Goal: Task Accomplishment & Management: Complete application form

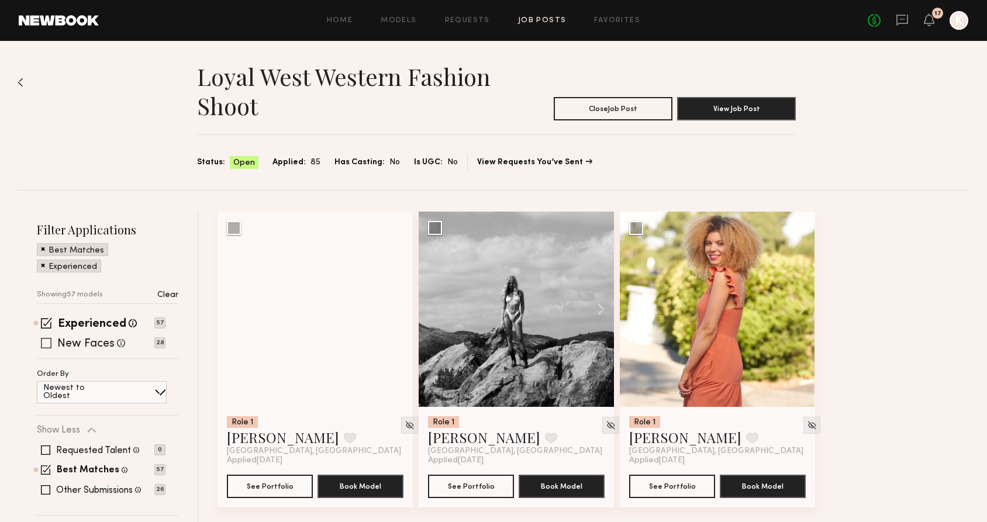
click at [46, 343] on span at bounding box center [46, 343] width 11 height 11
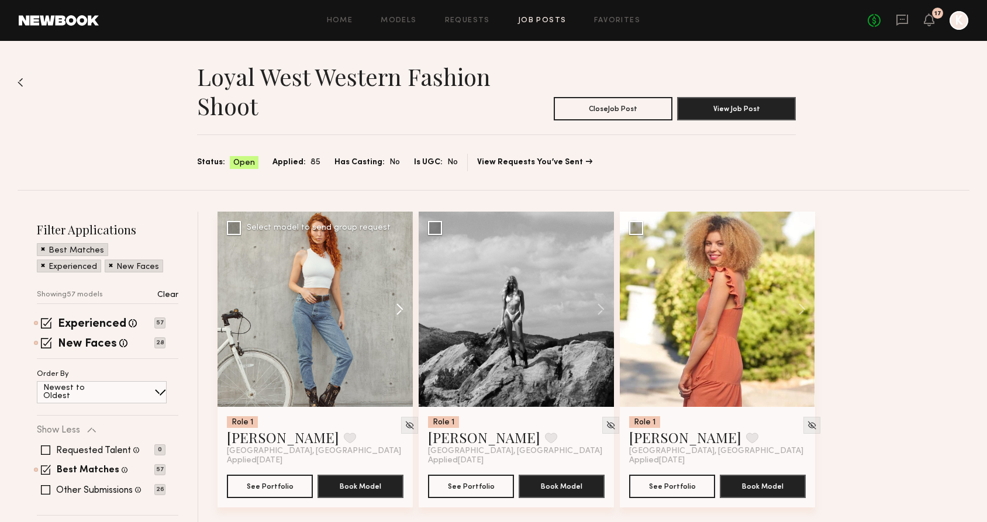
click at [402, 302] on button at bounding box center [393, 309] width 37 height 195
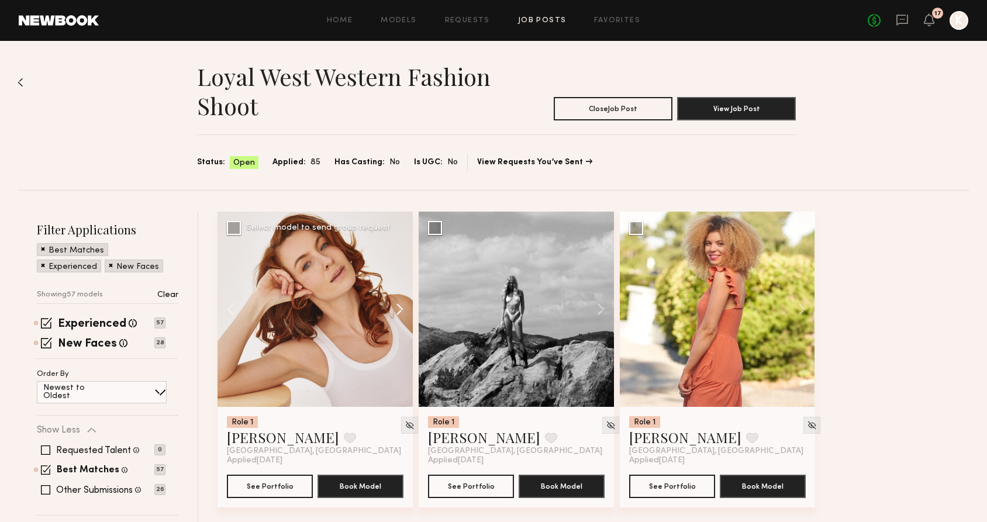
click at [402, 302] on button at bounding box center [393, 309] width 37 height 195
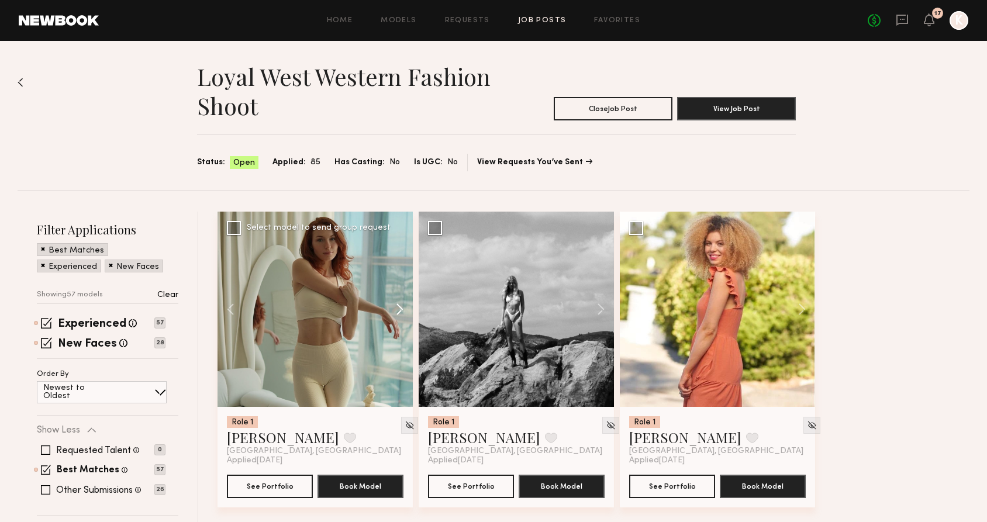
click at [402, 302] on button at bounding box center [393, 309] width 37 height 195
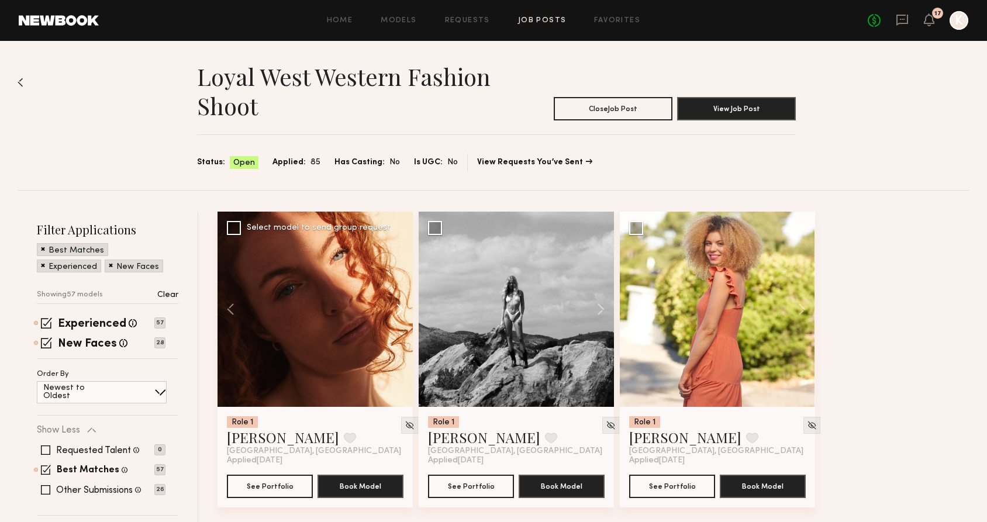
click at [402, 302] on button at bounding box center [393, 309] width 37 height 195
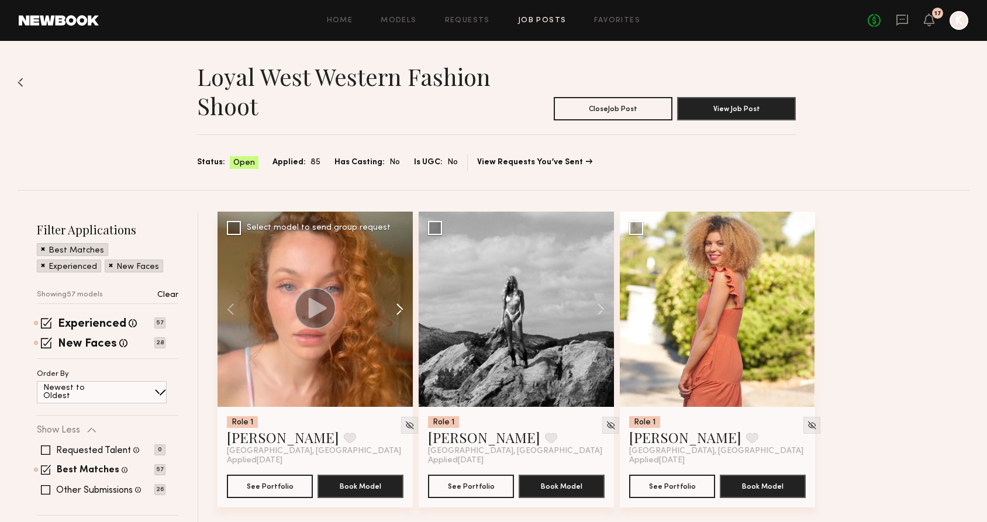
click at [402, 302] on button at bounding box center [393, 309] width 37 height 195
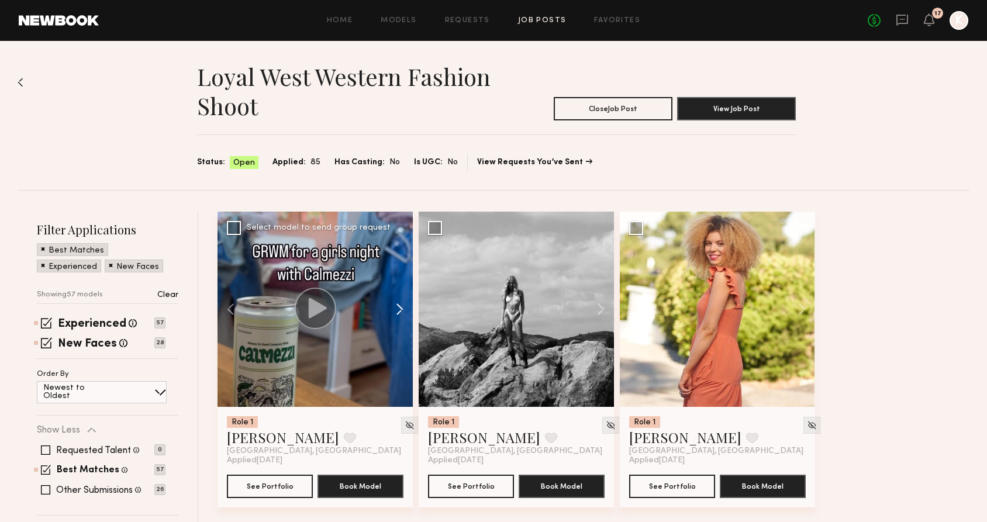
click at [402, 302] on button at bounding box center [393, 309] width 37 height 195
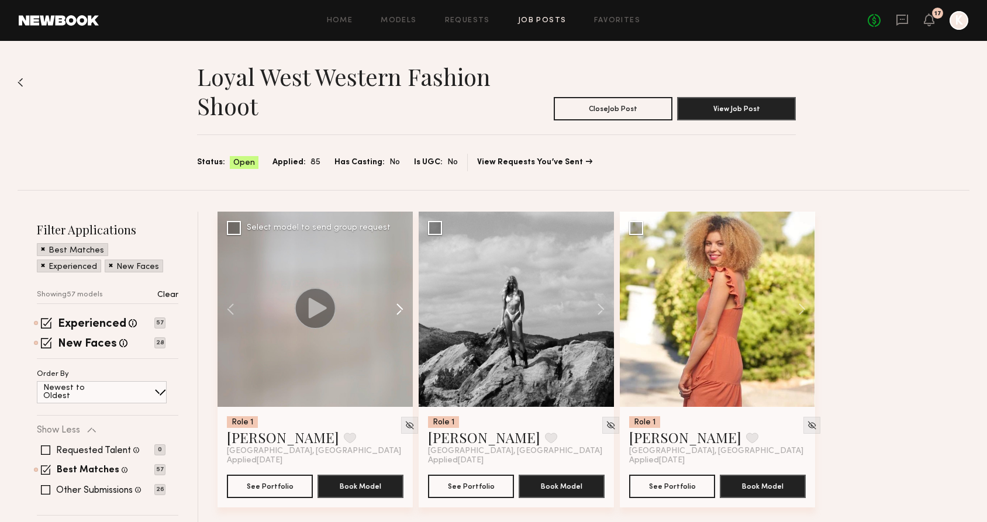
click at [402, 302] on button at bounding box center [393, 309] width 37 height 195
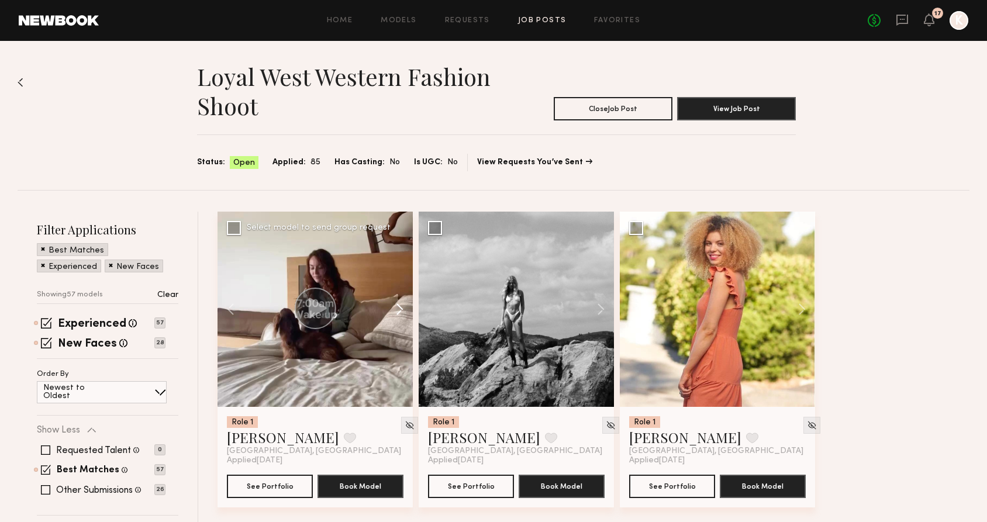
click at [402, 302] on button at bounding box center [393, 309] width 37 height 195
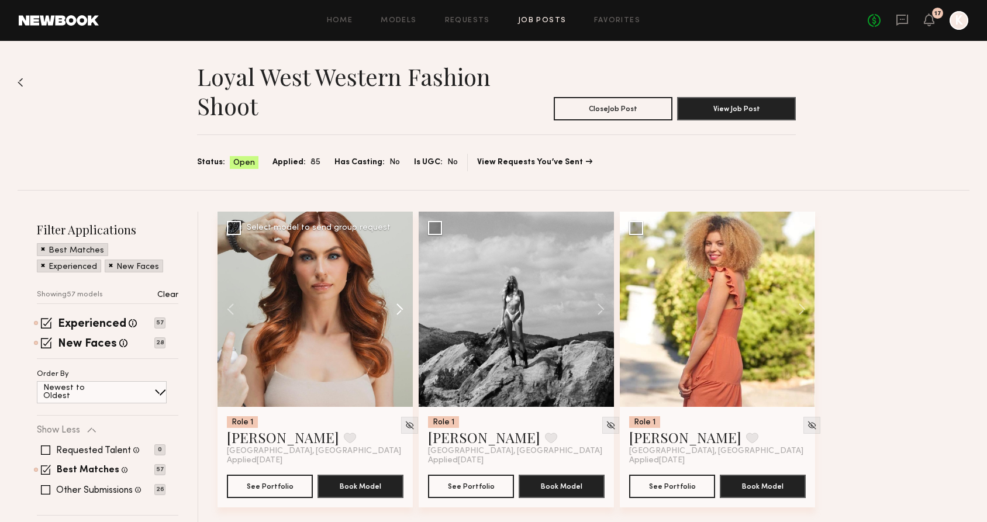
click at [402, 302] on button at bounding box center [393, 309] width 37 height 195
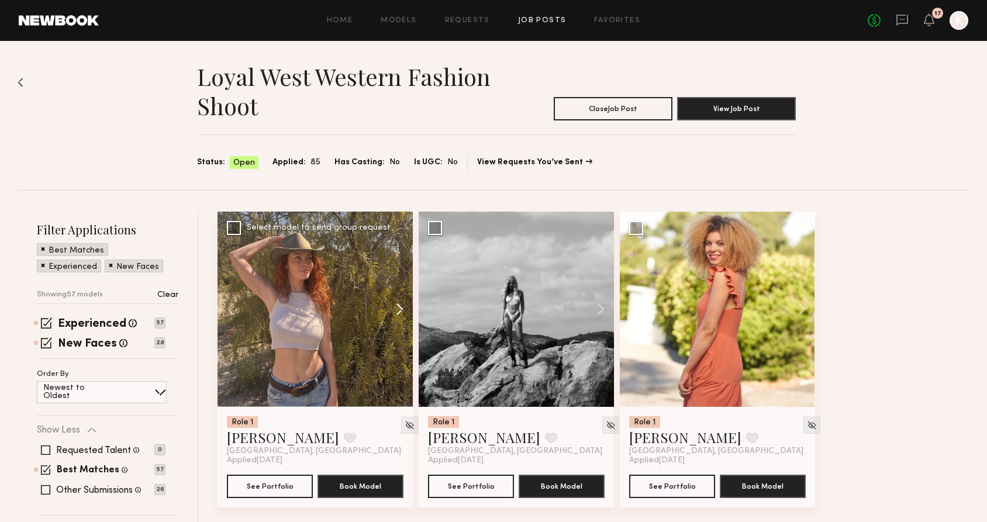
click at [402, 302] on button at bounding box center [393, 309] width 37 height 195
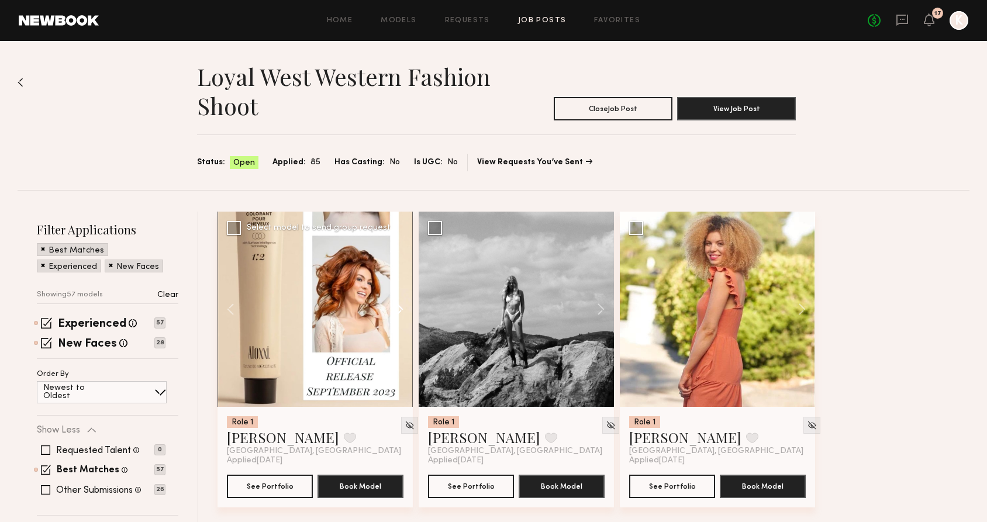
click at [402, 302] on button at bounding box center [393, 309] width 37 height 195
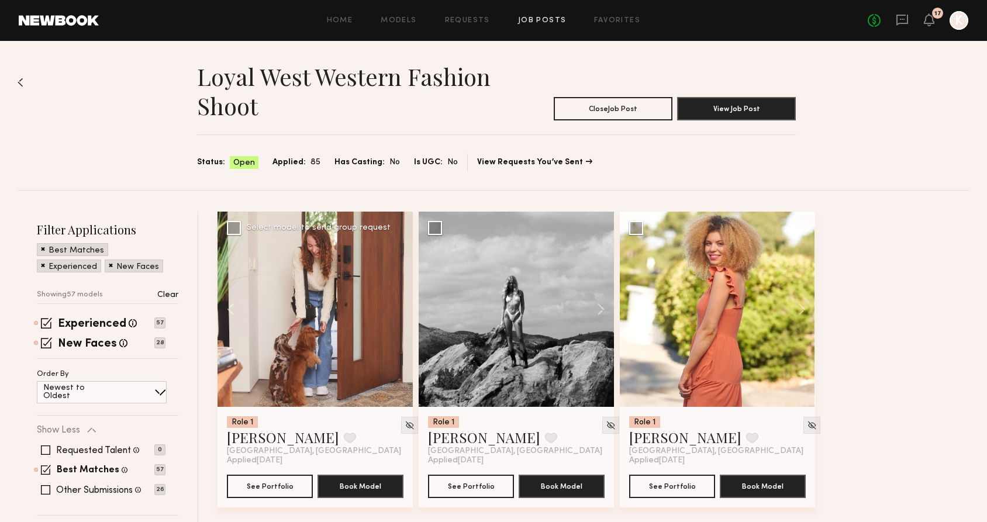
click at [402, 302] on div at bounding box center [314, 309] width 195 height 195
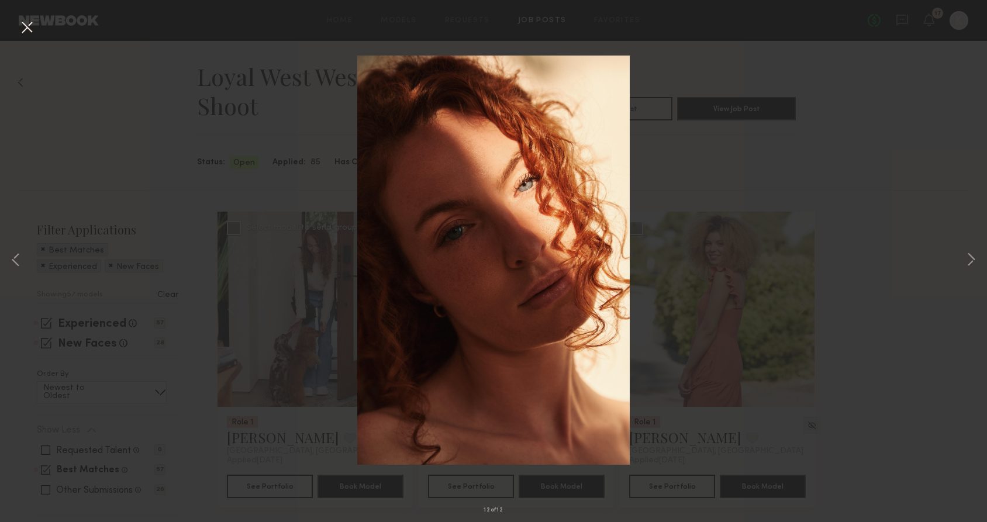
click at [808, 166] on div "12 of 12" at bounding box center [493, 261] width 987 height 522
click at [890, 149] on div "12 of 12" at bounding box center [493, 261] width 987 height 522
click at [17, 23] on div "12 of 12" at bounding box center [493, 261] width 987 height 522
click at [20, 26] on button at bounding box center [27, 28] width 19 height 21
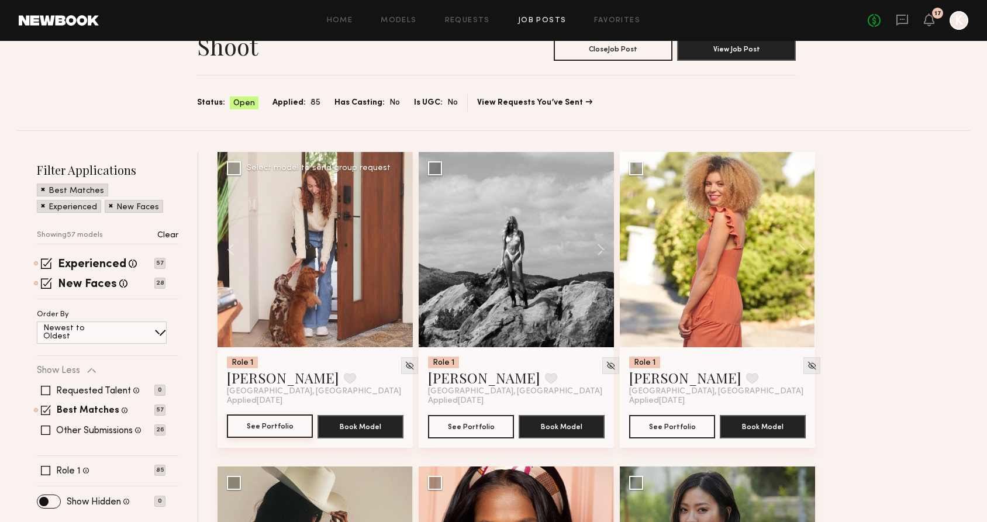
scroll to position [67, 0]
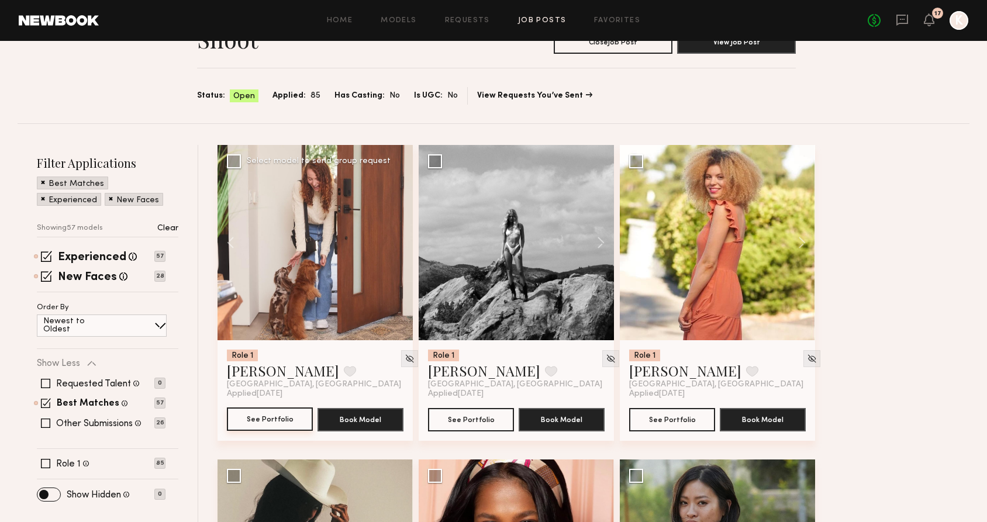
click at [298, 409] on button "See Portfolio" at bounding box center [270, 418] width 86 height 23
click at [598, 237] on button at bounding box center [594, 242] width 37 height 195
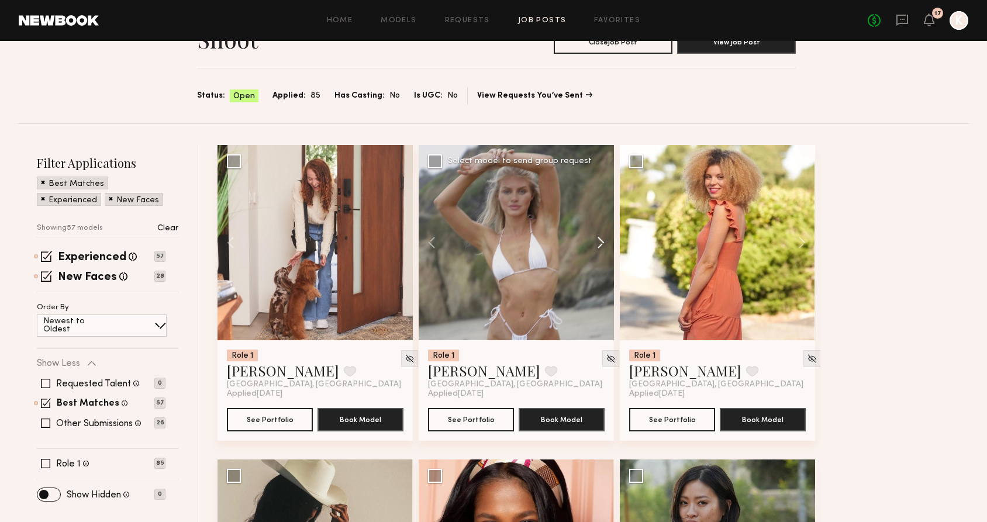
click at [598, 237] on button at bounding box center [594, 242] width 37 height 195
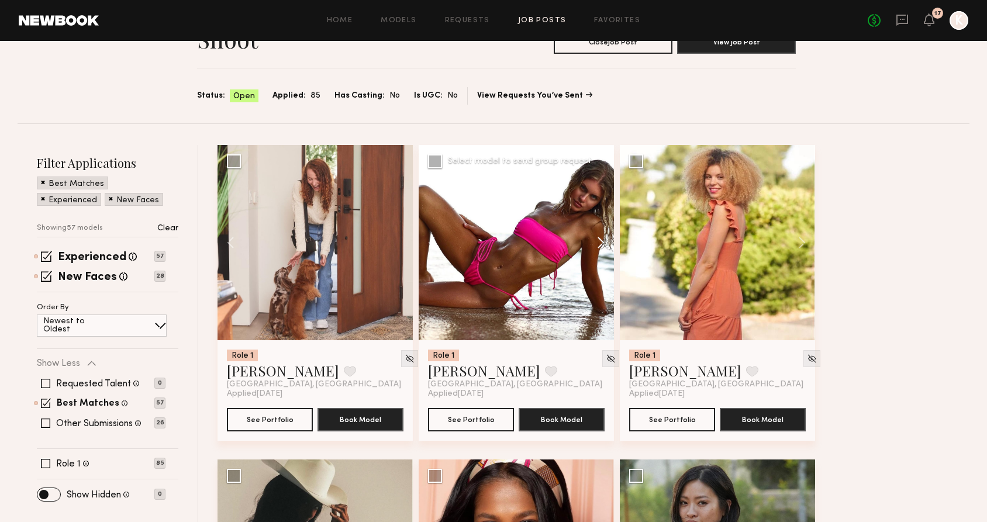
click at [598, 237] on button at bounding box center [594, 242] width 37 height 195
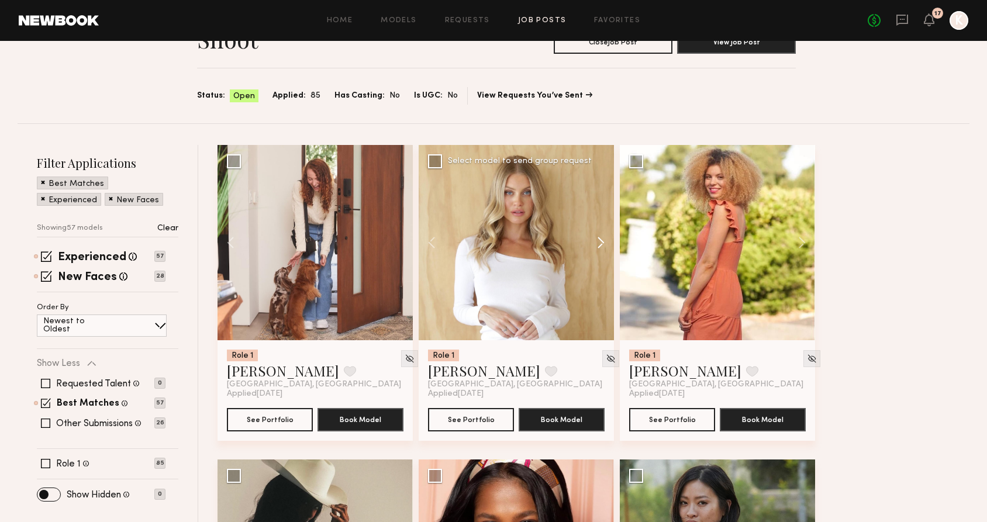
click at [598, 237] on button at bounding box center [594, 242] width 37 height 195
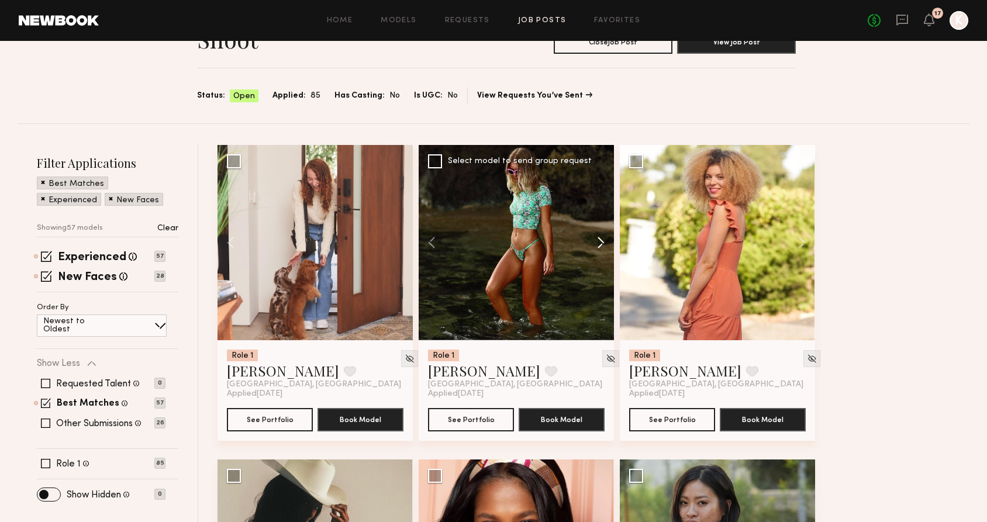
click at [598, 237] on button at bounding box center [594, 242] width 37 height 195
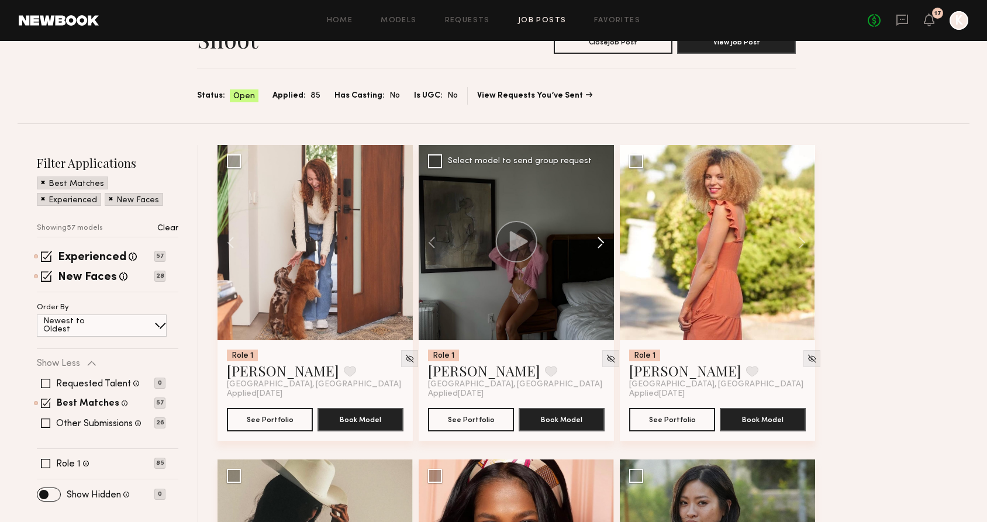
click at [598, 237] on button at bounding box center [594, 242] width 37 height 195
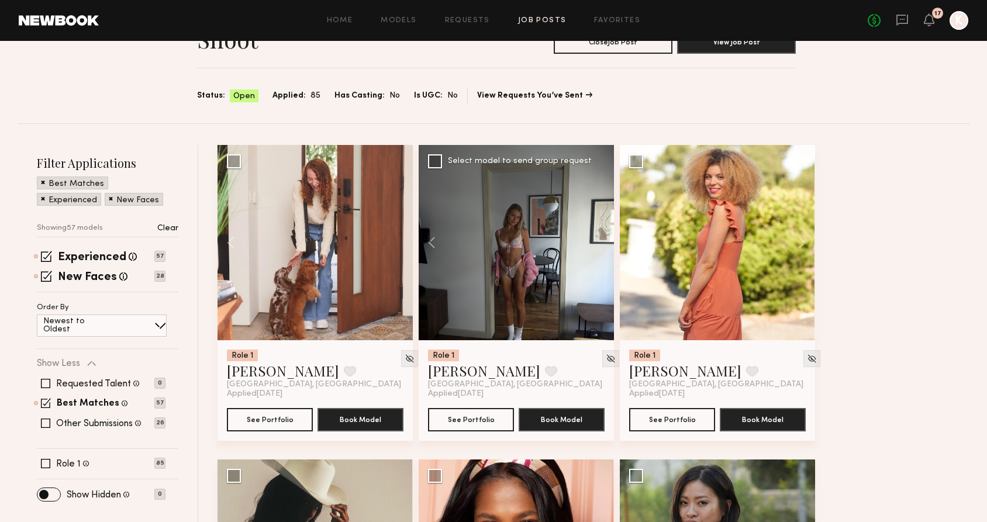
click at [598, 237] on div at bounding box center [516, 242] width 195 height 195
click at [483, 422] on button "See Portfolio" at bounding box center [471, 418] width 86 height 23
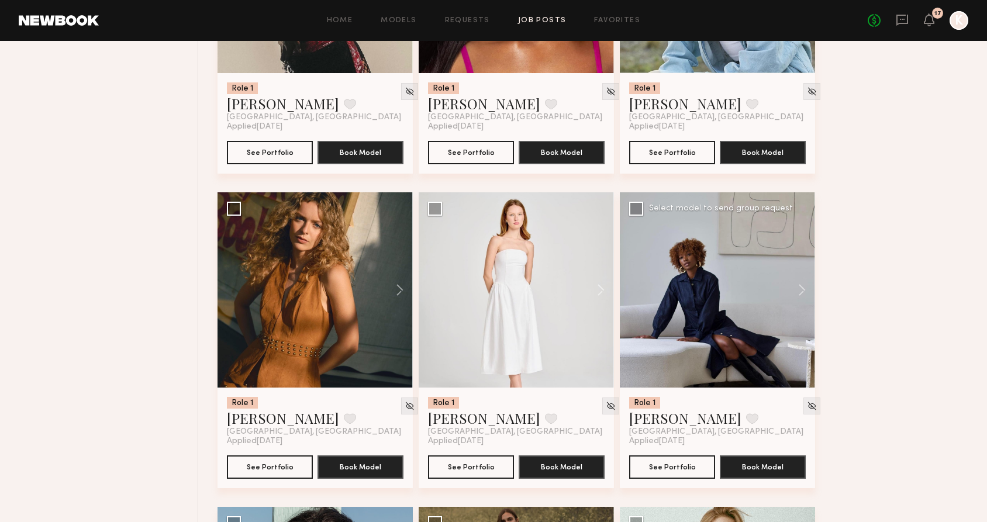
scroll to position [652, 0]
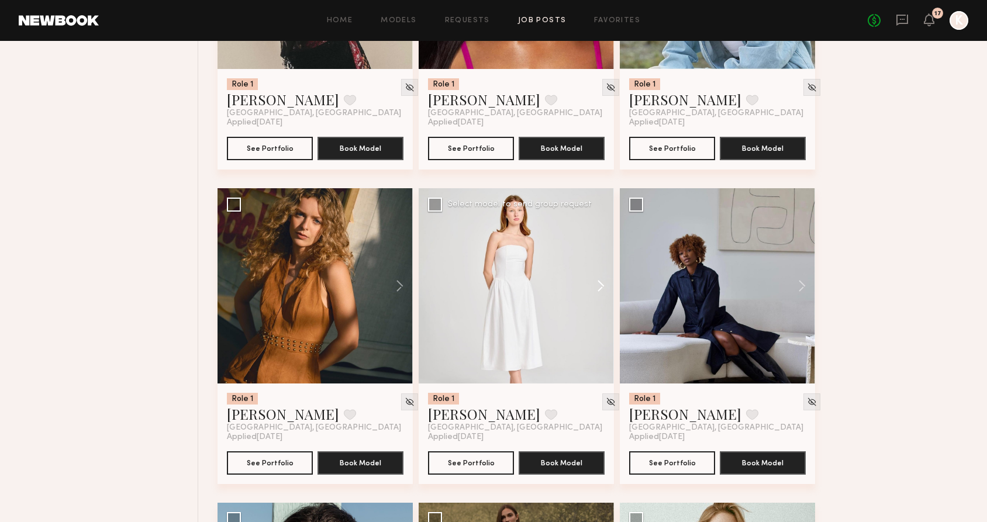
click at [599, 285] on button at bounding box center [594, 285] width 37 height 195
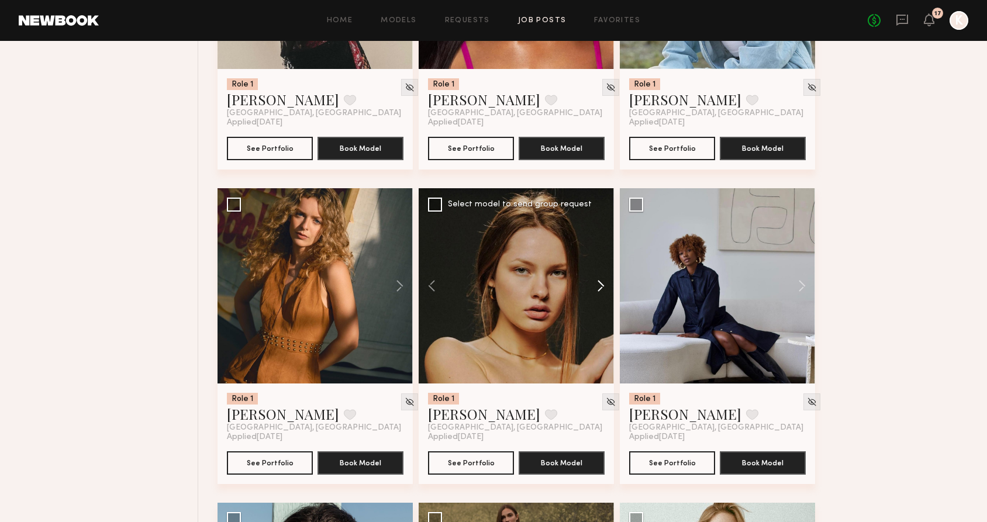
click at [599, 285] on button at bounding box center [594, 285] width 37 height 195
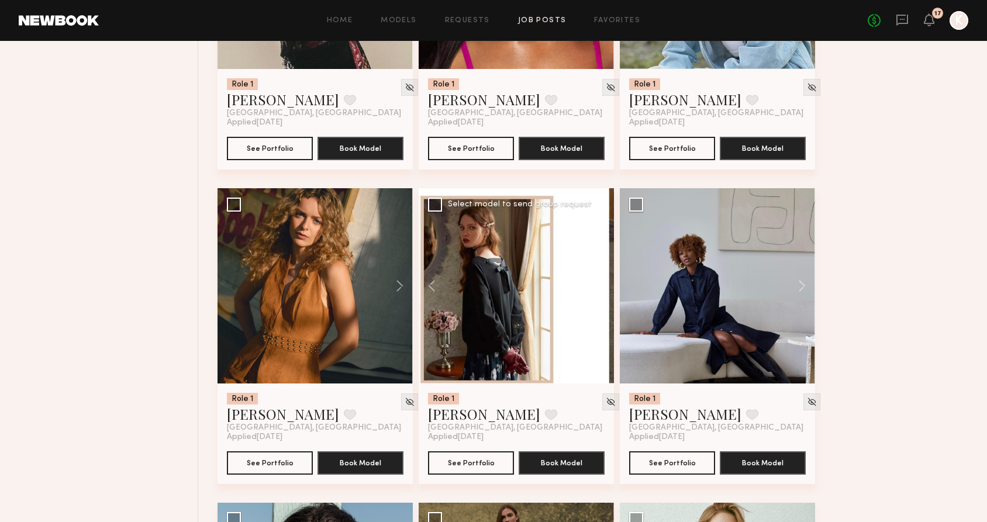
click at [599, 285] on button at bounding box center [594, 285] width 37 height 195
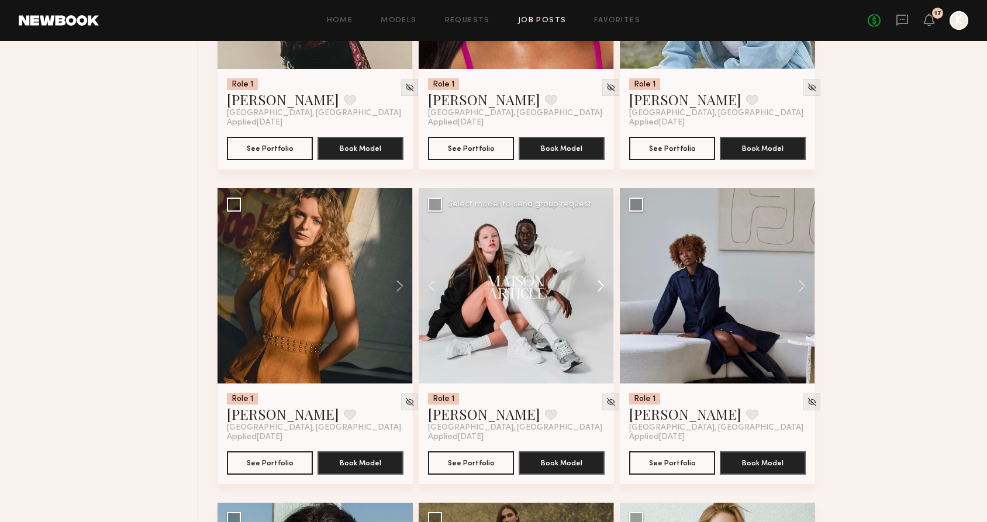
click at [599, 285] on button at bounding box center [594, 285] width 37 height 195
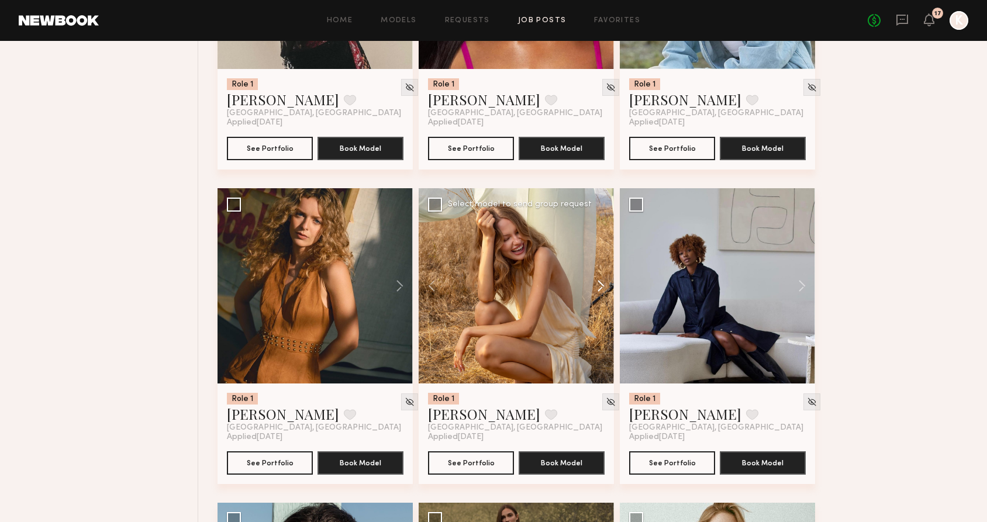
click at [599, 285] on button at bounding box center [594, 285] width 37 height 195
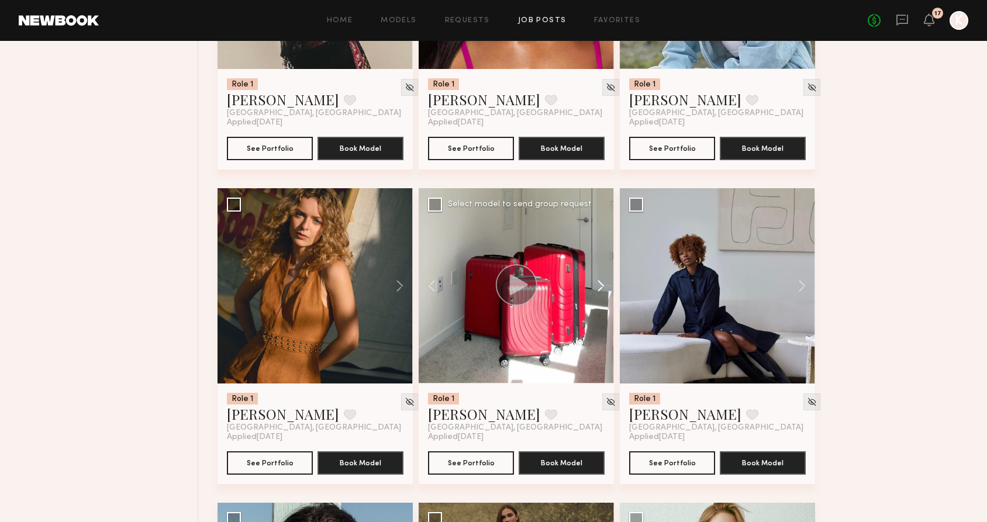
click at [599, 285] on button at bounding box center [594, 285] width 37 height 195
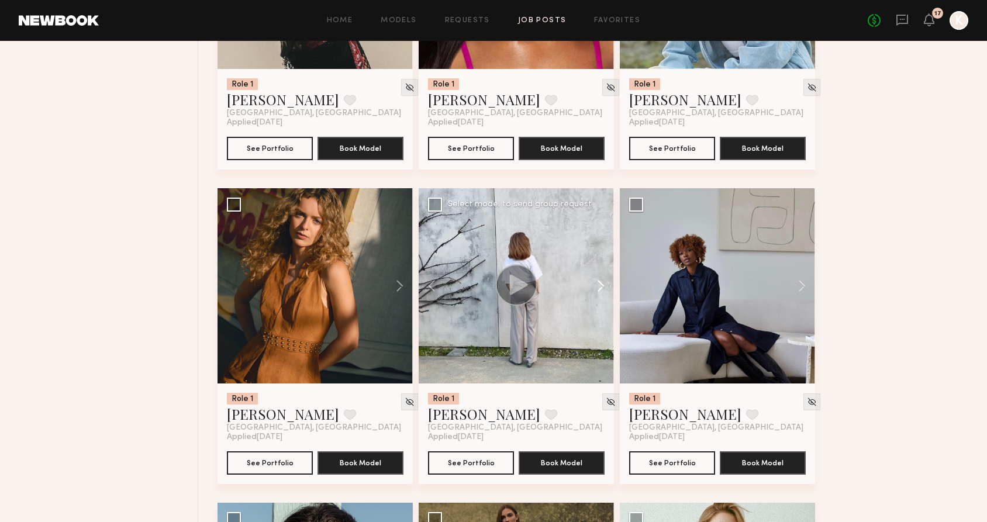
click at [599, 285] on button at bounding box center [594, 285] width 37 height 195
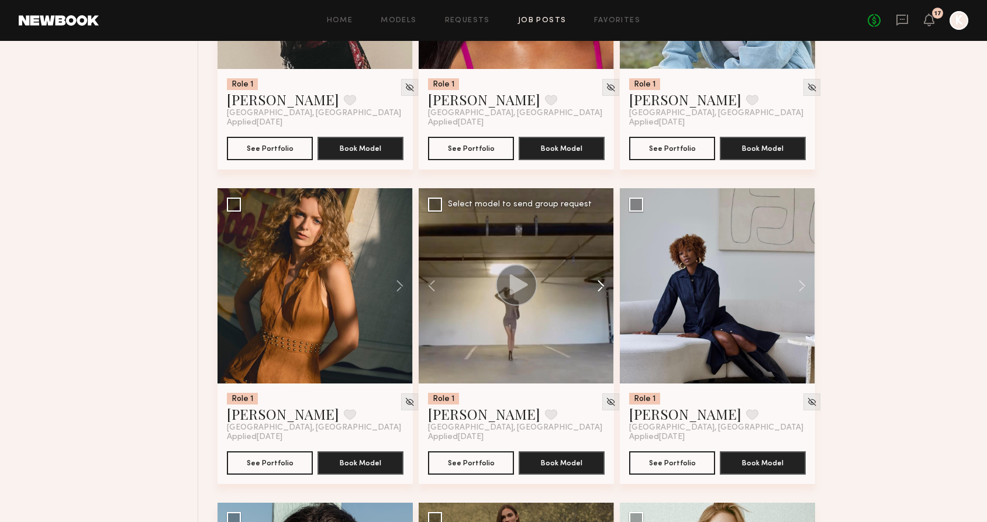
click at [599, 285] on button at bounding box center [594, 285] width 37 height 195
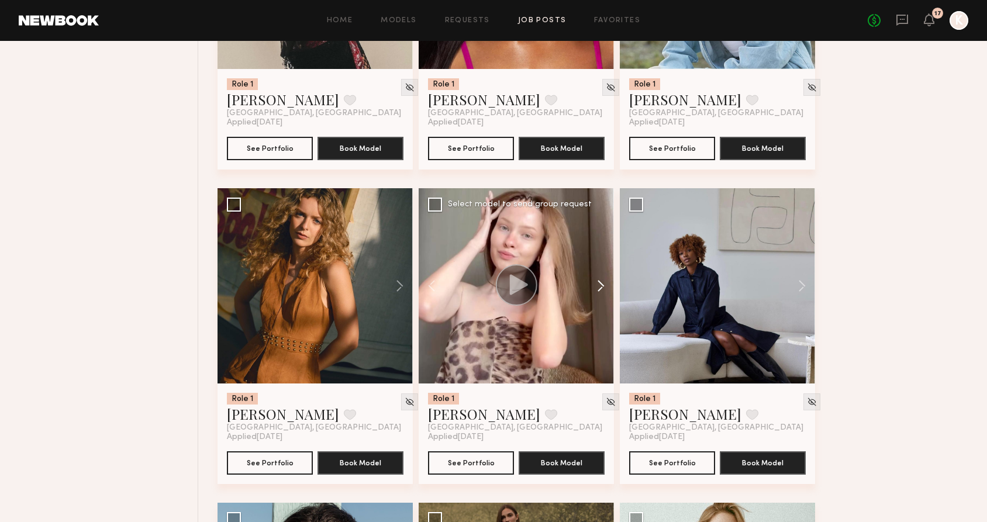
click at [599, 285] on button at bounding box center [594, 285] width 37 height 195
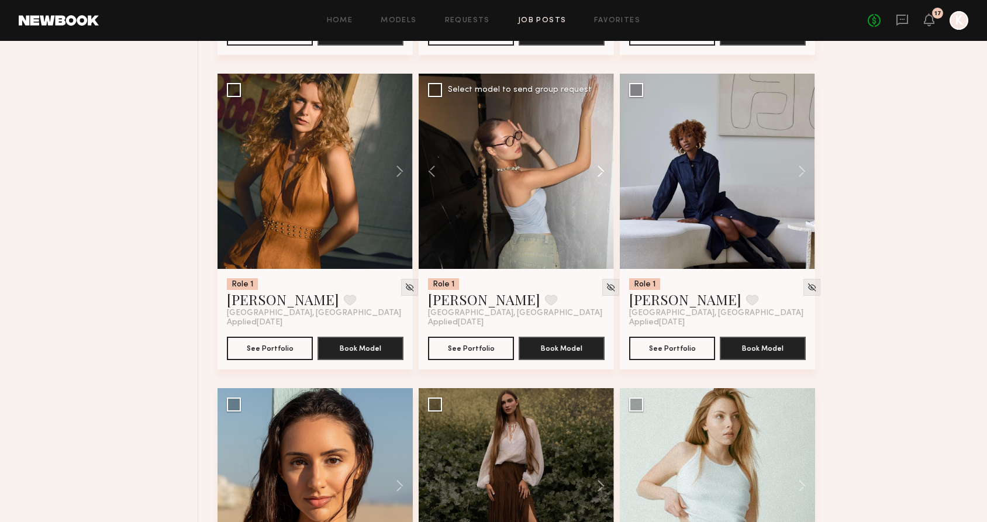
scroll to position [789, 0]
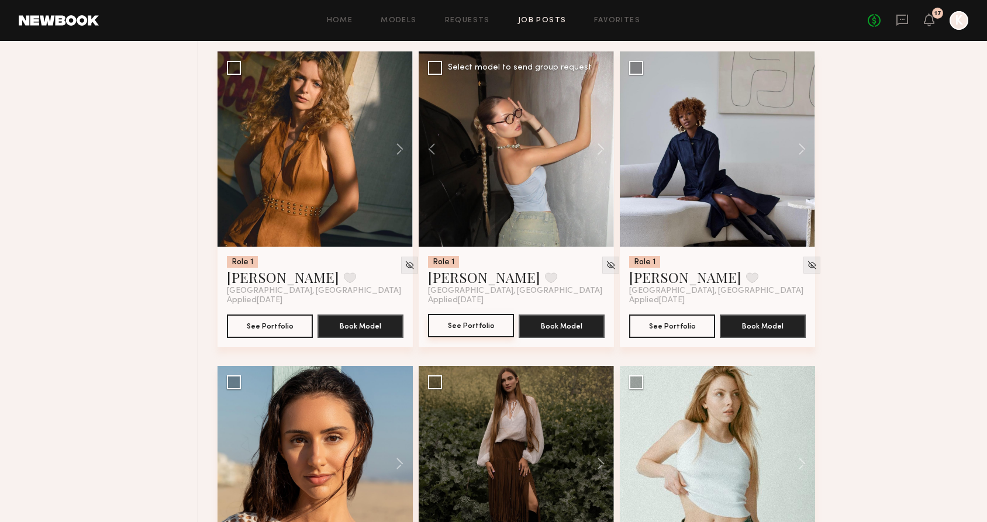
click at [478, 326] on button "See Portfolio" at bounding box center [471, 325] width 86 height 23
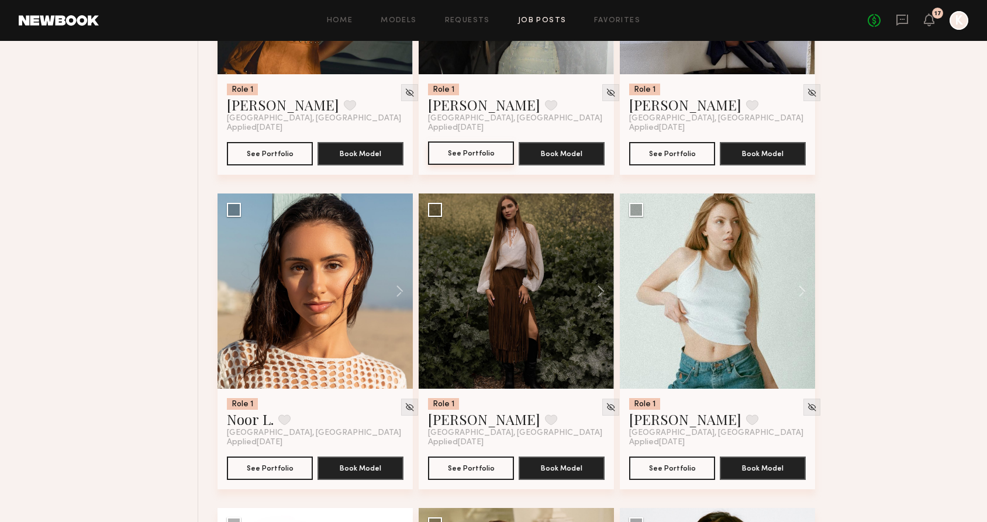
scroll to position [964, 0]
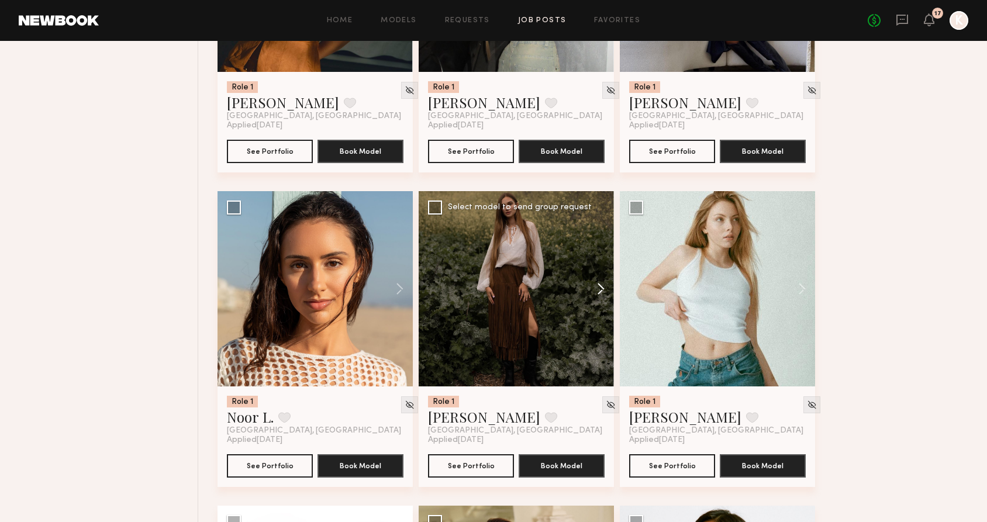
click at [600, 286] on button at bounding box center [594, 288] width 37 height 195
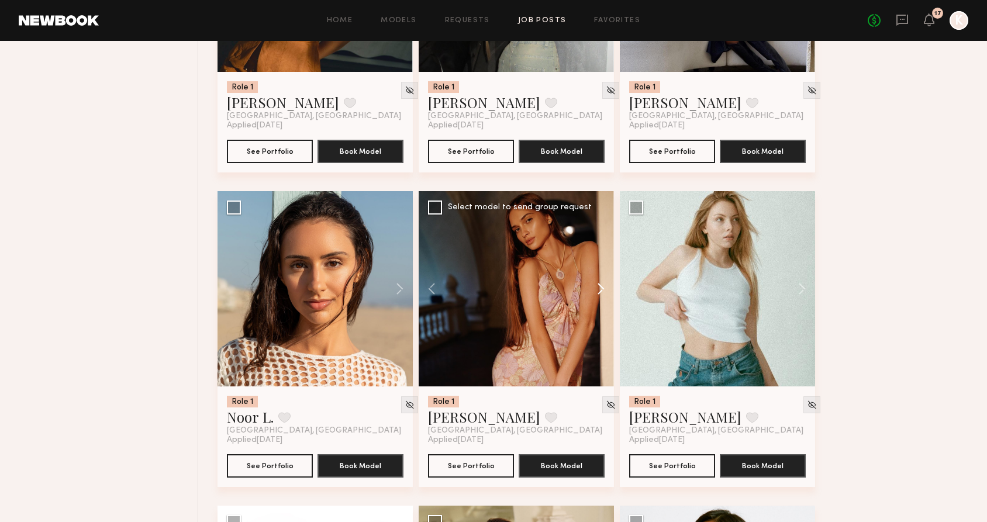
click at [600, 286] on button at bounding box center [594, 288] width 37 height 195
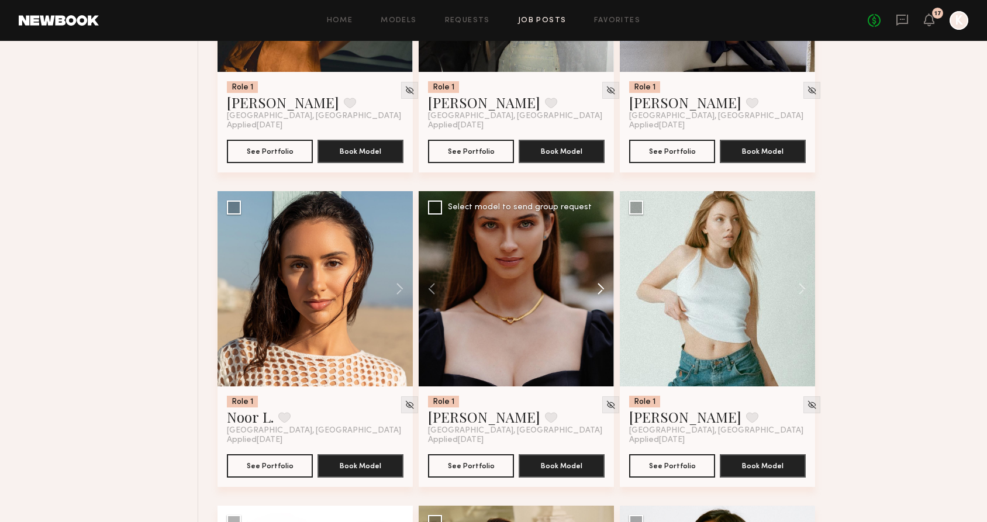
click at [600, 286] on button at bounding box center [594, 288] width 37 height 195
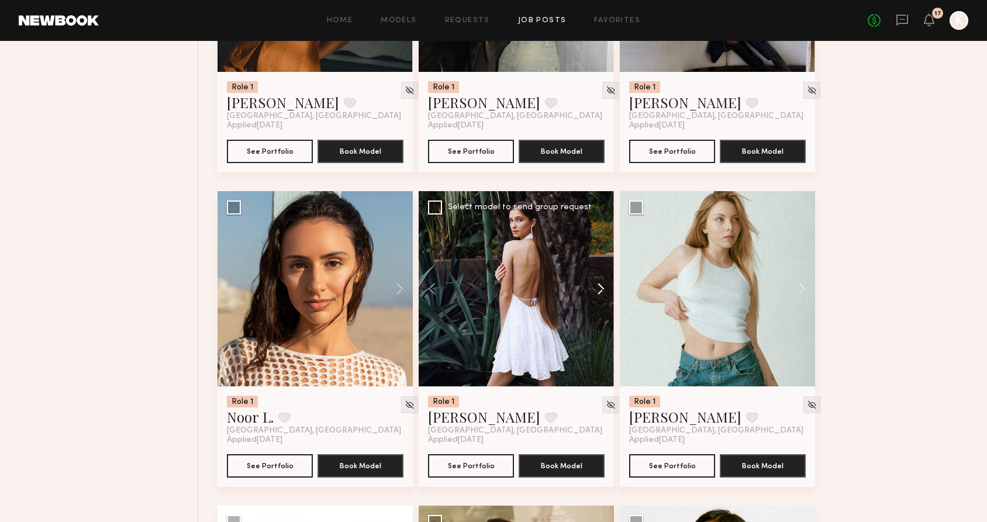
click at [600, 286] on button at bounding box center [594, 288] width 37 height 195
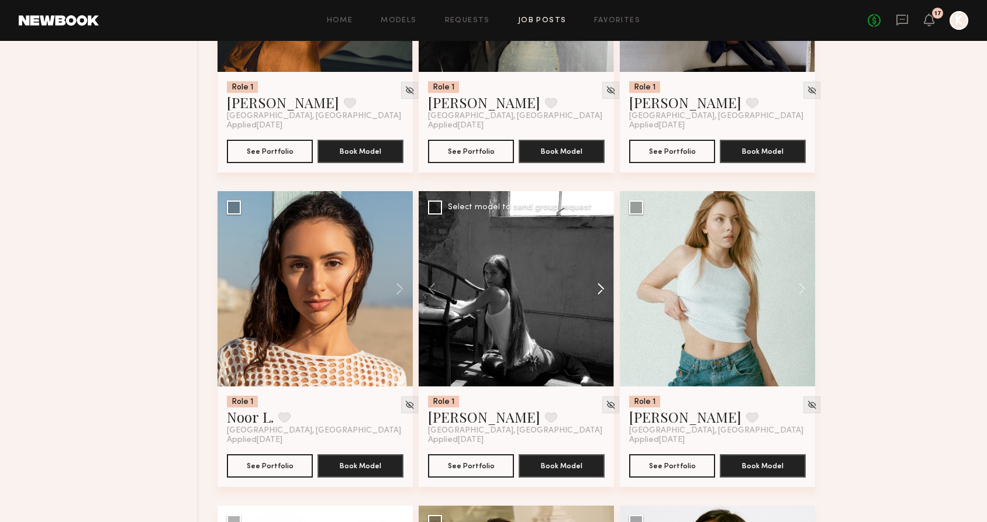
click at [600, 286] on button at bounding box center [594, 288] width 37 height 195
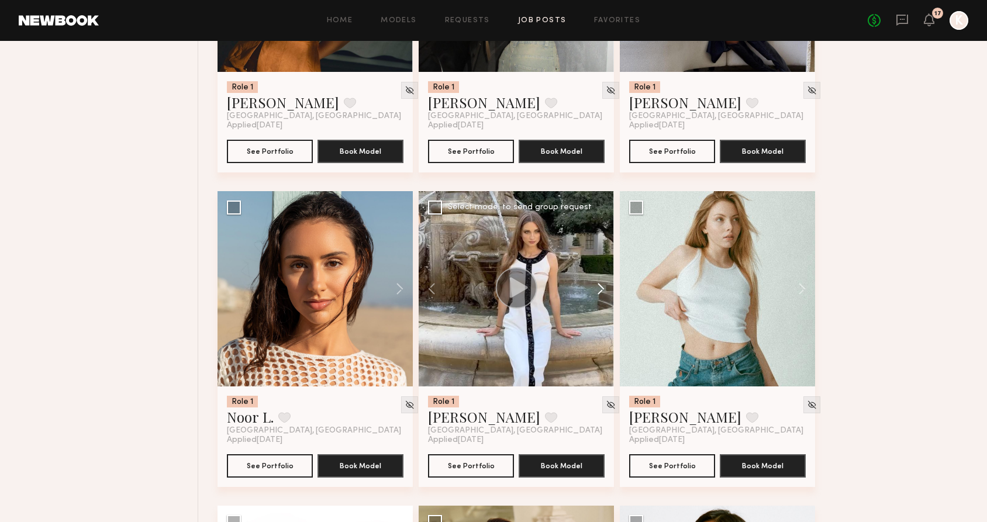
click at [600, 286] on button at bounding box center [594, 288] width 37 height 195
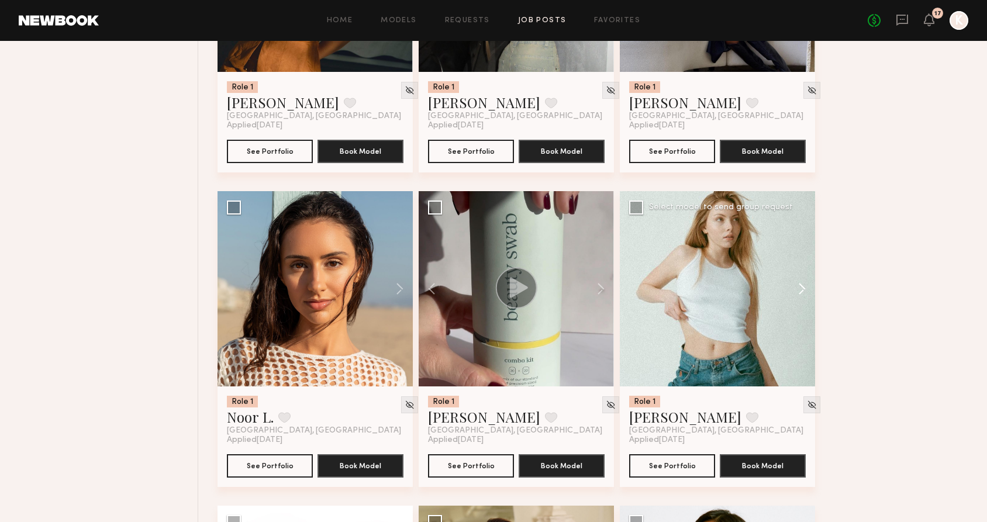
click at [803, 291] on button at bounding box center [796, 288] width 37 height 195
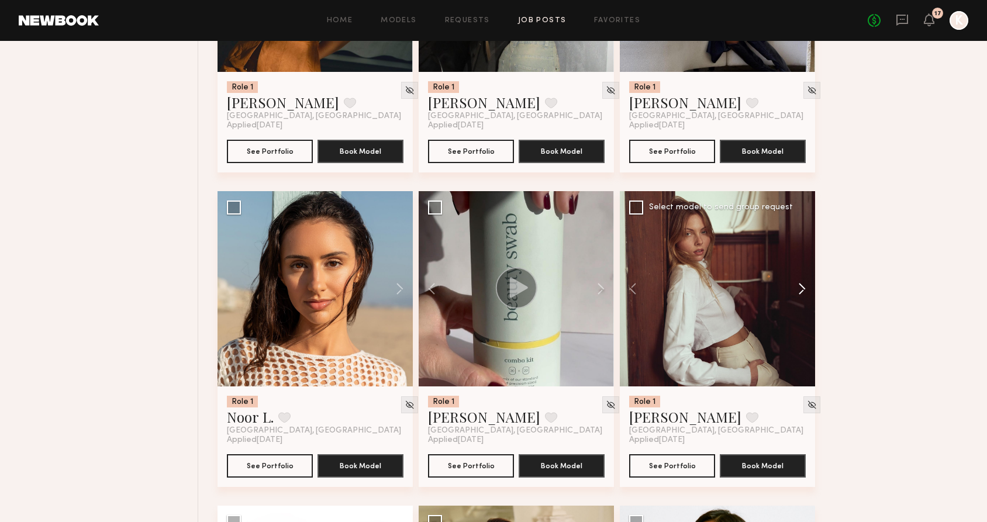
click at [803, 291] on button at bounding box center [796, 288] width 37 height 195
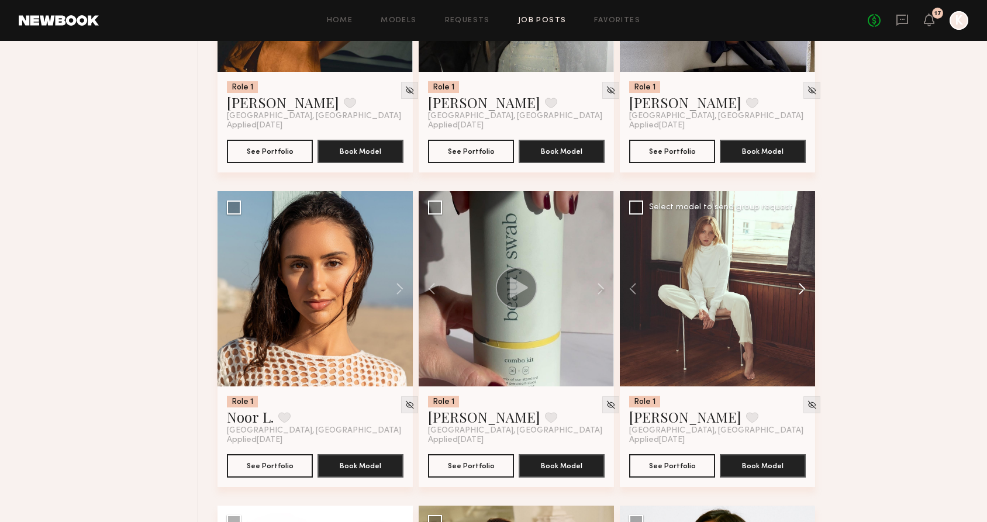
click at [803, 291] on button at bounding box center [796, 288] width 37 height 195
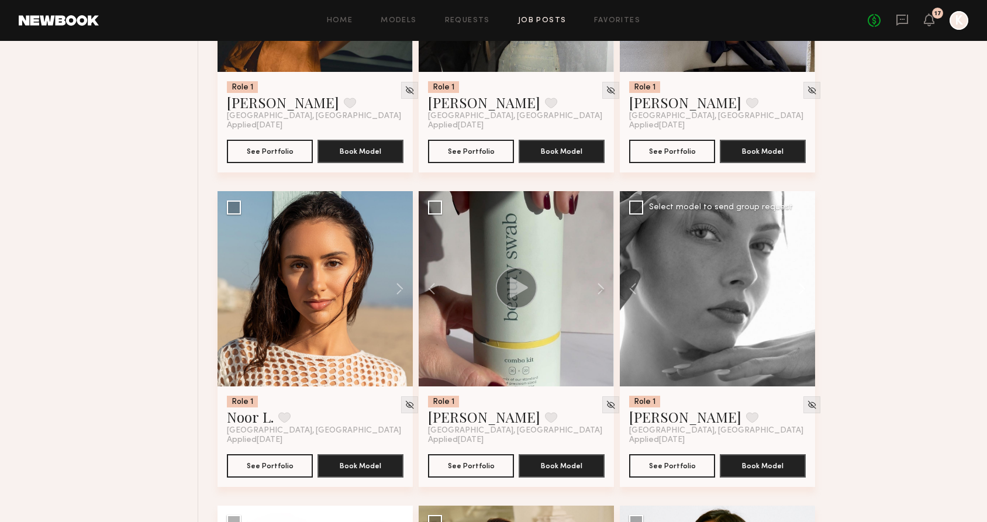
click at [803, 291] on button at bounding box center [796, 288] width 37 height 195
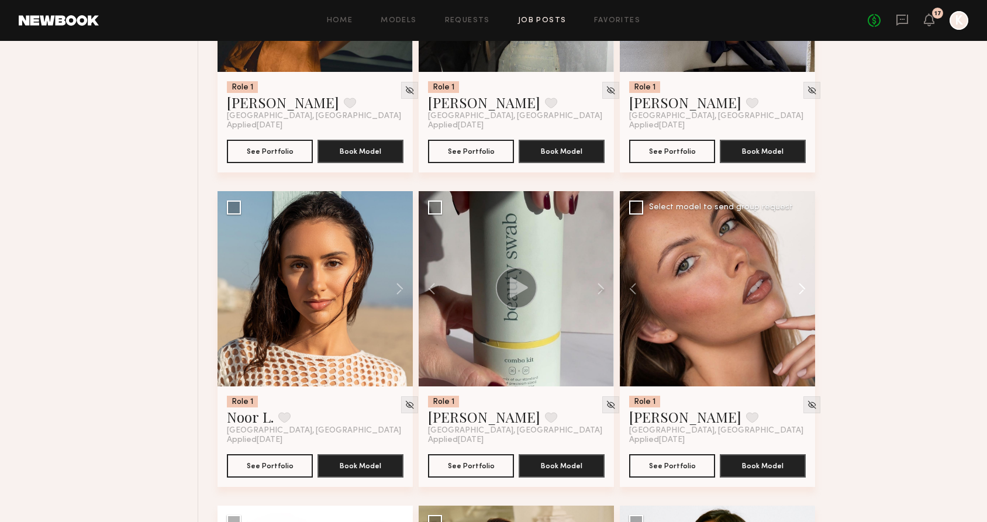
click at [803, 291] on button at bounding box center [796, 288] width 37 height 195
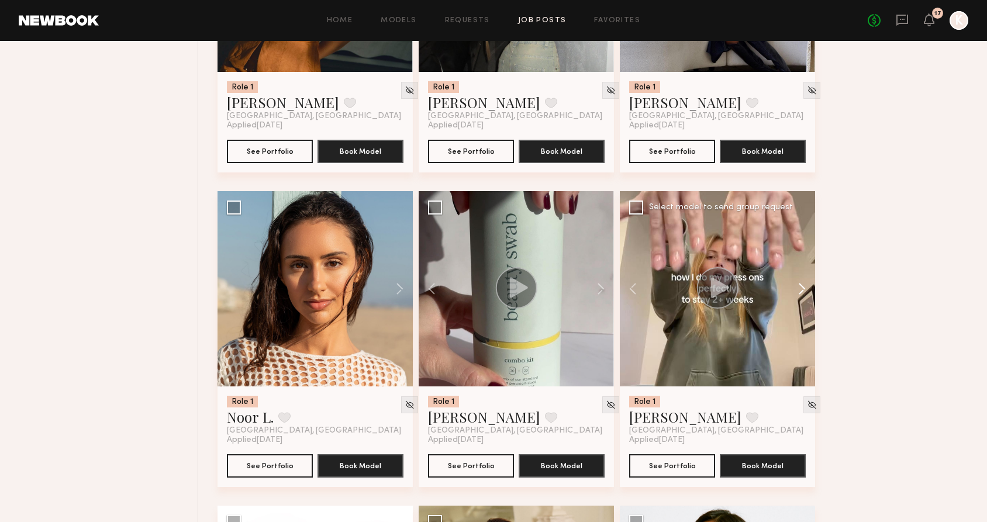
click at [803, 291] on button at bounding box center [796, 288] width 37 height 195
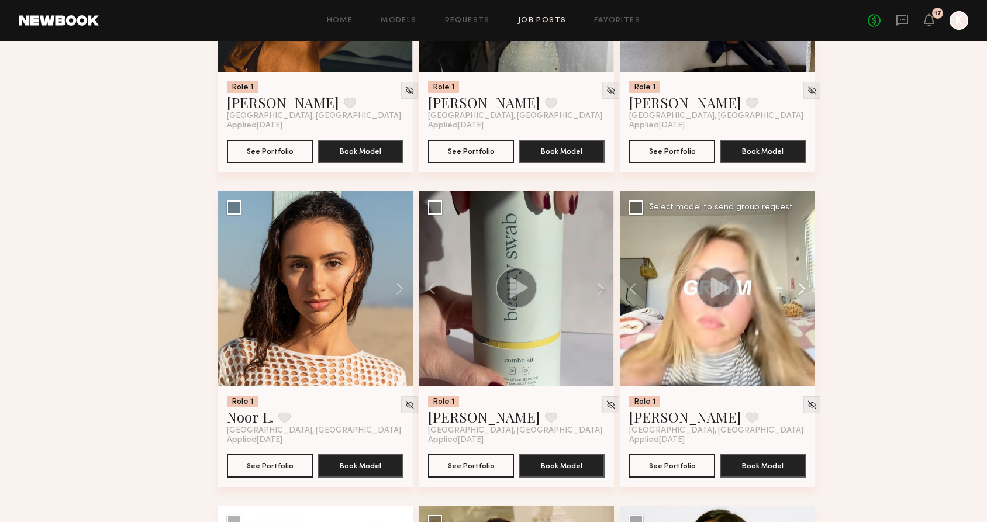
click at [803, 291] on button at bounding box center [796, 288] width 37 height 195
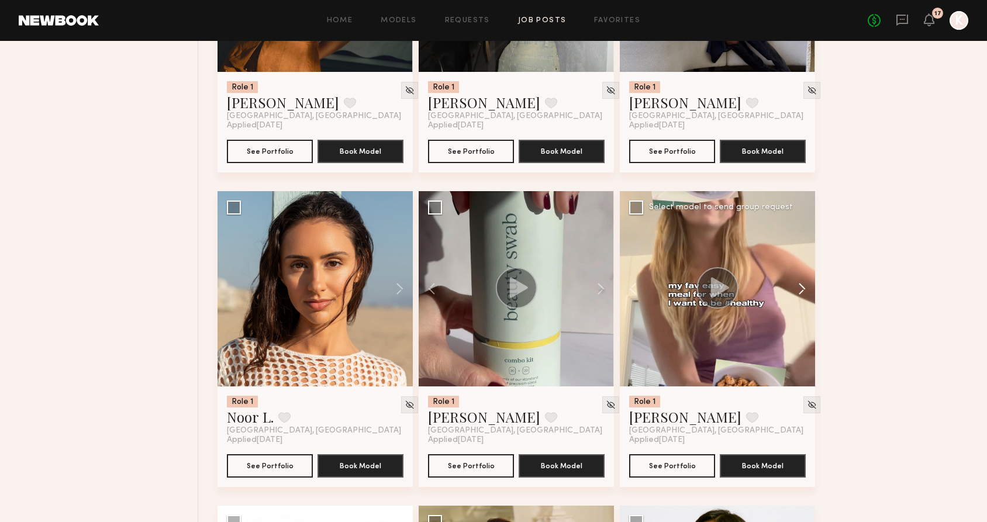
click at [803, 291] on button at bounding box center [796, 288] width 37 height 195
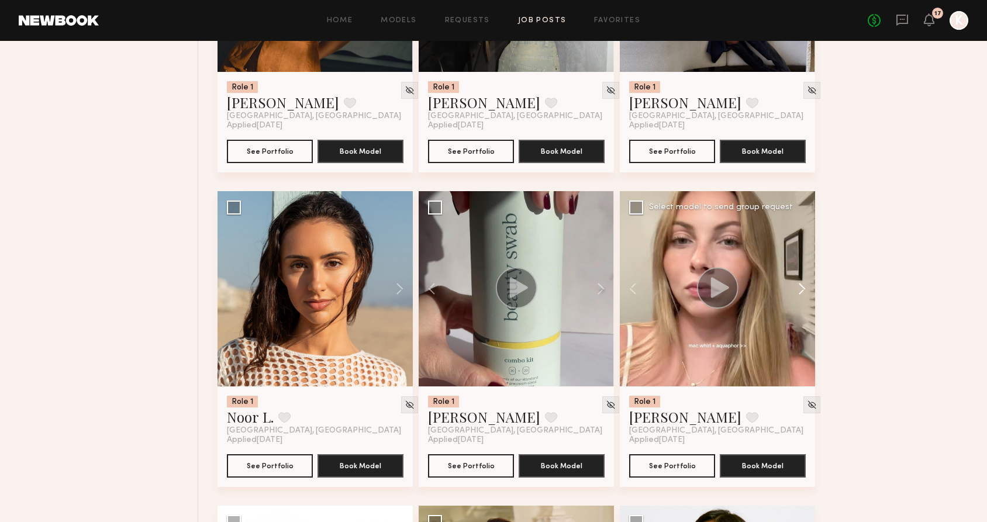
click at [803, 291] on button at bounding box center [796, 288] width 37 height 195
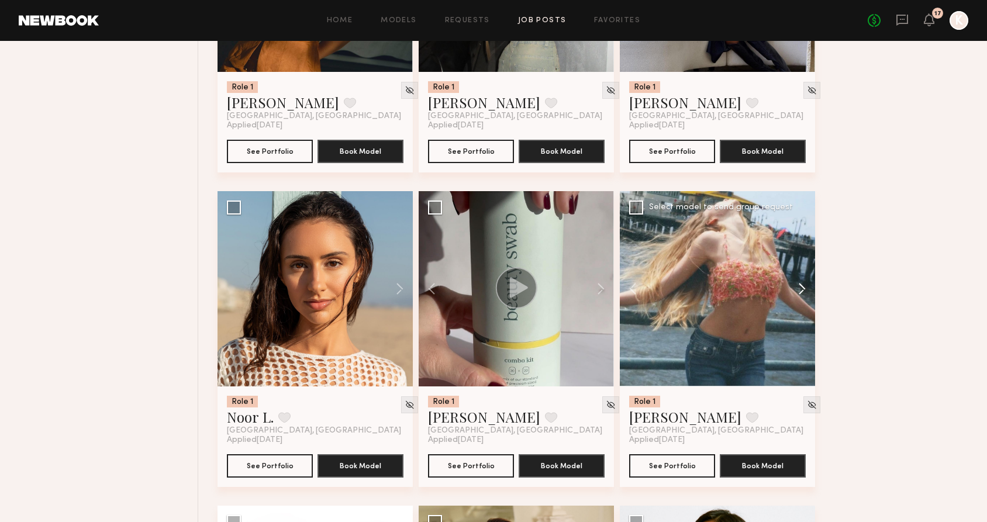
click at [803, 291] on button at bounding box center [796, 288] width 37 height 195
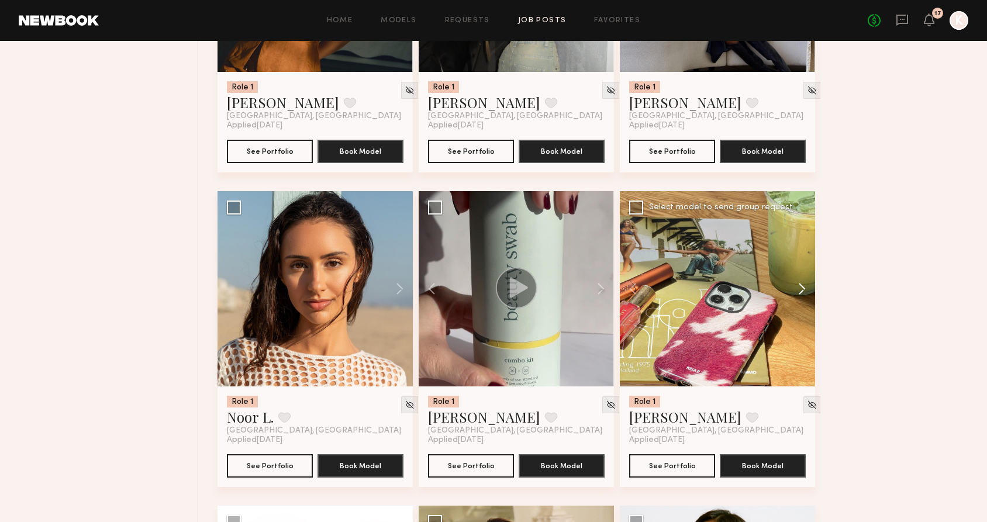
click at [803, 291] on button at bounding box center [796, 288] width 37 height 195
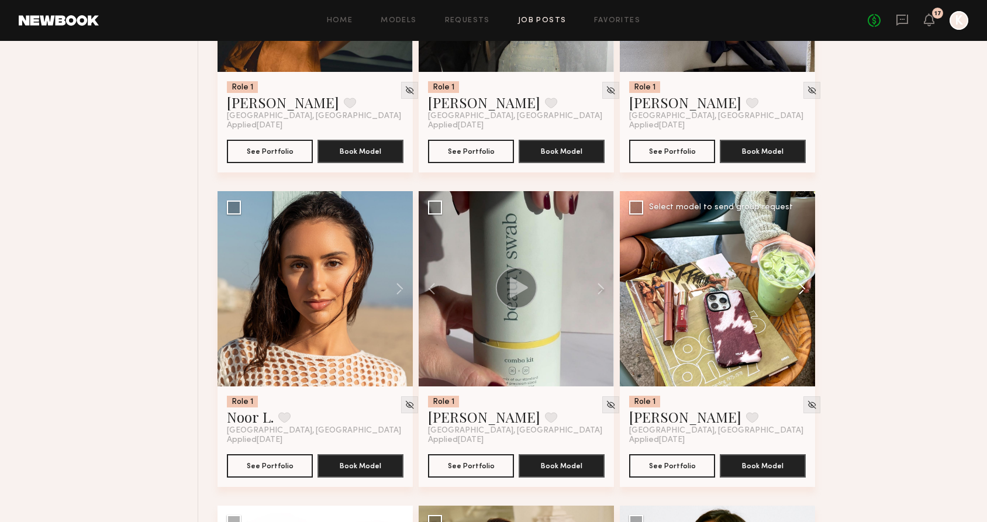
click at [803, 291] on button at bounding box center [796, 288] width 37 height 195
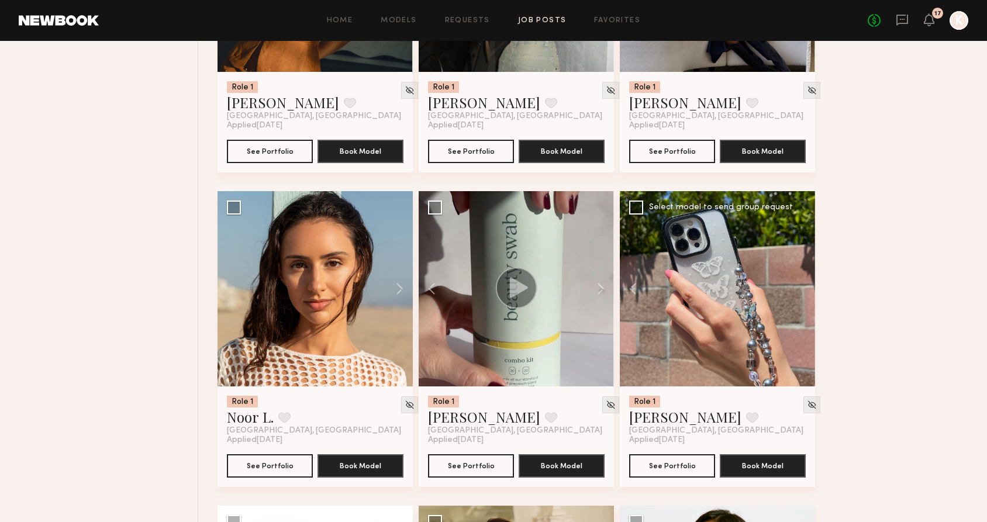
click at [803, 291] on div at bounding box center [717, 288] width 195 height 195
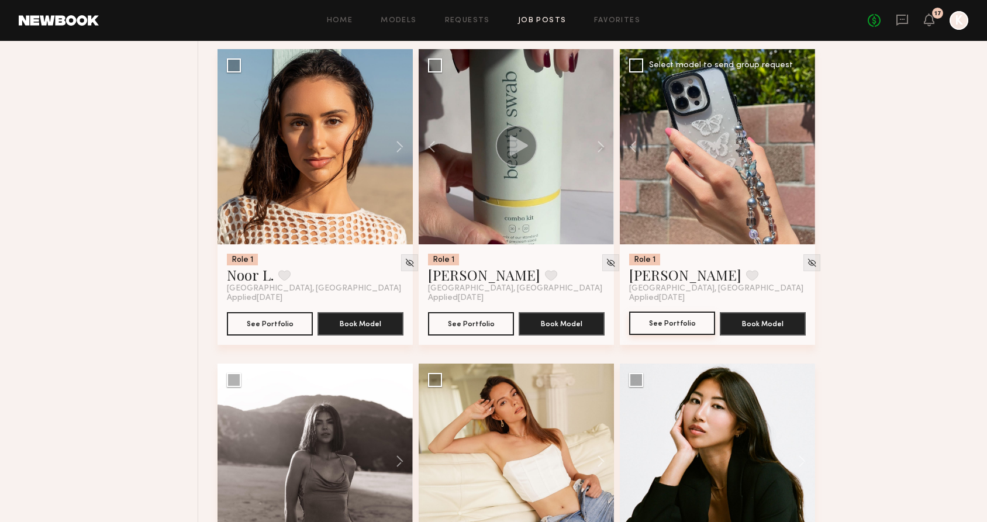
scroll to position [1108, 0]
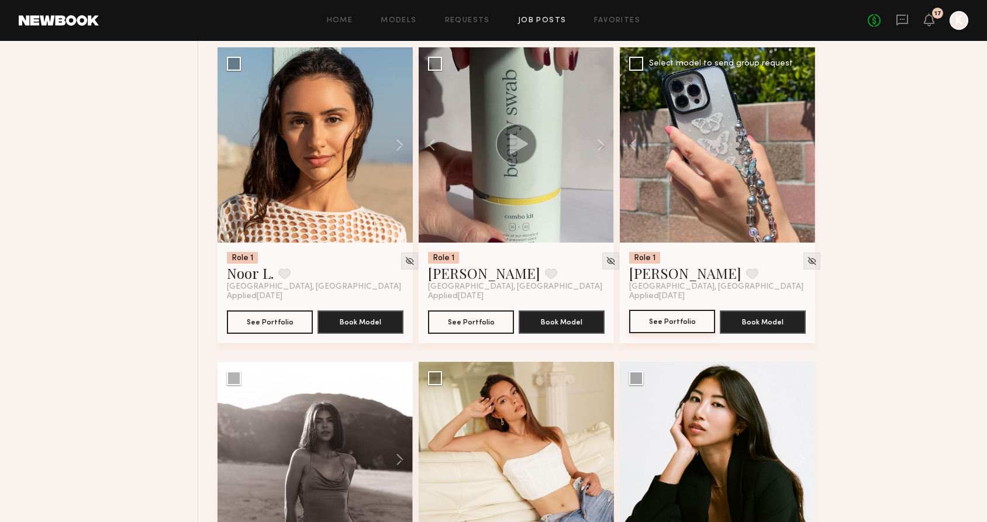
click at [658, 317] on button "See Portfolio" at bounding box center [672, 321] width 86 height 23
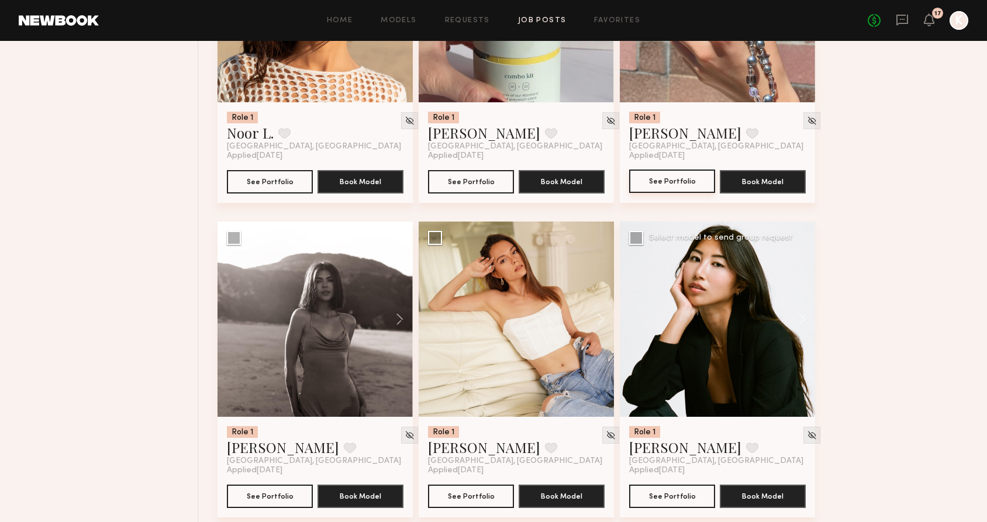
scroll to position [1249, 0]
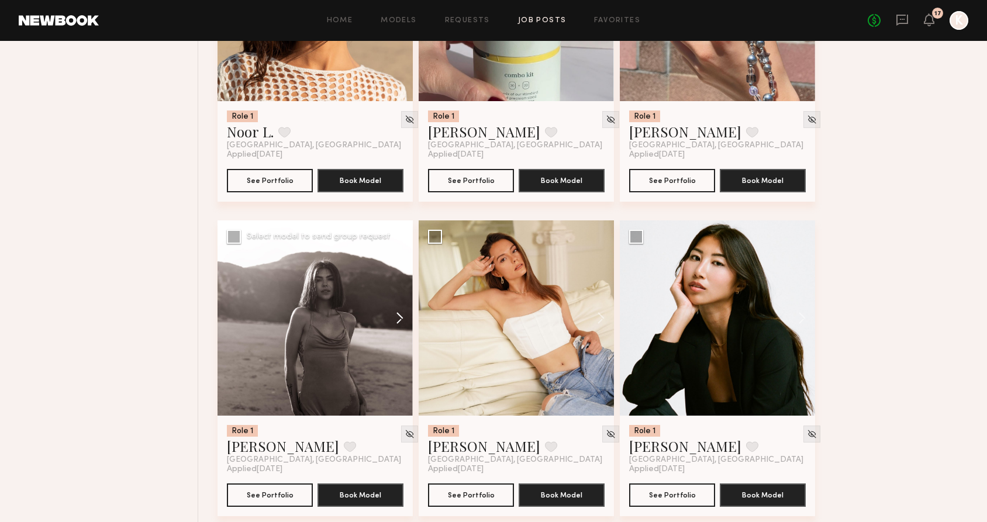
click at [396, 313] on button at bounding box center [393, 317] width 37 height 195
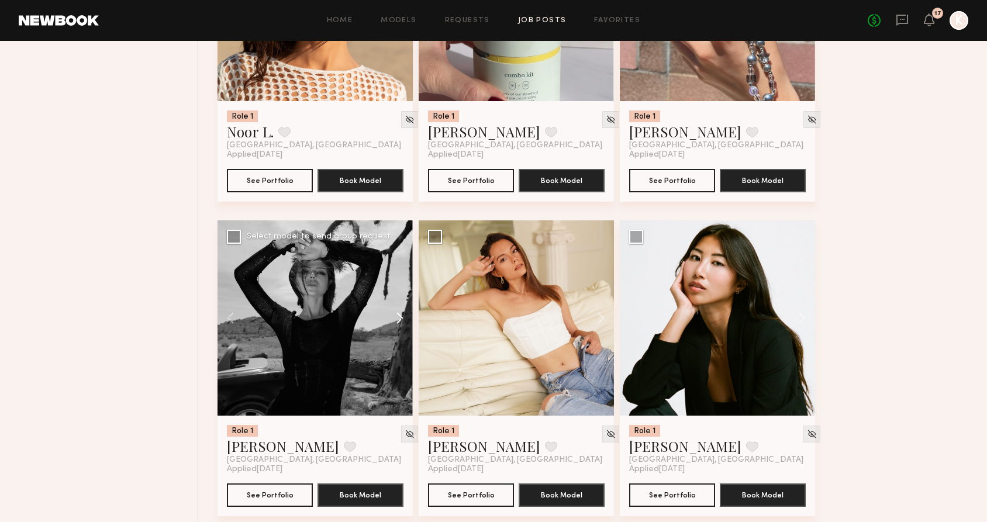
click at [396, 313] on button at bounding box center [393, 317] width 37 height 195
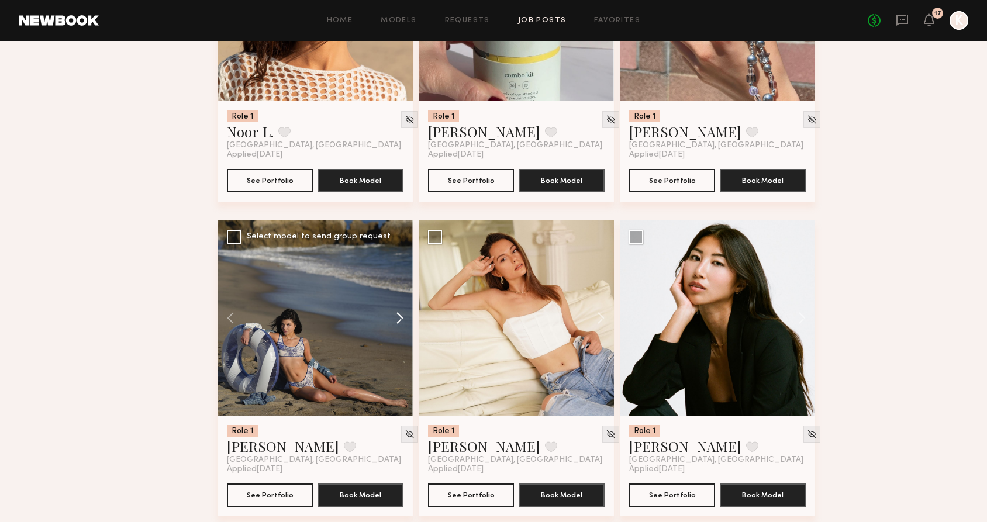
click at [396, 313] on button at bounding box center [393, 317] width 37 height 195
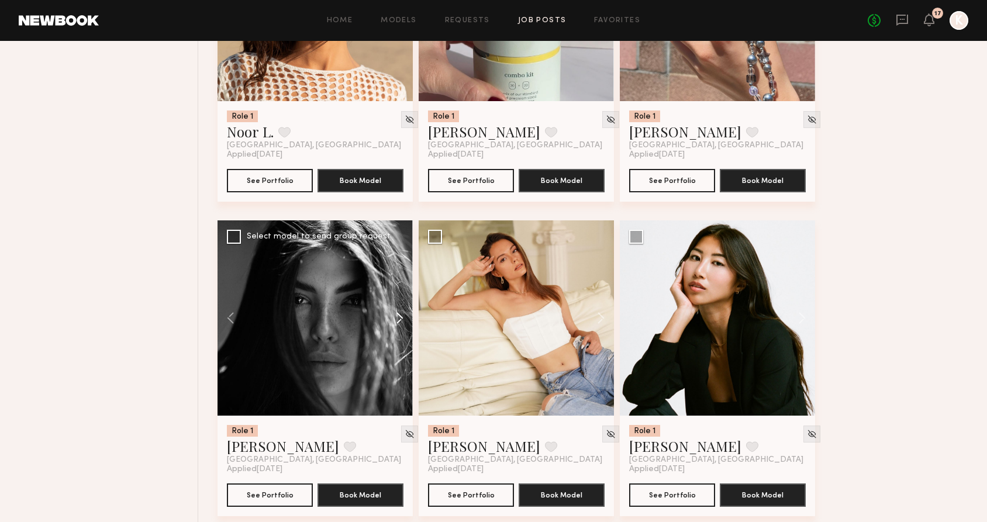
click at [396, 313] on button at bounding box center [393, 317] width 37 height 195
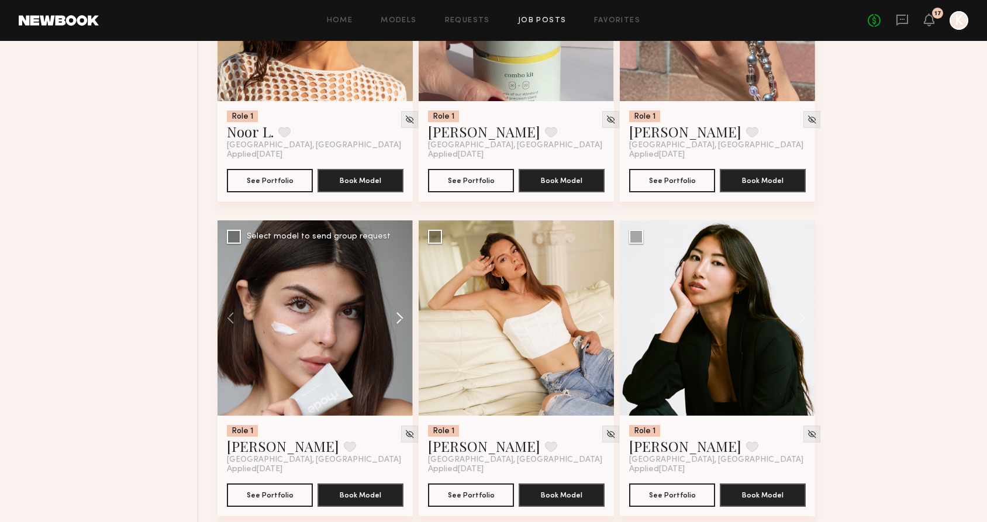
click at [396, 313] on button at bounding box center [393, 317] width 37 height 195
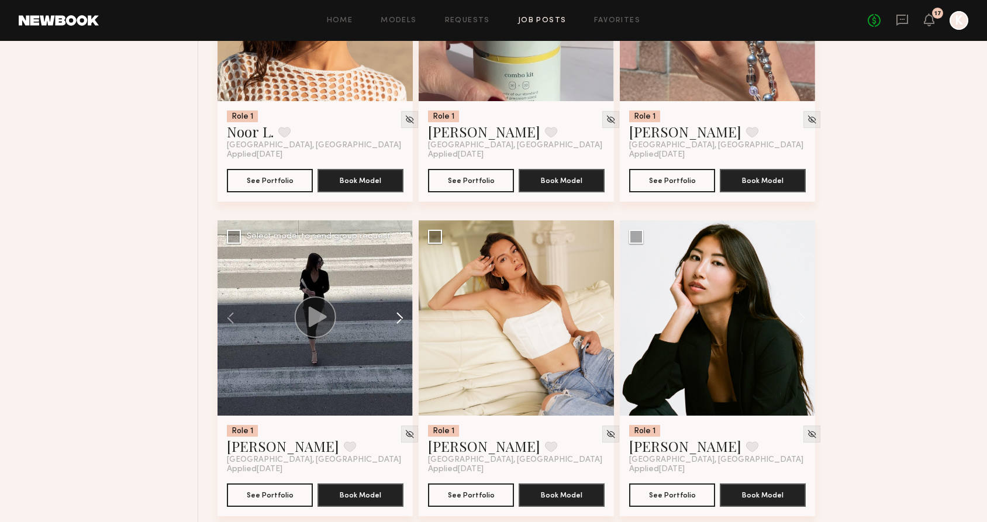
click at [396, 313] on button at bounding box center [393, 317] width 37 height 195
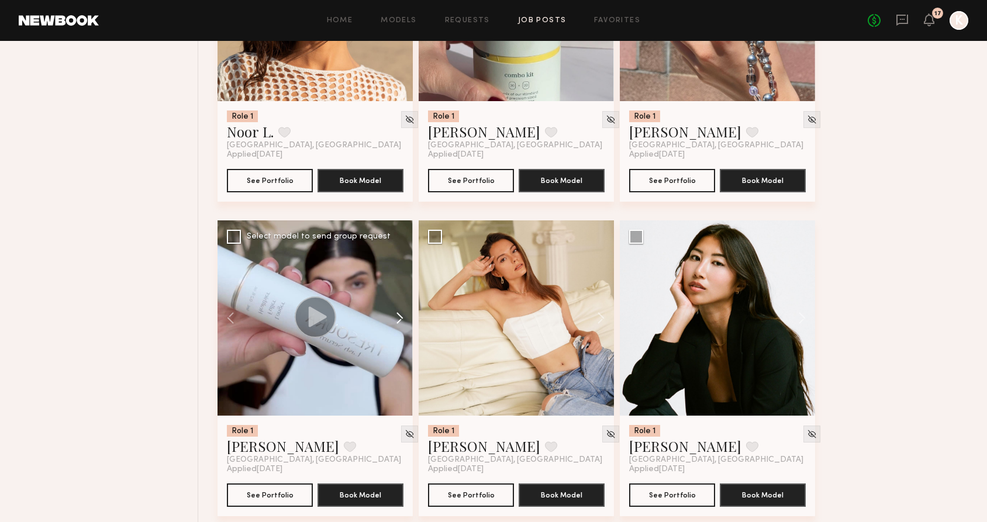
click at [396, 313] on button at bounding box center [393, 317] width 37 height 195
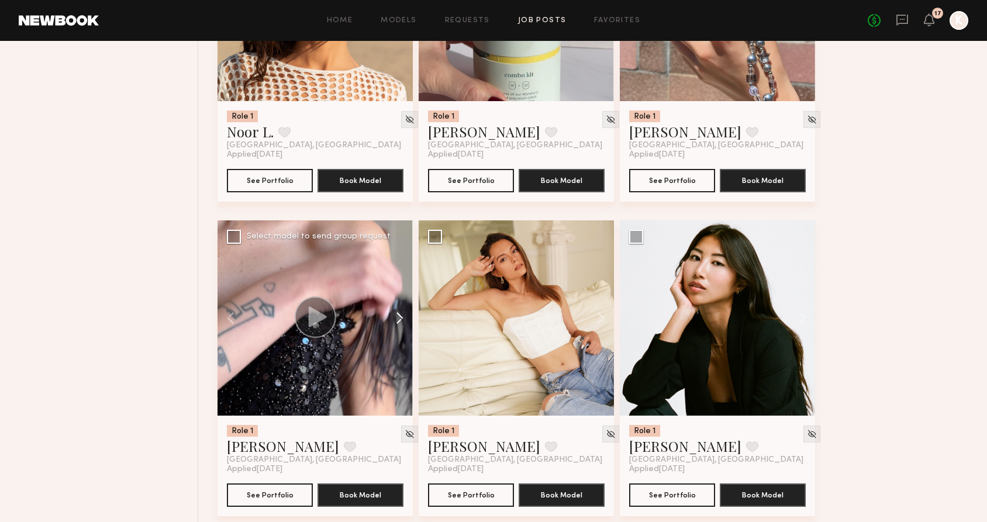
click at [396, 313] on button at bounding box center [393, 317] width 37 height 195
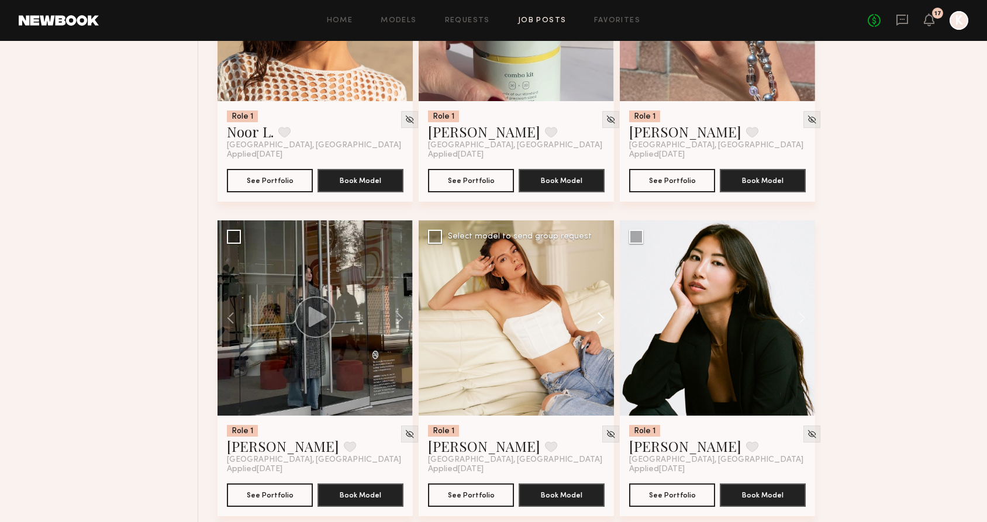
click at [602, 320] on button at bounding box center [594, 317] width 37 height 195
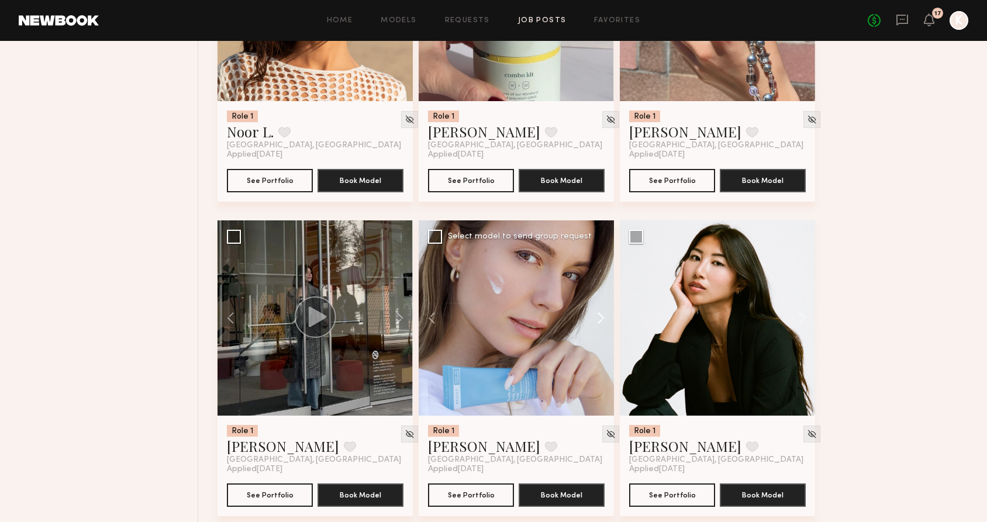
click at [602, 320] on button at bounding box center [594, 317] width 37 height 195
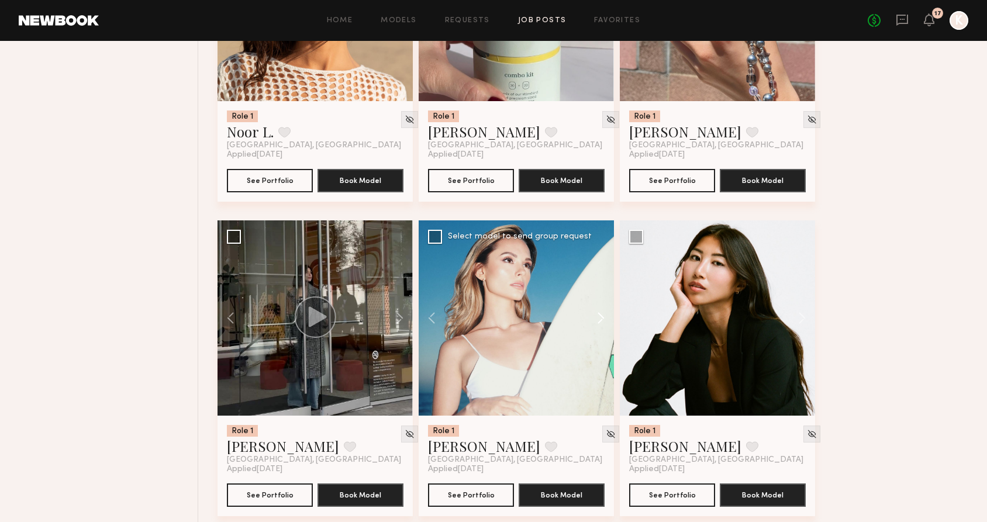
click at [602, 320] on button at bounding box center [594, 317] width 37 height 195
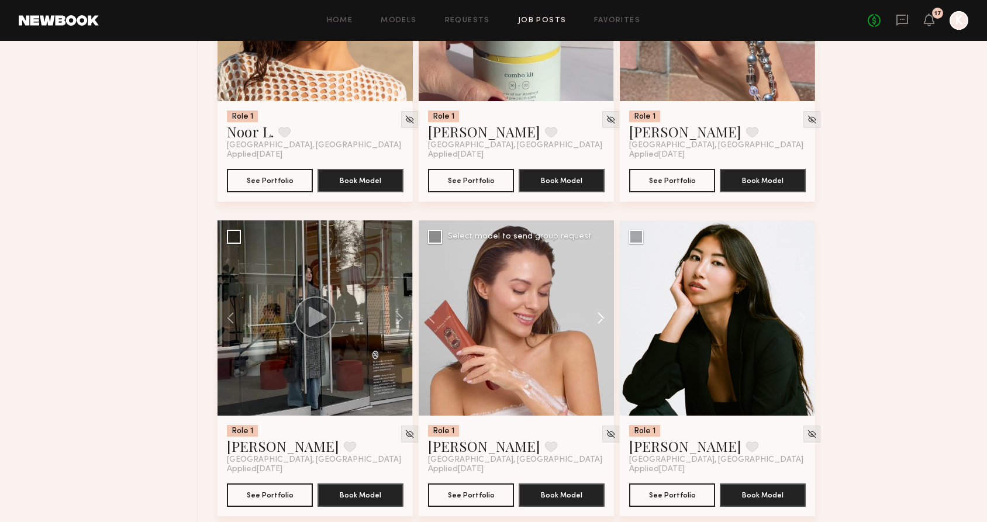
click at [602, 320] on button at bounding box center [594, 317] width 37 height 195
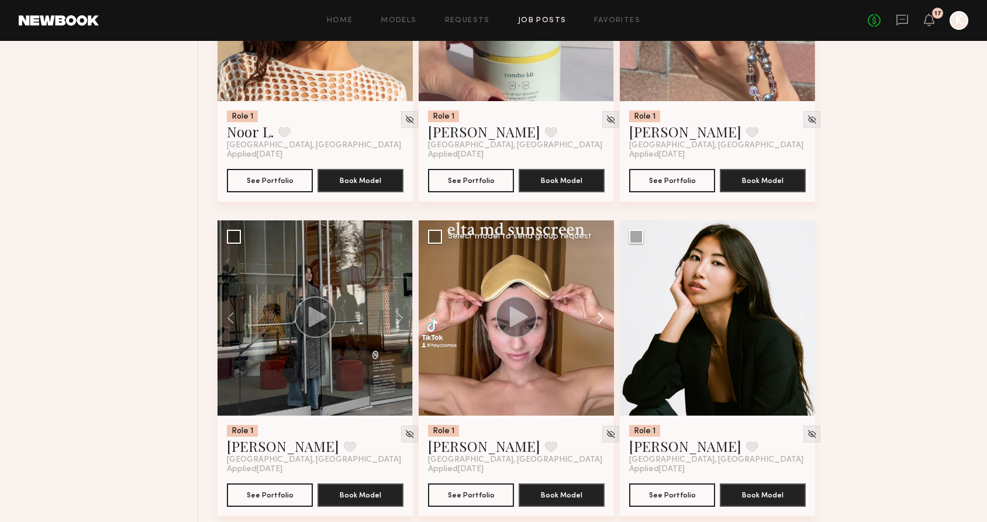
click at [602, 320] on button at bounding box center [594, 317] width 37 height 195
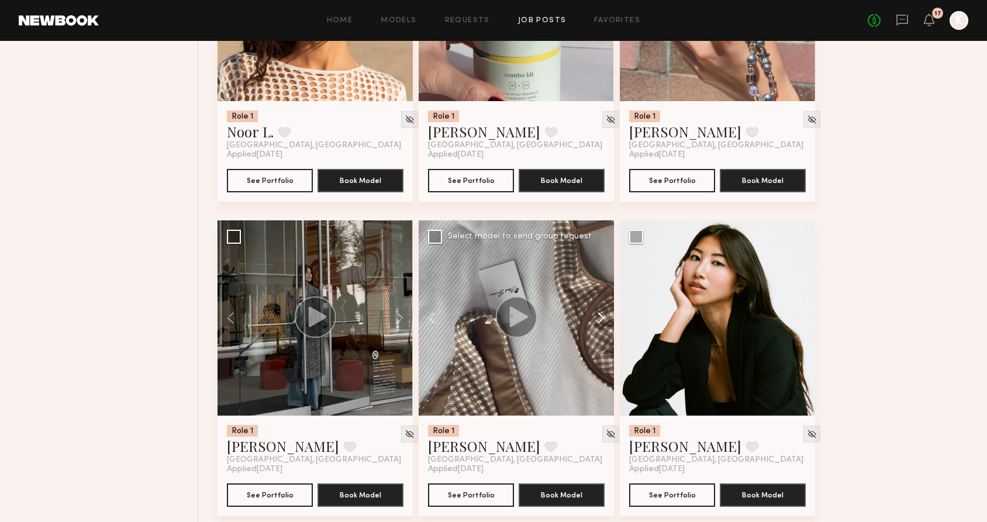
click at [602, 320] on button at bounding box center [594, 317] width 37 height 195
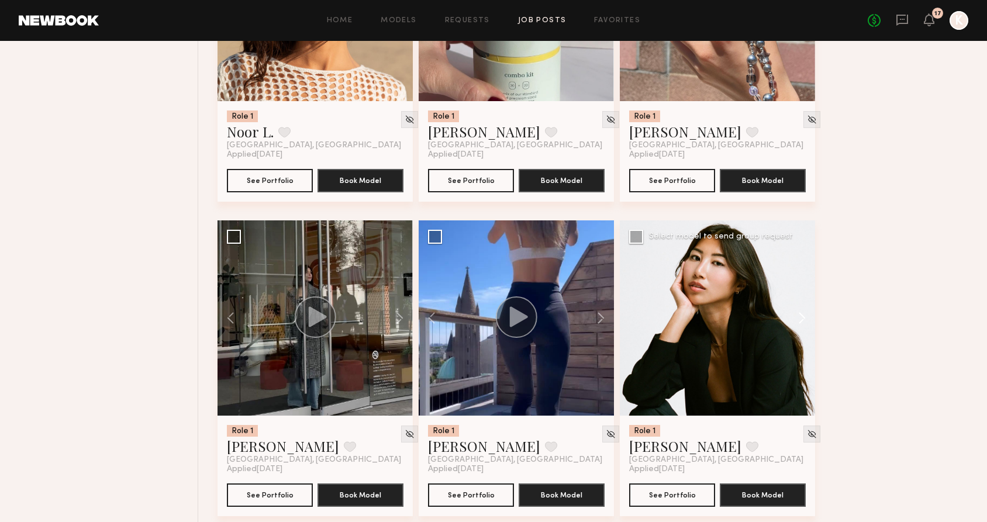
click at [799, 316] on button at bounding box center [796, 317] width 37 height 195
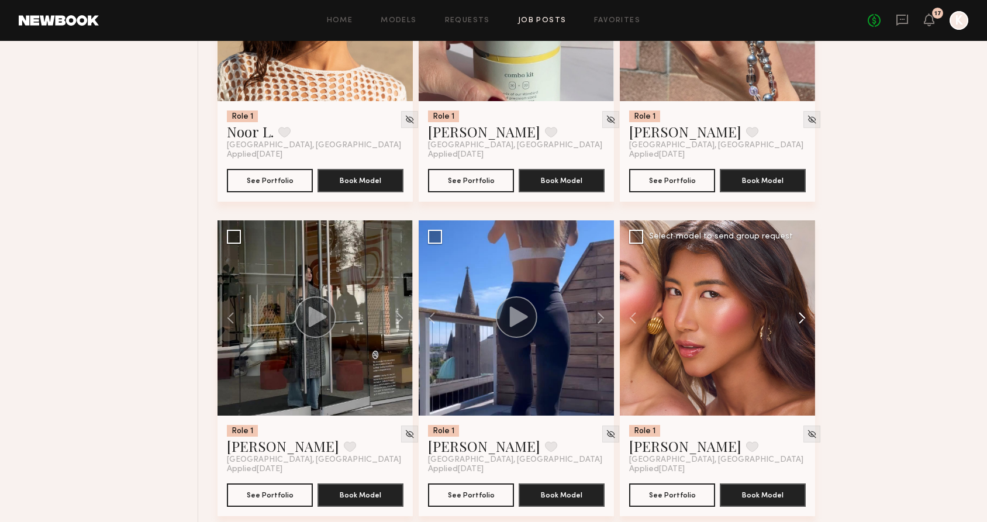
click at [799, 316] on button at bounding box center [796, 317] width 37 height 195
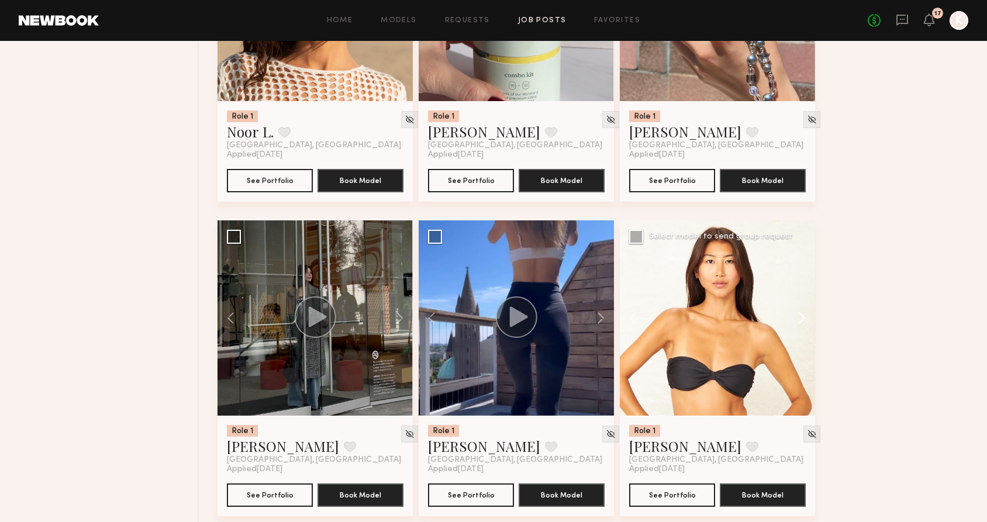
click at [799, 316] on button at bounding box center [796, 317] width 37 height 195
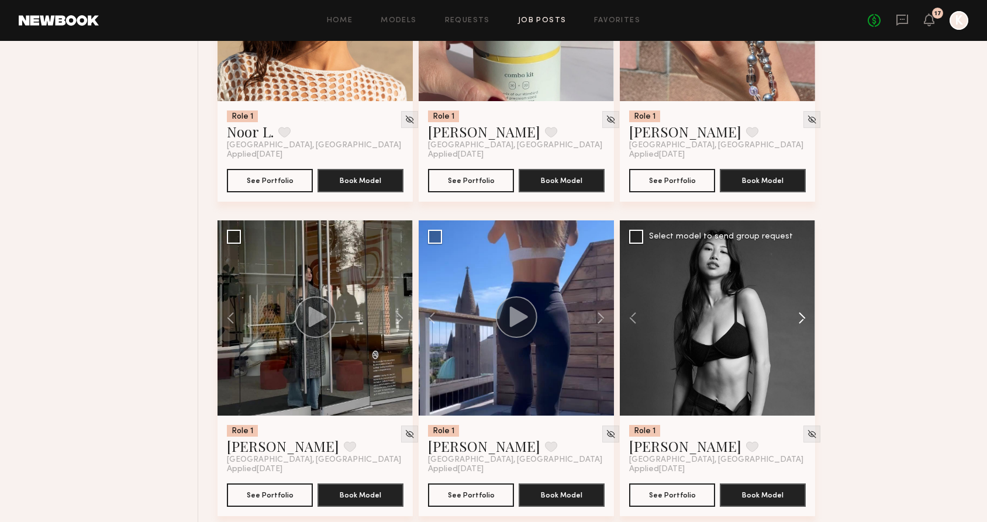
click at [799, 316] on button at bounding box center [796, 317] width 37 height 195
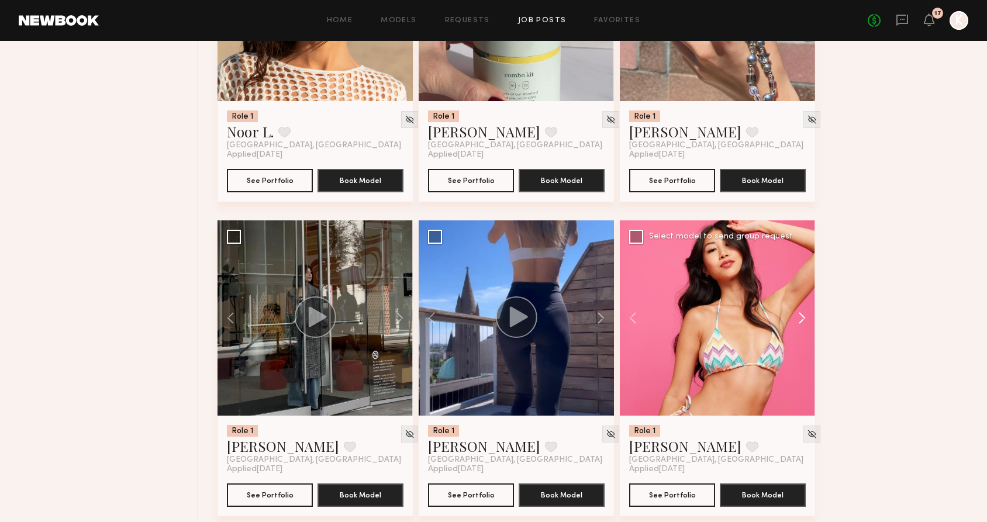
click at [799, 316] on button at bounding box center [796, 317] width 37 height 195
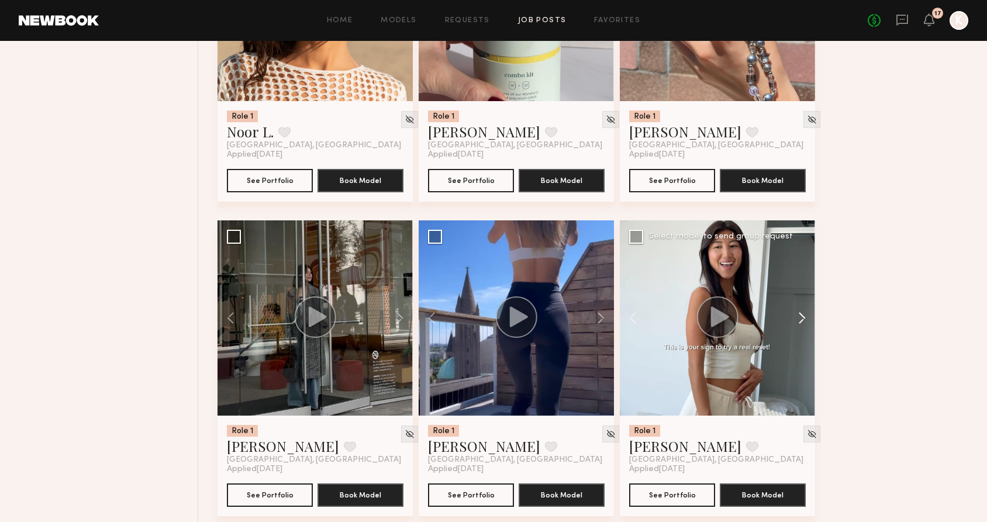
click at [799, 316] on button at bounding box center [796, 317] width 37 height 195
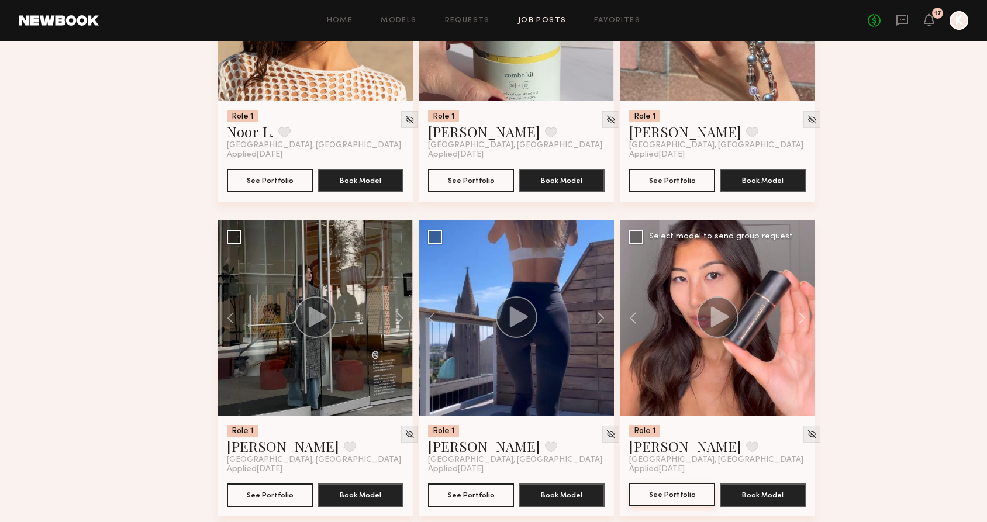
click at [664, 490] on button "See Portfolio" at bounding box center [672, 494] width 86 height 23
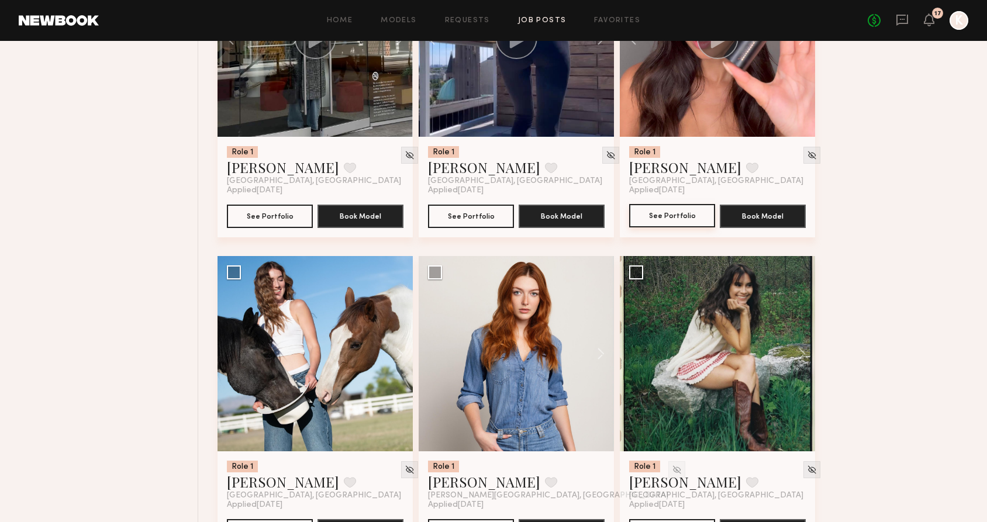
scroll to position [1575, 0]
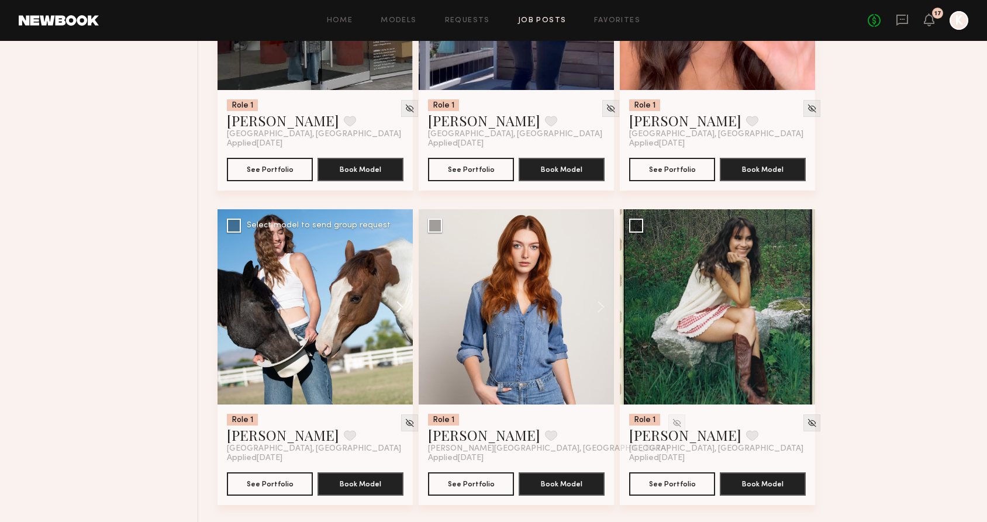
click at [398, 311] on button at bounding box center [393, 306] width 37 height 195
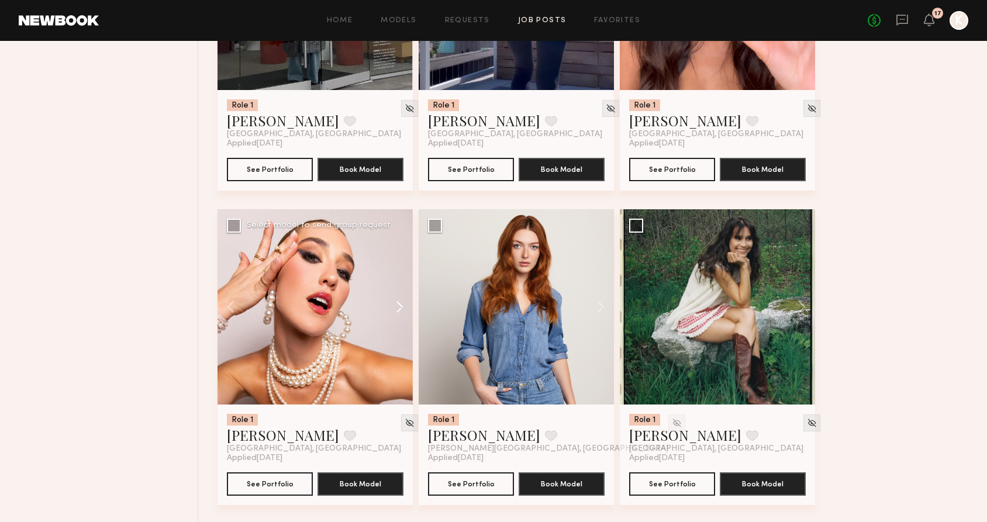
click at [398, 311] on button at bounding box center [393, 306] width 37 height 195
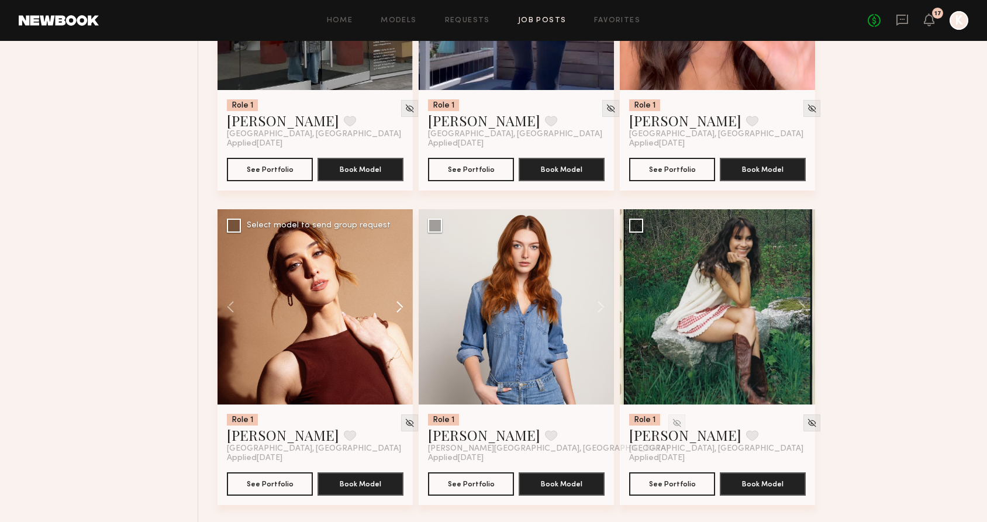
click at [398, 311] on button at bounding box center [393, 306] width 37 height 195
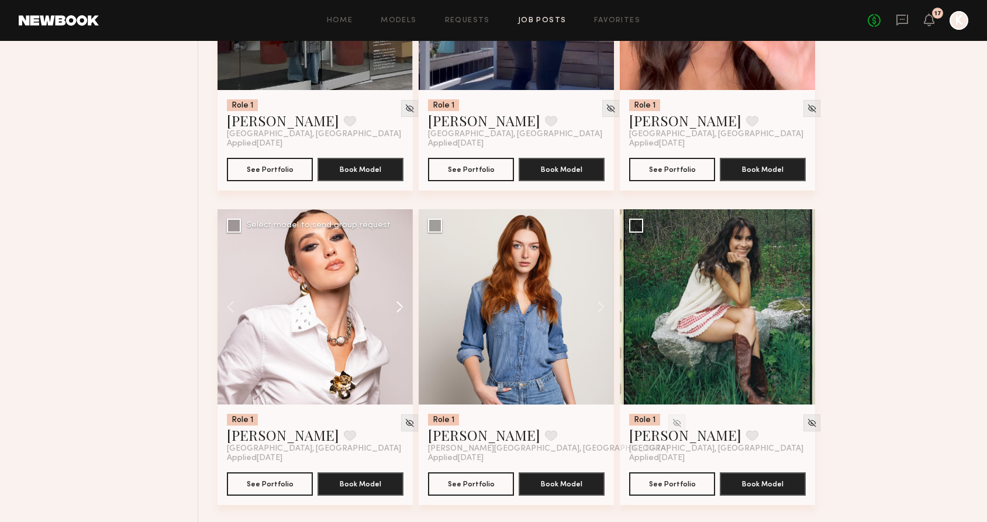
click at [398, 311] on button at bounding box center [393, 306] width 37 height 195
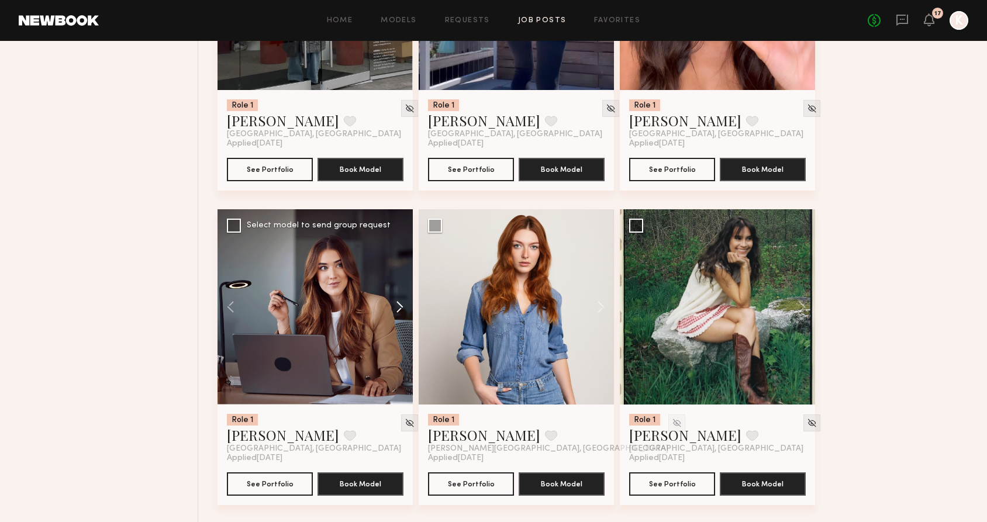
click at [398, 311] on button at bounding box center [393, 306] width 37 height 195
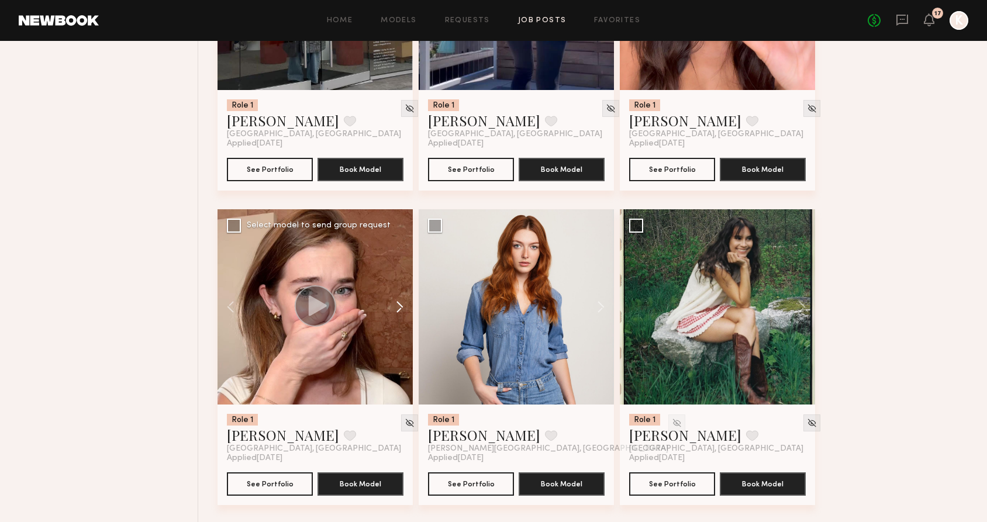
click at [398, 311] on button at bounding box center [393, 306] width 37 height 195
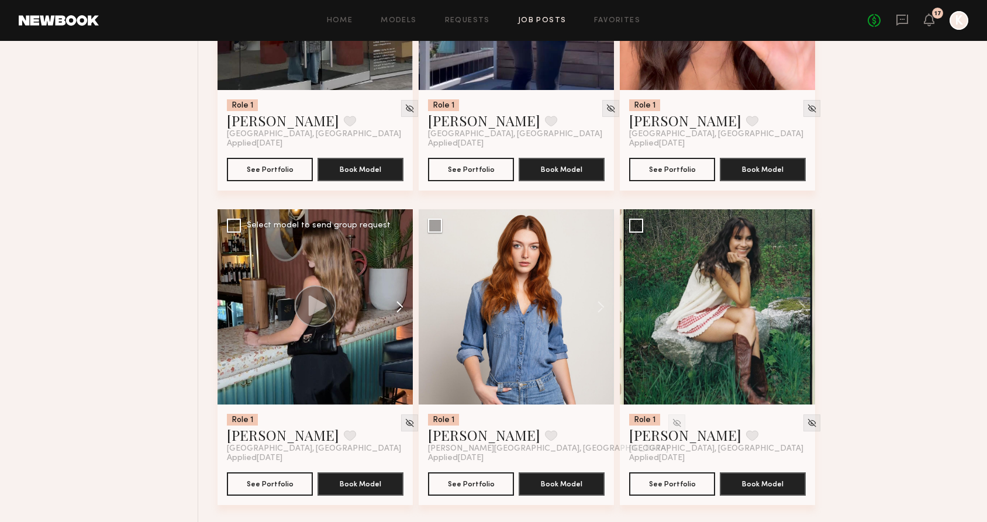
click at [398, 311] on button at bounding box center [393, 306] width 37 height 195
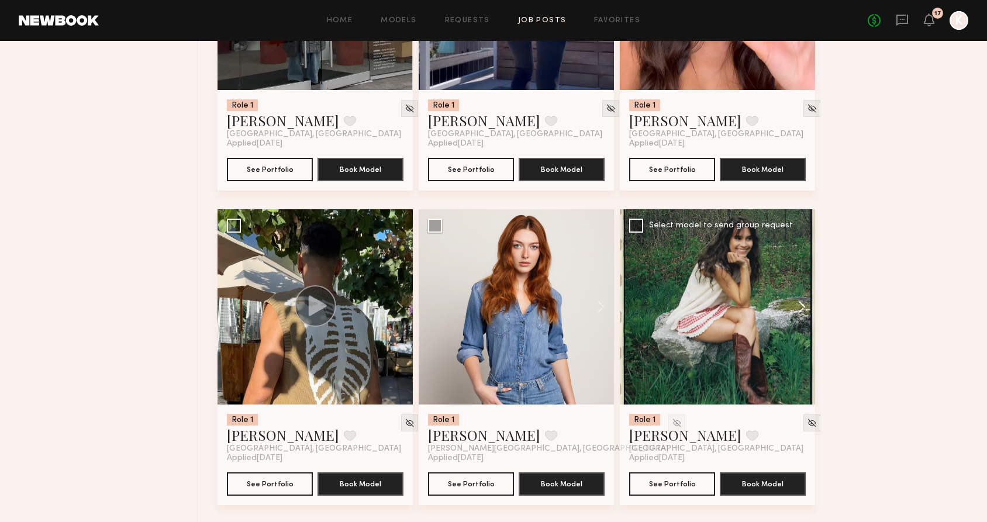
click at [801, 305] on button at bounding box center [796, 306] width 37 height 195
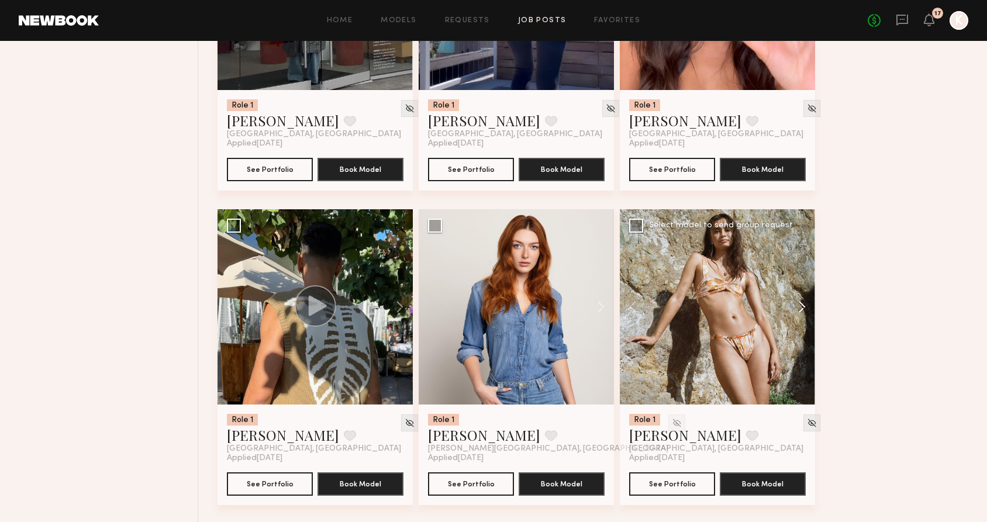
click at [801, 305] on button at bounding box center [796, 306] width 37 height 195
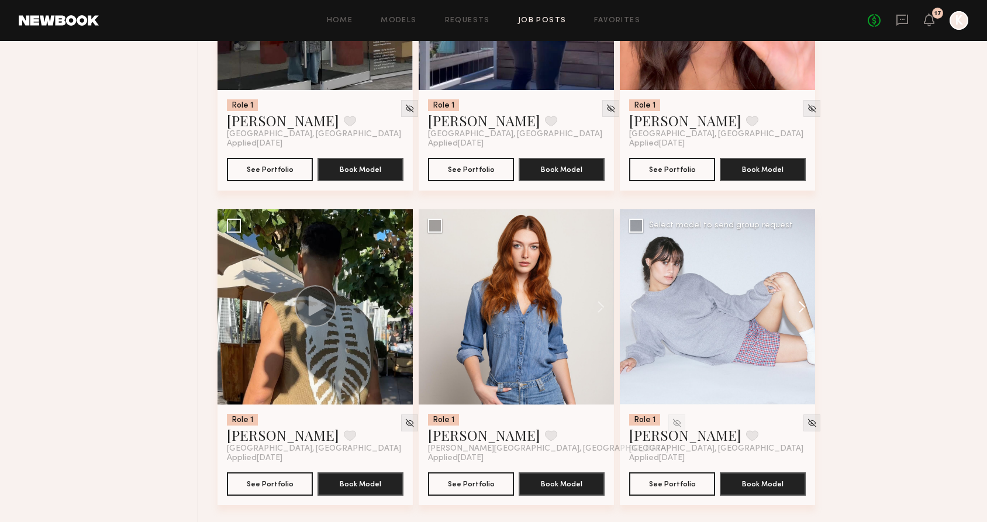
click at [801, 305] on button at bounding box center [796, 306] width 37 height 195
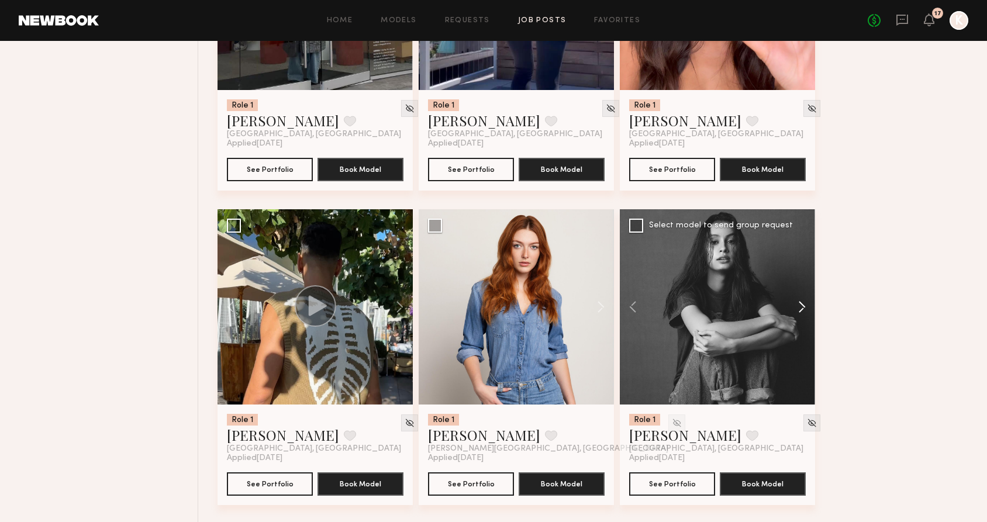
click at [801, 305] on button at bounding box center [796, 306] width 37 height 195
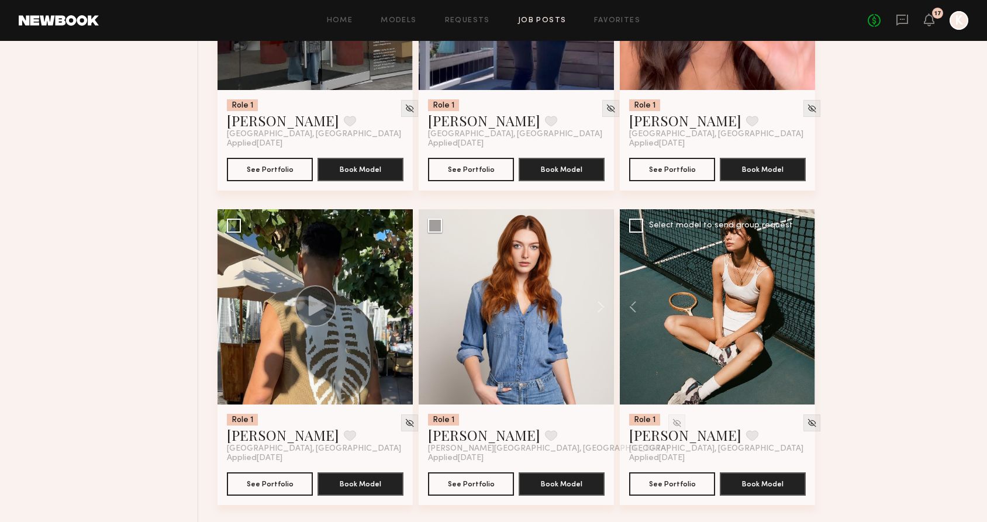
click at [801, 305] on div at bounding box center [717, 306] width 195 height 195
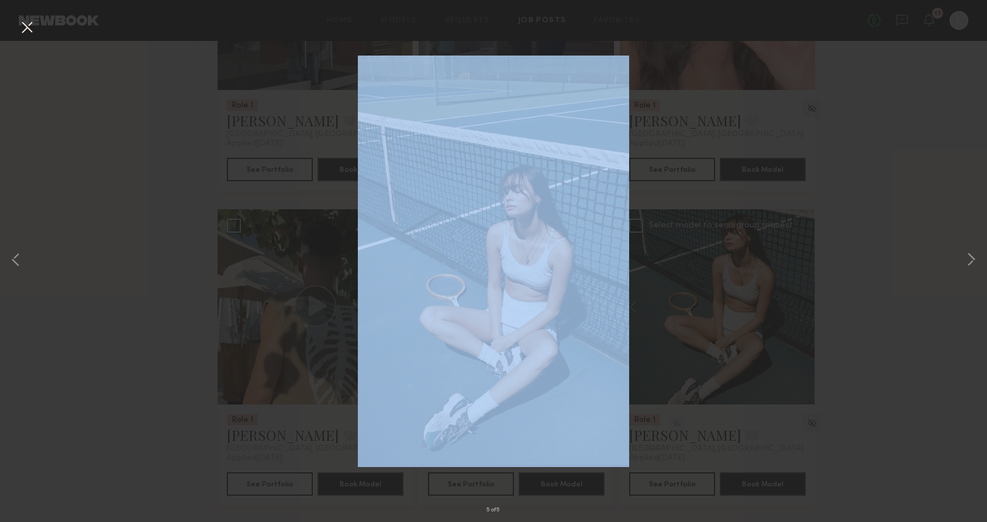
click at [801, 305] on div "5 of 5" at bounding box center [493, 261] width 987 height 522
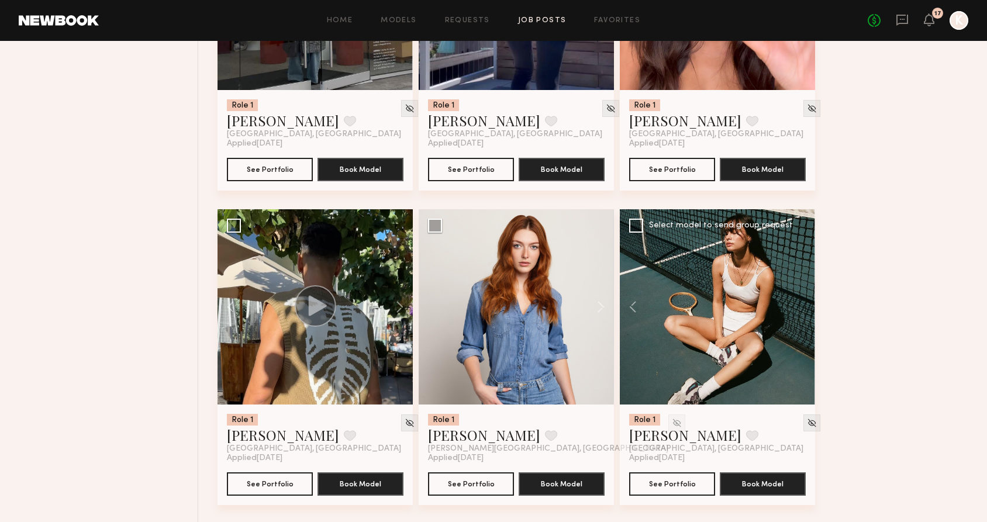
click at [951, 356] on div "Role 1 Sara R. Favorite Los Angeles, CA Applied 08/22/2025 See Portfolio Book M…" at bounding box center [596, 209] width 758 height 3145
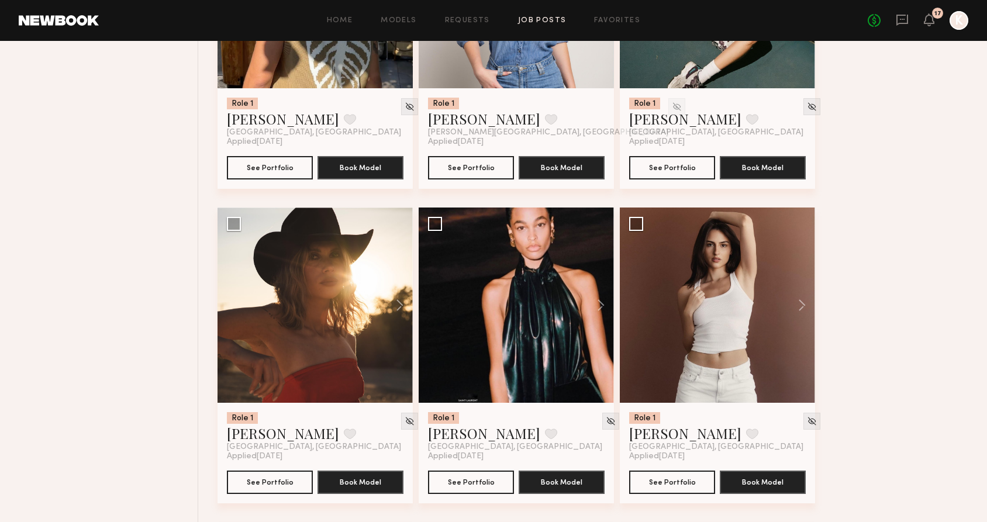
scroll to position [1913, 0]
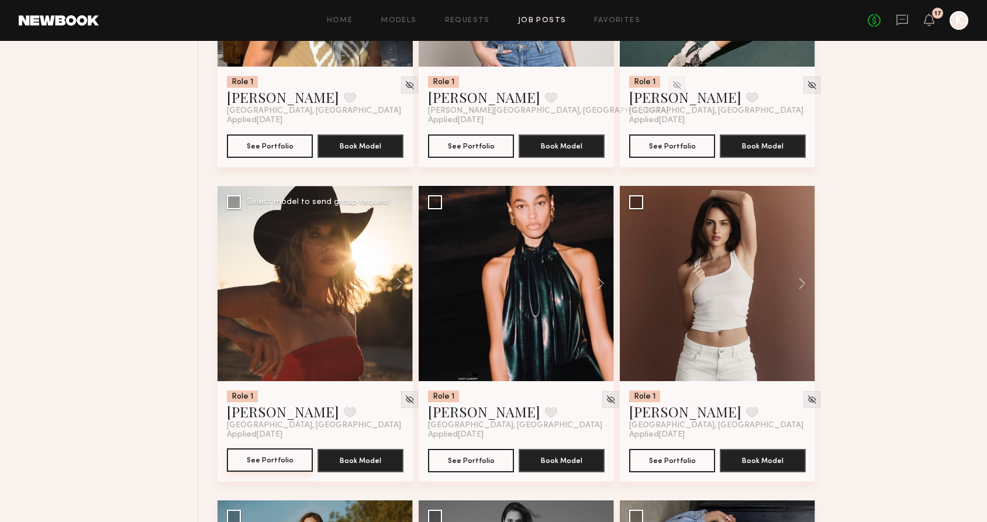
click at [263, 466] on button "See Portfolio" at bounding box center [270, 459] width 86 height 23
click at [673, 467] on button "See Portfolio" at bounding box center [672, 459] width 86 height 23
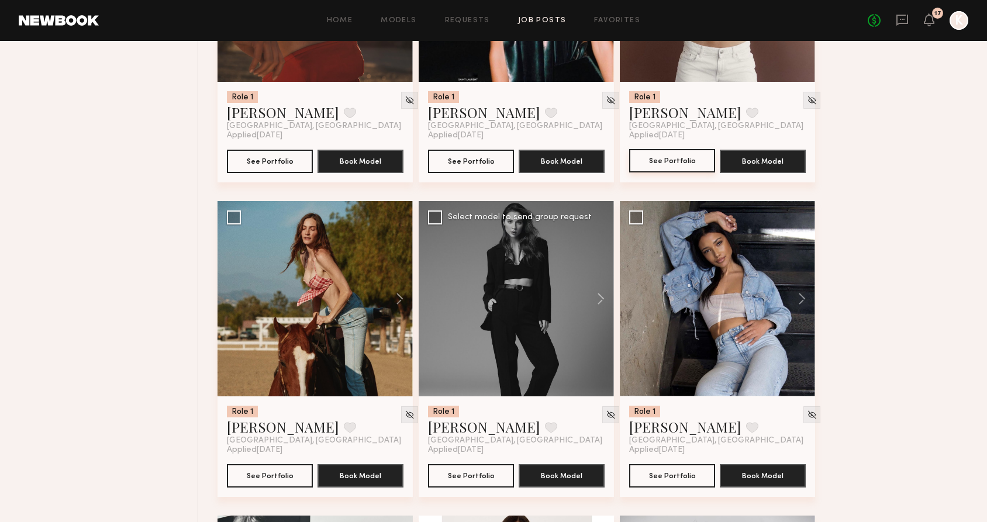
scroll to position [2219, 0]
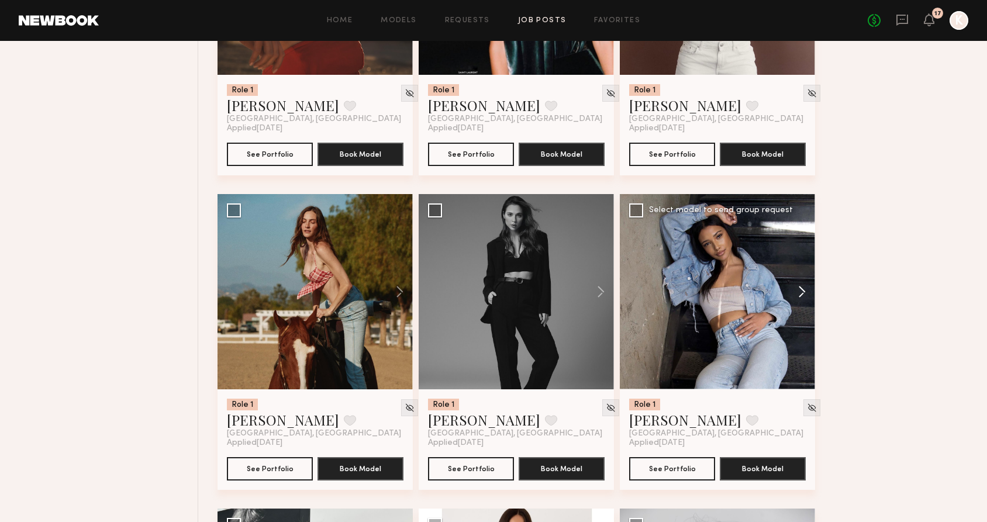
click at [799, 295] on button at bounding box center [796, 291] width 37 height 195
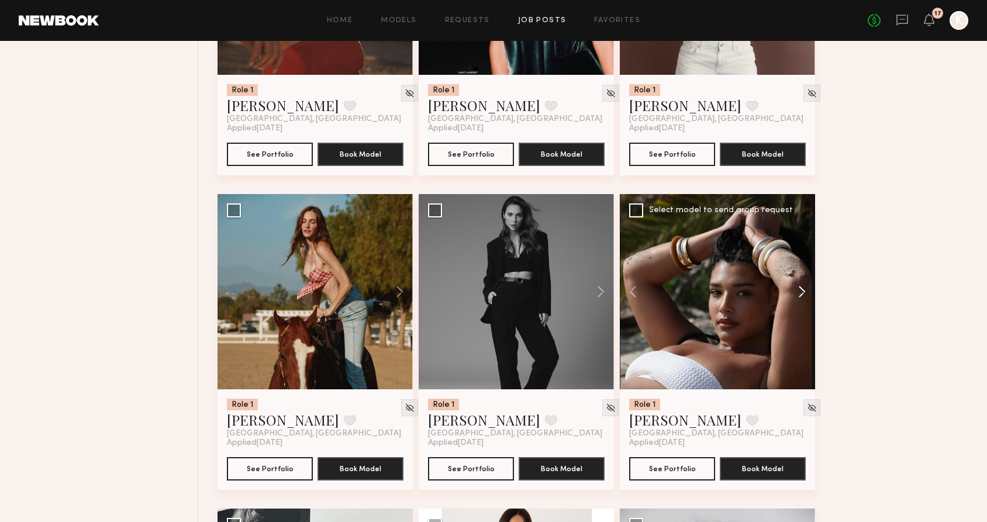
click at [799, 295] on button at bounding box center [796, 291] width 37 height 195
click at [803, 295] on button at bounding box center [796, 291] width 37 height 195
click at [803, 292] on button at bounding box center [796, 291] width 37 height 195
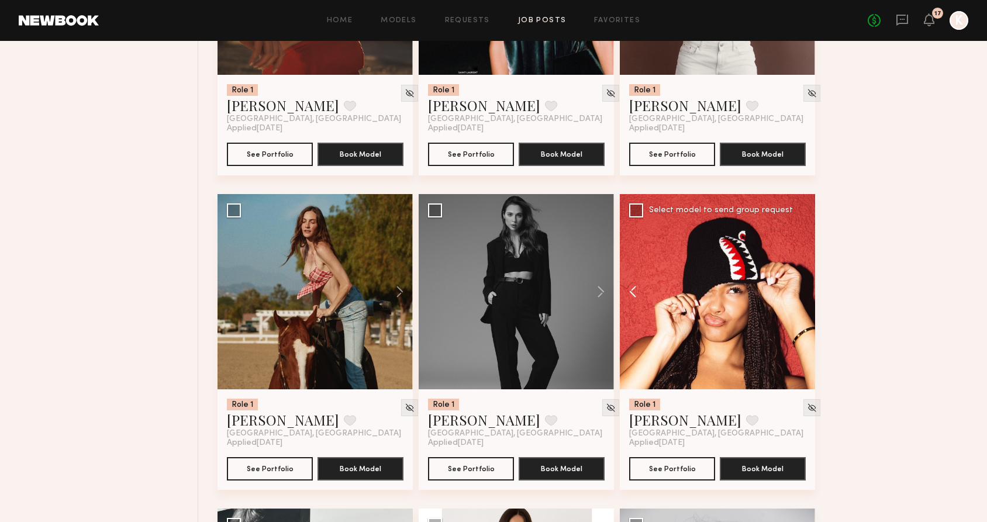
click at [633, 293] on button at bounding box center [638, 291] width 37 height 195
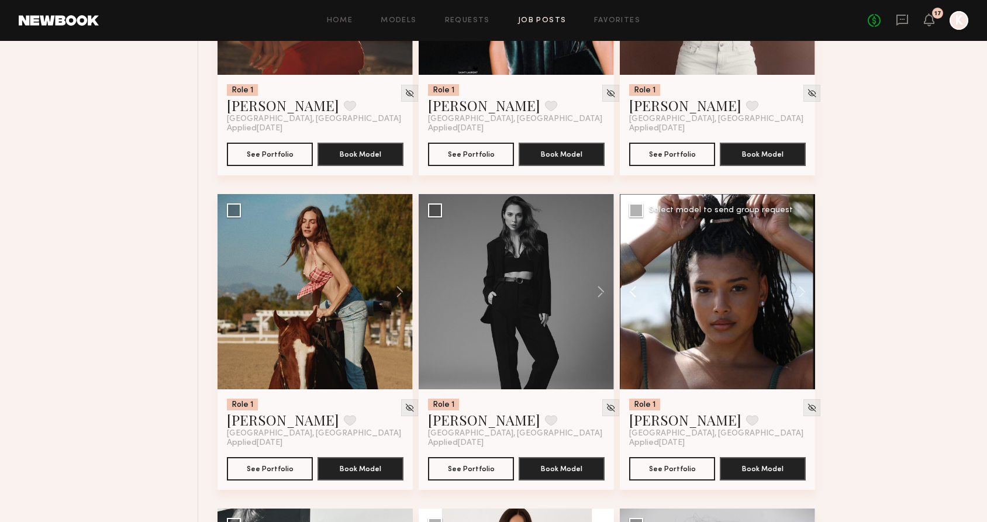
click at [633, 293] on button at bounding box center [638, 291] width 37 height 195
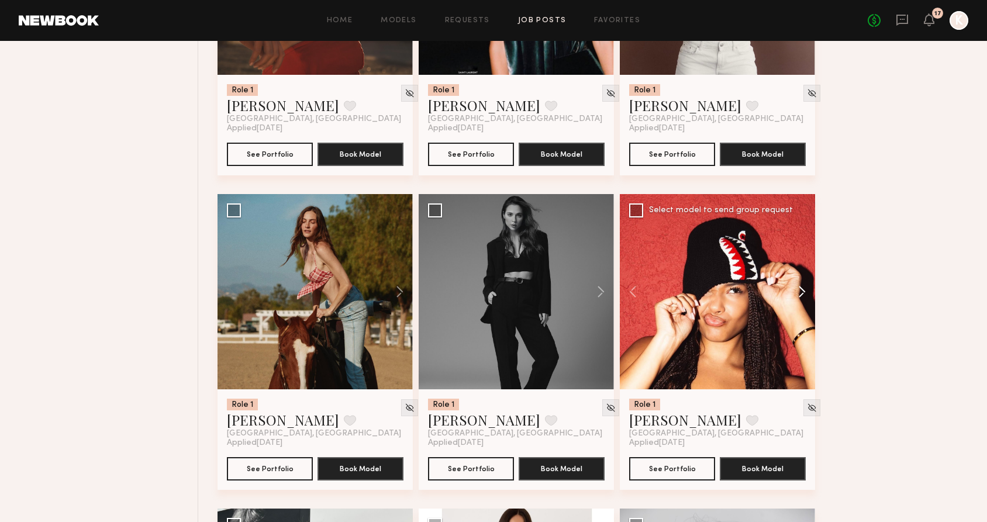
click at [808, 294] on button at bounding box center [796, 291] width 37 height 195
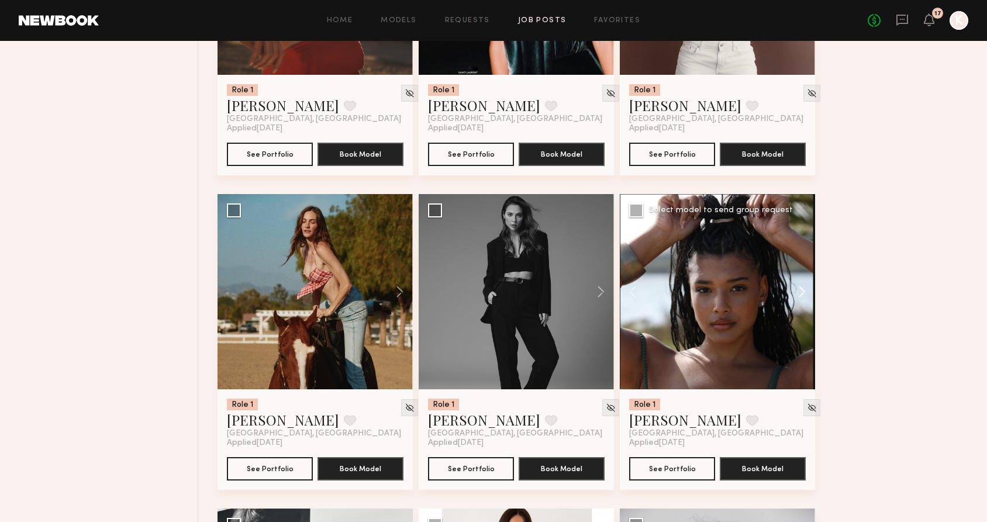
click at [804, 294] on button at bounding box center [796, 291] width 37 height 195
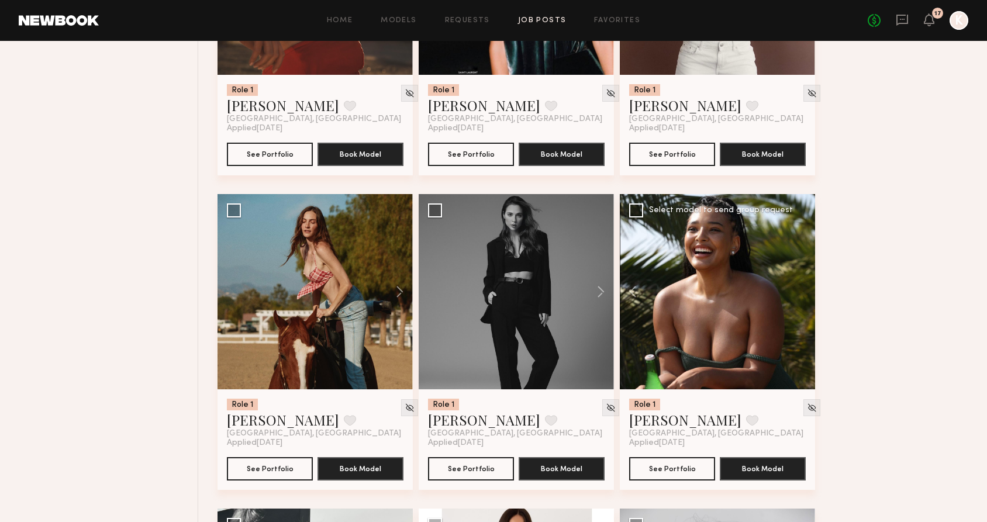
click at [804, 294] on div at bounding box center [717, 291] width 195 height 195
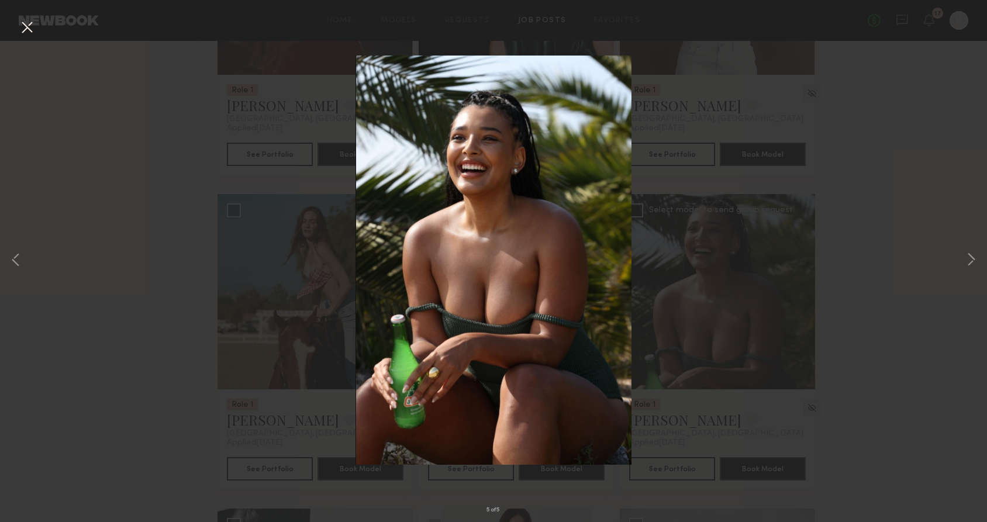
click at [852, 313] on div "5 of 5" at bounding box center [493, 261] width 987 height 522
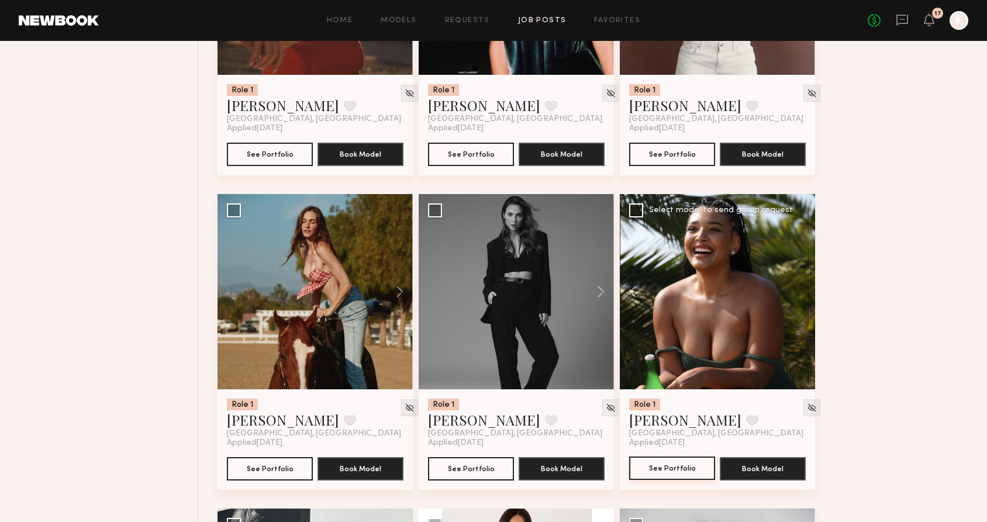
click at [673, 469] on button "See Portfolio" at bounding box center [672, 468] width 86 height 23
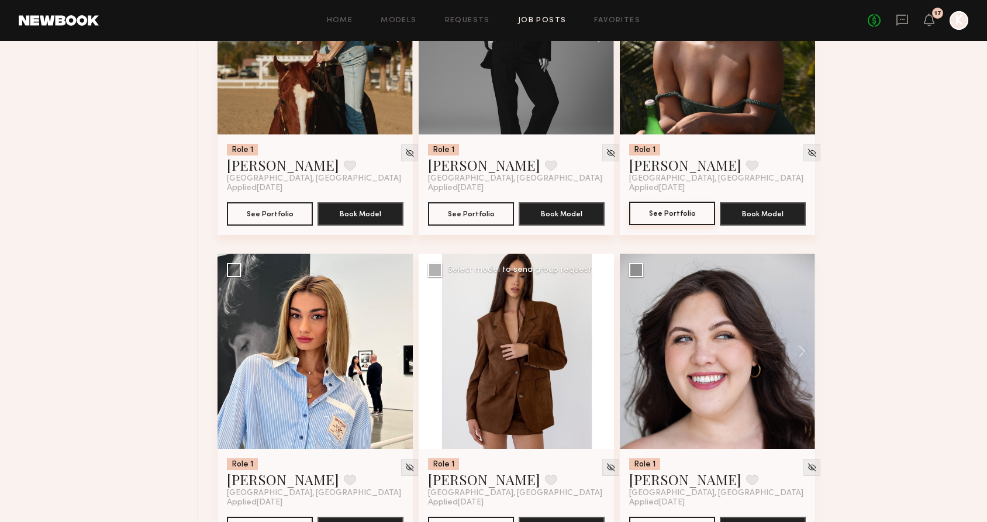
scroll to position [2497, 0]
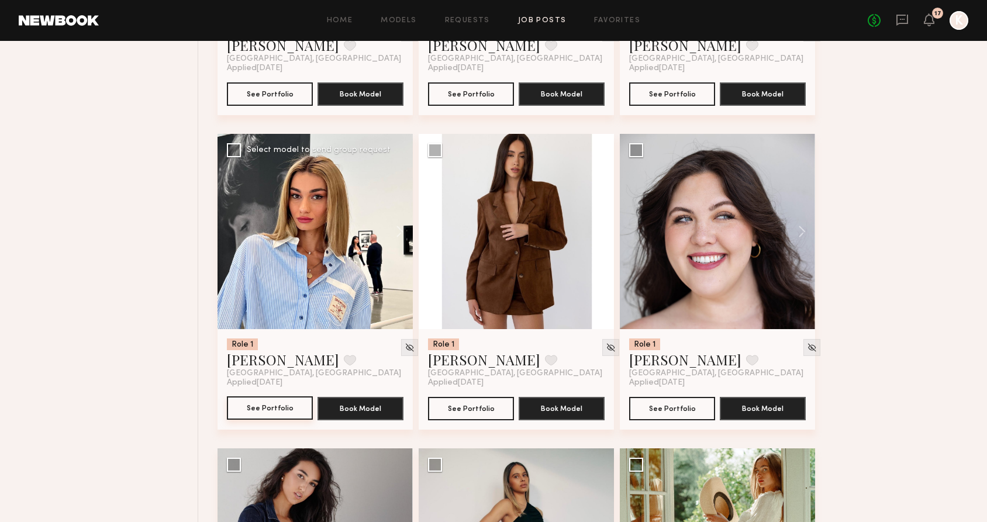
click at [262, 407] on button "See Portfolio" at bounding box center [270, 407] width 86 height 23
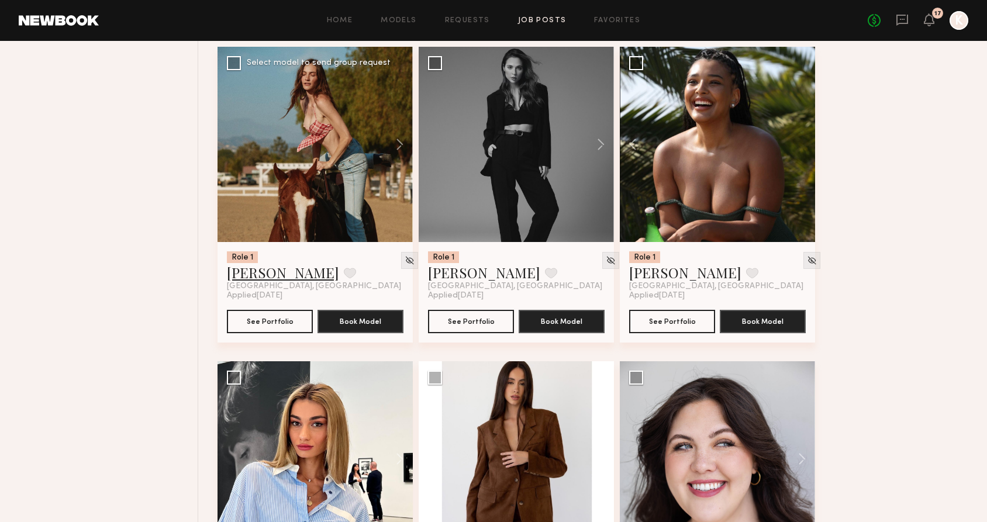
scroll to position [2327, 0]
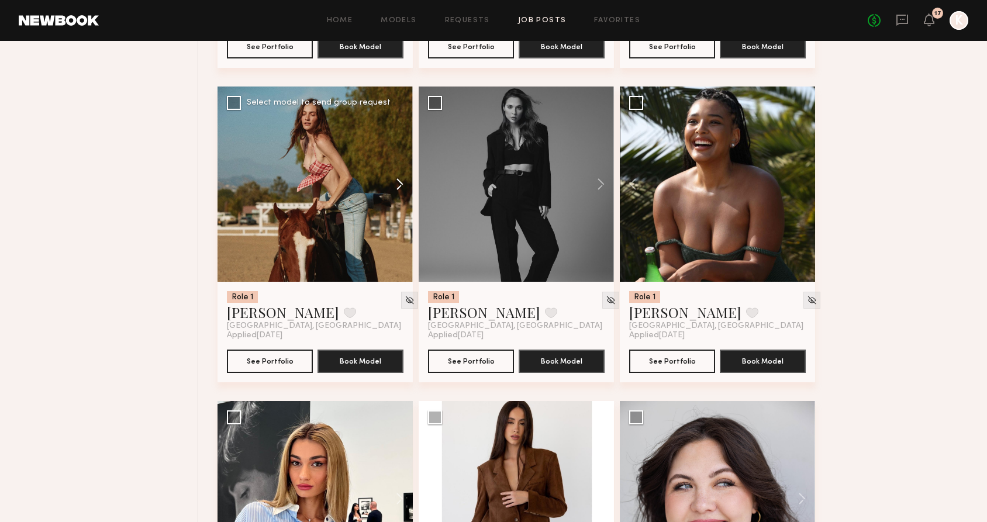
click at [401, 182] on button at bounding box center [393, 184] width 37 height 195
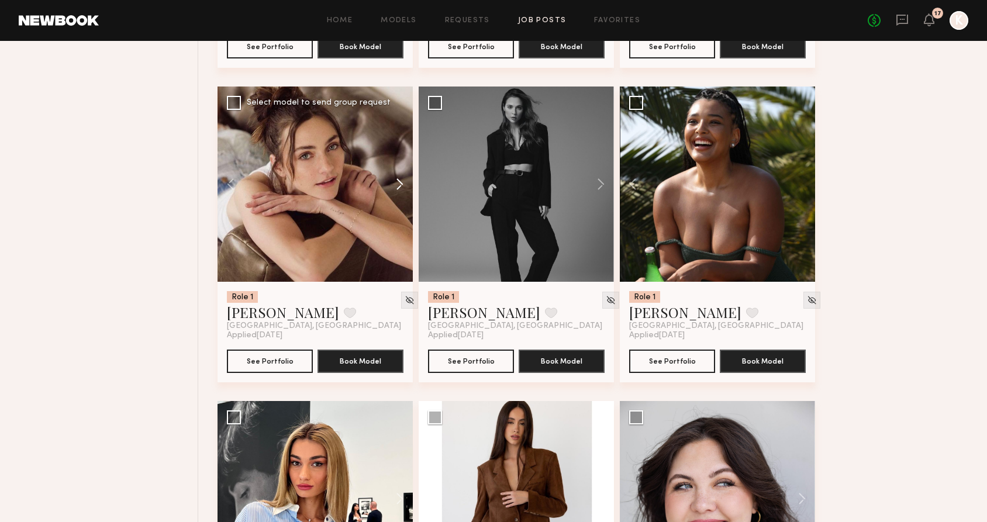
click at [401, 182] on button at bounding box center [393, 184] width 37 height 195
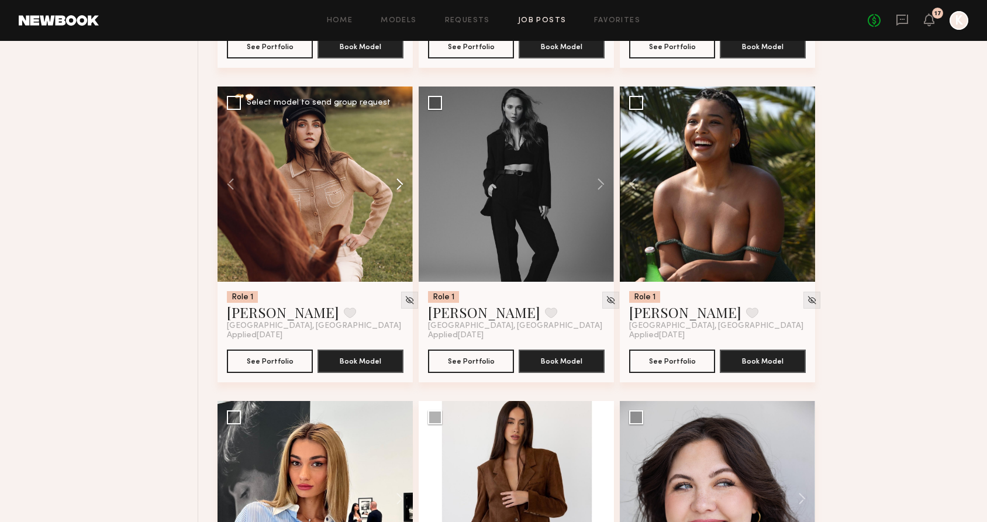
click at [401, 182] on button at bounding box center [393, 184] width 37 height 195
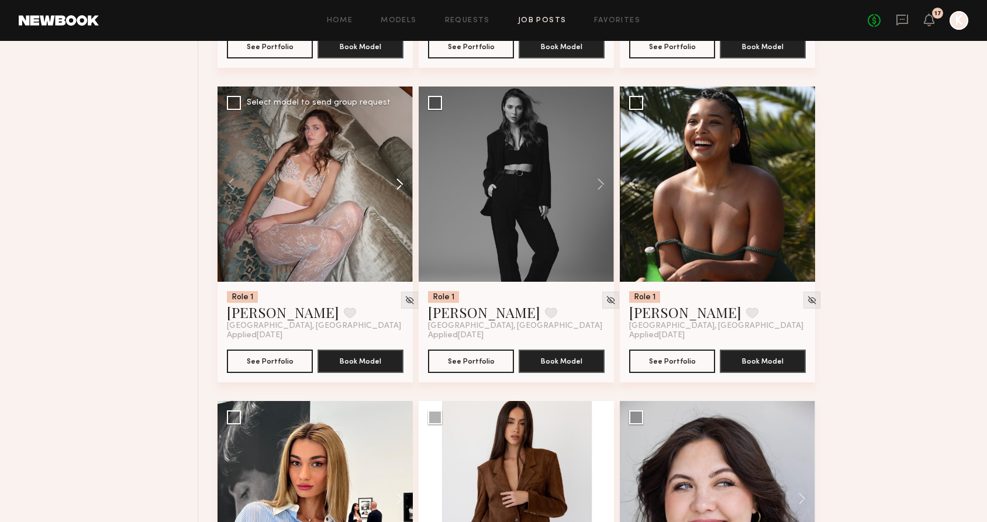
click at [401, 182] on button at bounding box center [393, 184] width 37 height 195
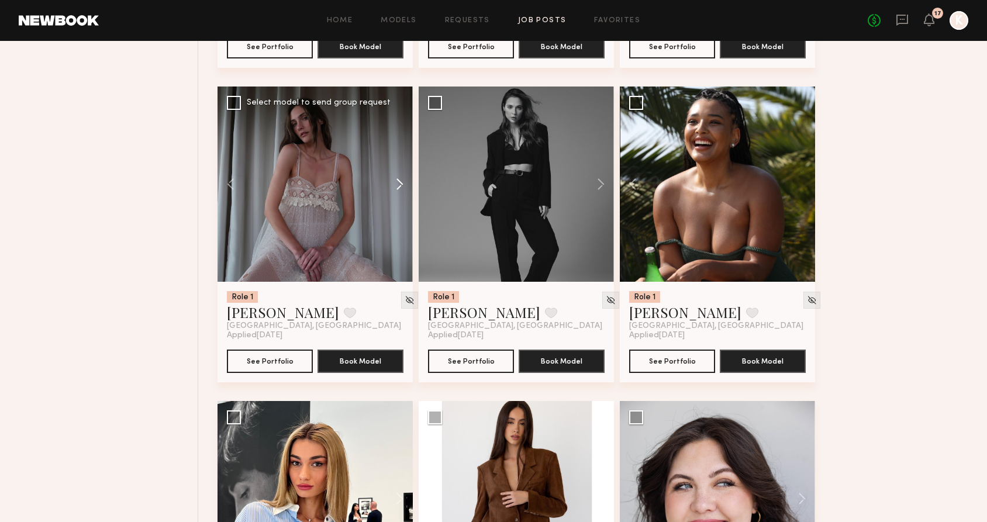
click at [401, 182] on button at bounding box center [393, 184] width 37 height 195
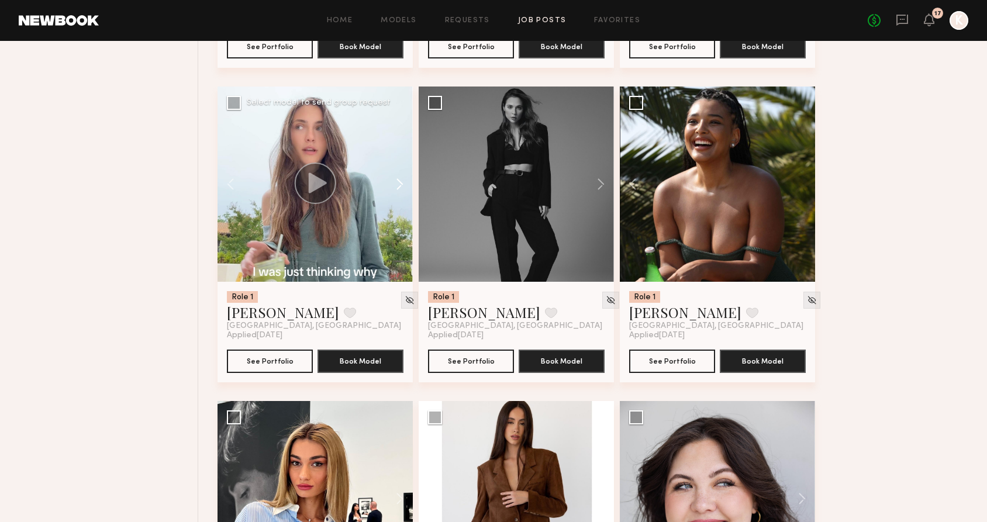
click at [401, 182] on button at bounding box center [393, 184] width 37 height 195
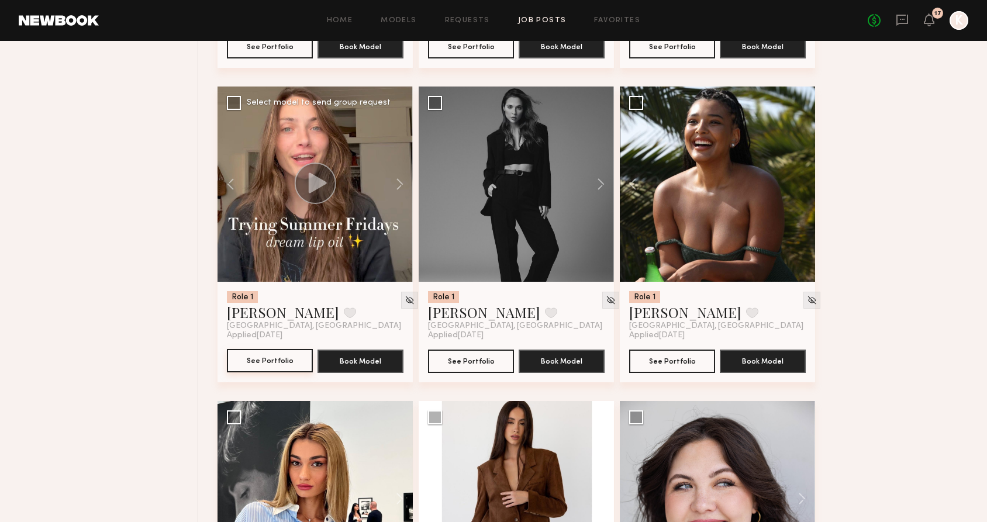
click at [291, 360] on button "See Portfolio" at bounding box center [270, 360] width 86 height 23
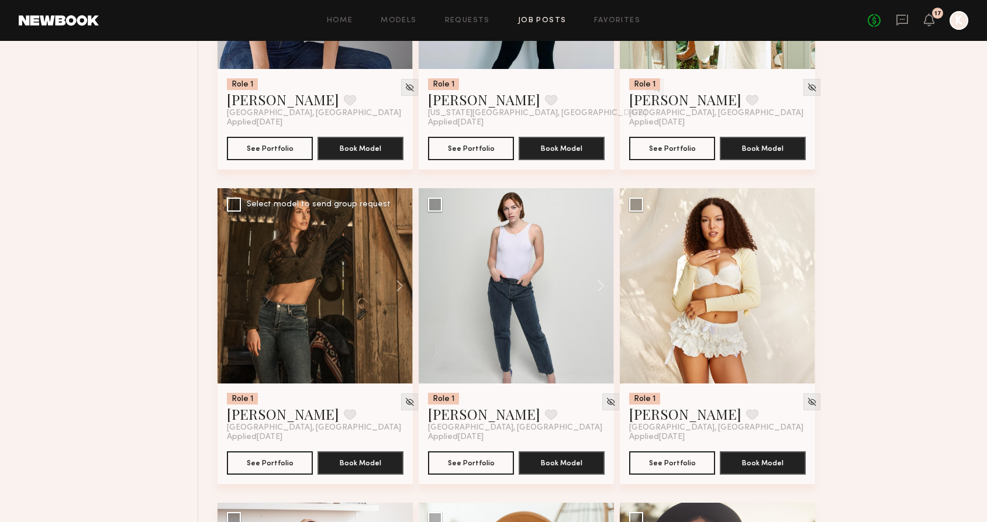
scroll to position [3173, 0]
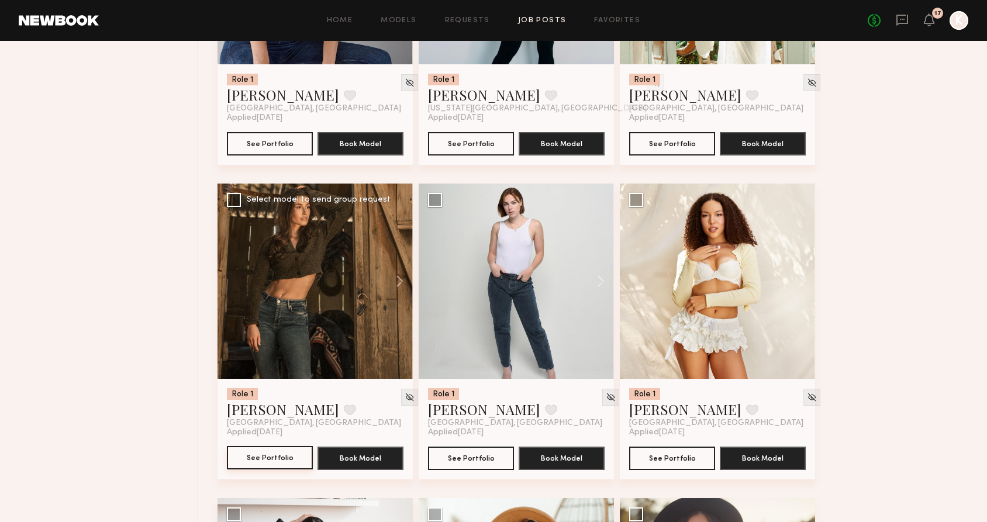
click at [288, 460] on button "See Portfolio" at bounding box center [270, 457] width 86 height 23
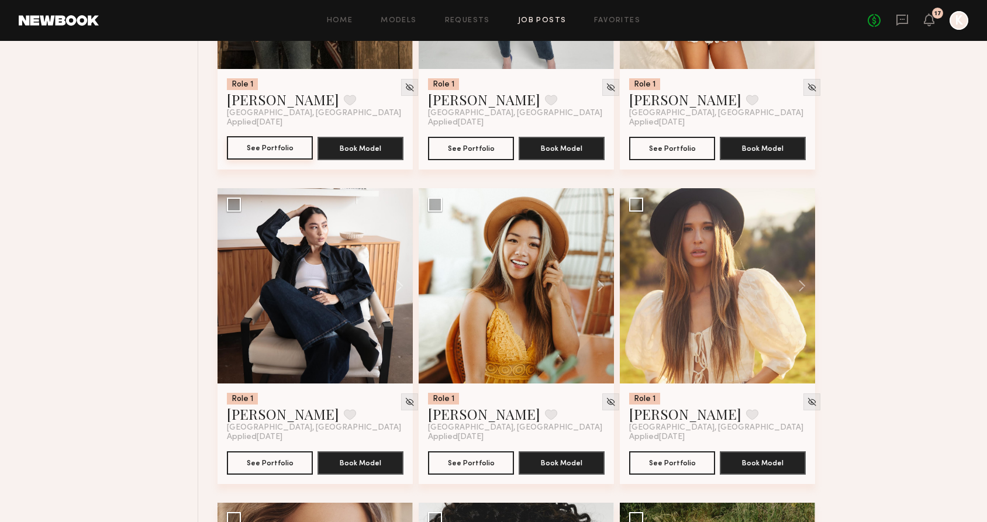
scroll to position [3484, 0]
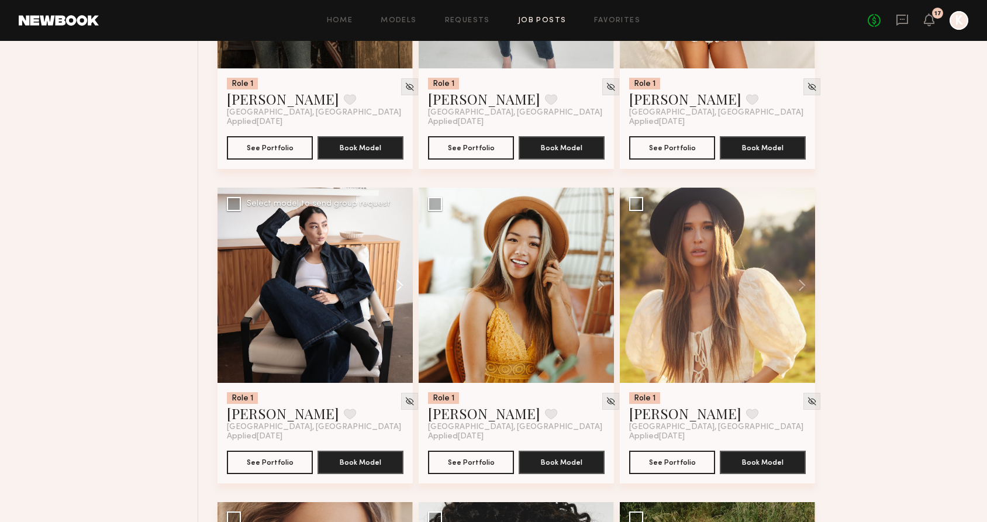
click at [402, 288] on button at bounding box center [393, 285] width 37 height 195
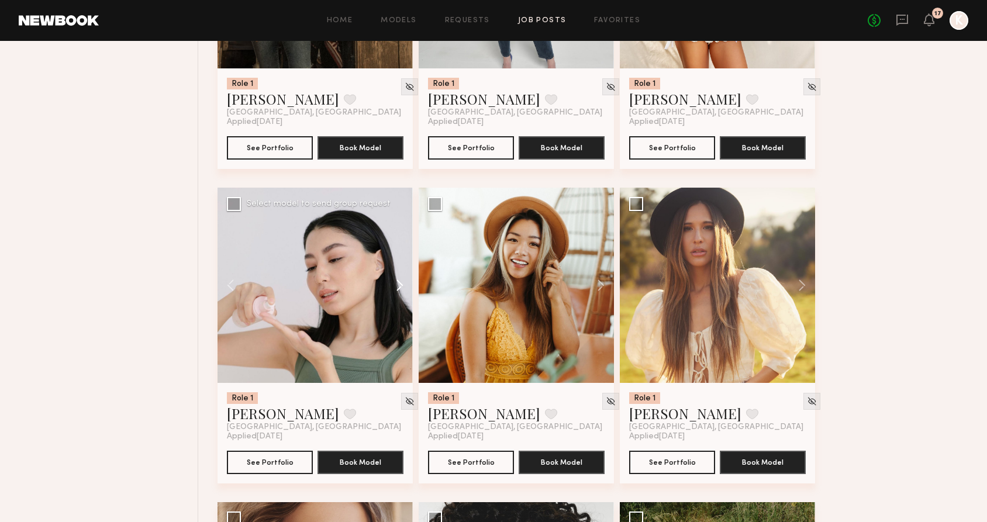
click at [402, 288] on button at bounding box center [393, 285] width 37 height 195
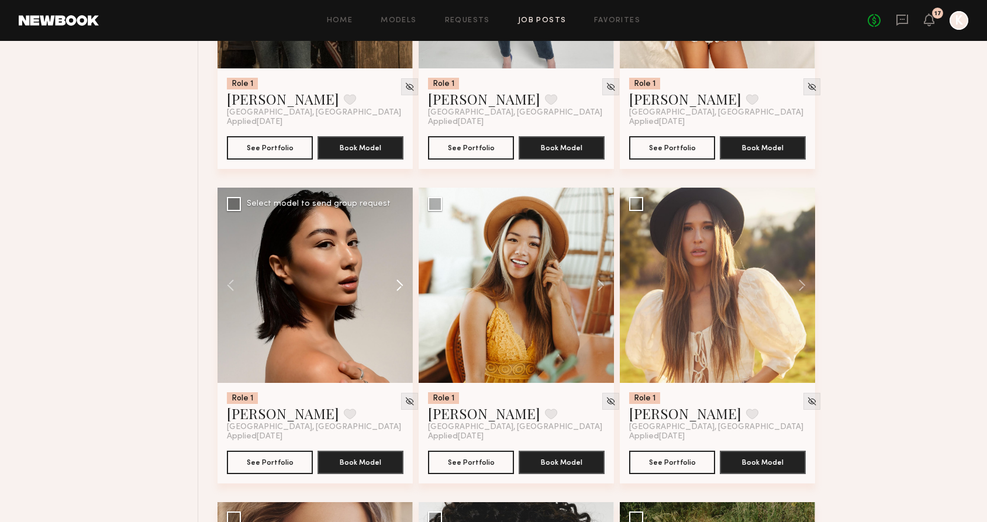
click at [402, 288] on button at bounding box center [393, 285] width 37 height 195
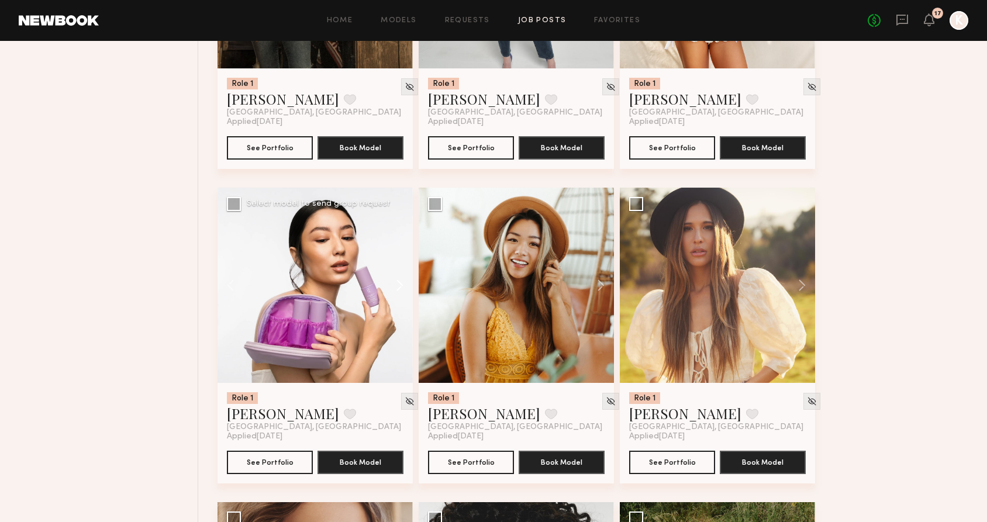
click at [402, 288] on button at bounding box center [393, 285] width 37 height 195
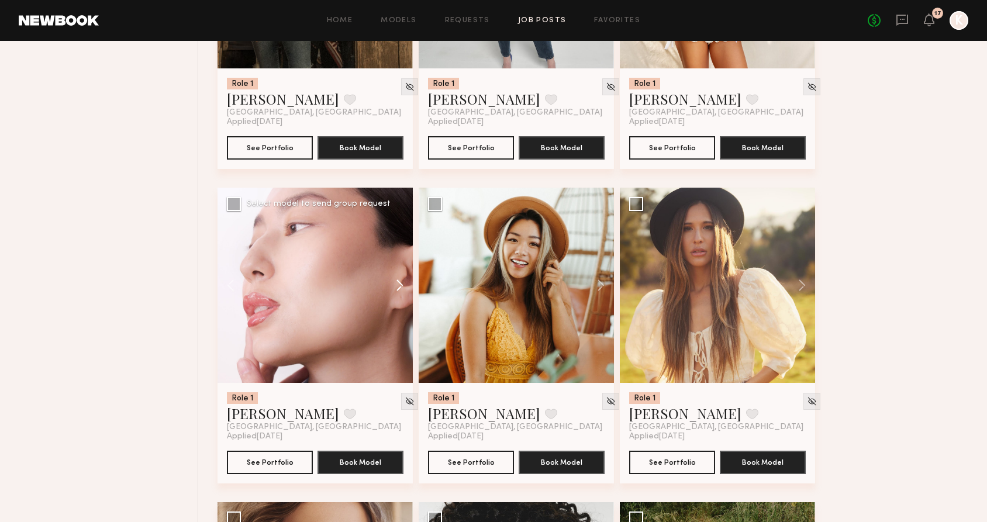
click at [402, 288] on button at bounding box center [393, 285] width 37 height 195
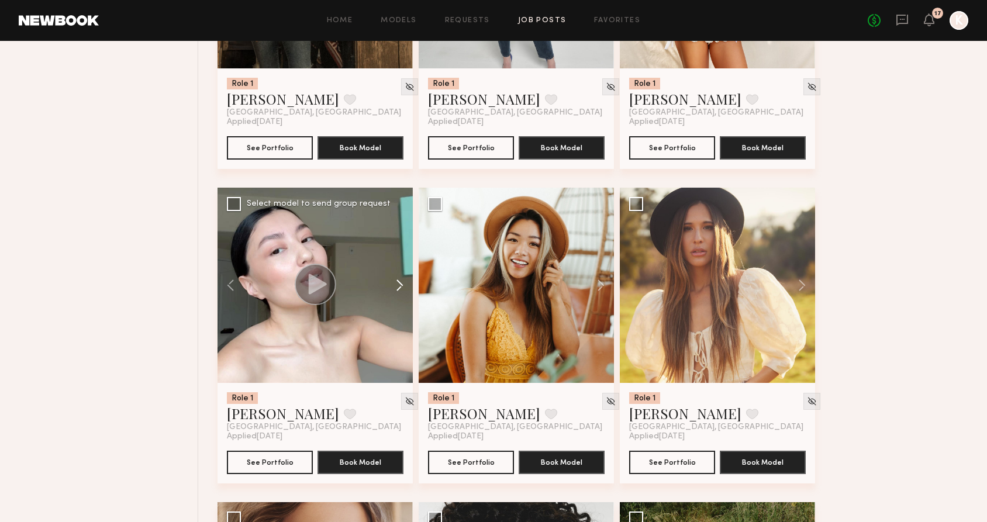
click at [402, 288] on button at bounding box center [393, 285] width 37 height 195
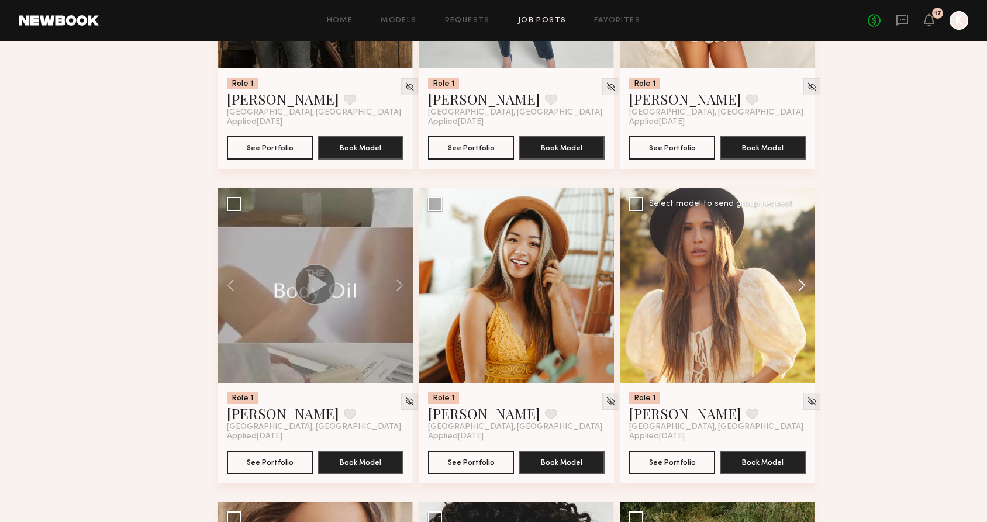
click at [806, 289] on button at bounding box center [796, 285] width 37 height 195
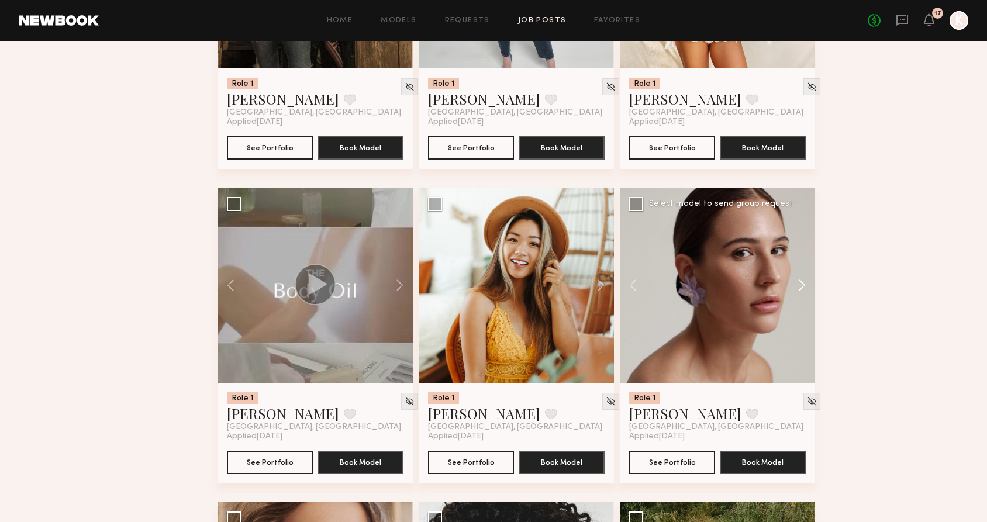
click at [806, 289] on button at bounding box center [796, 285] width 37 height 195
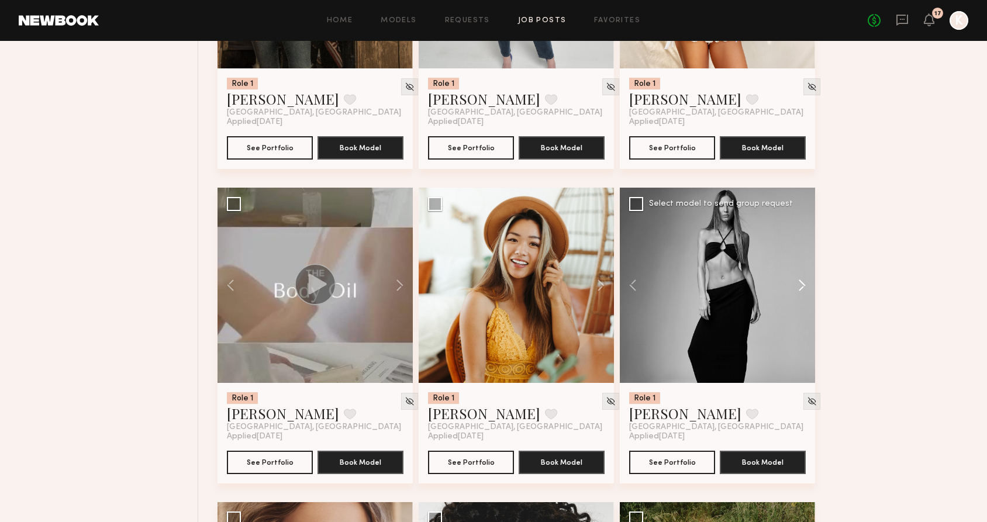
click at [806, 289] on button at bounding box center [796, 285] width 37 height 195
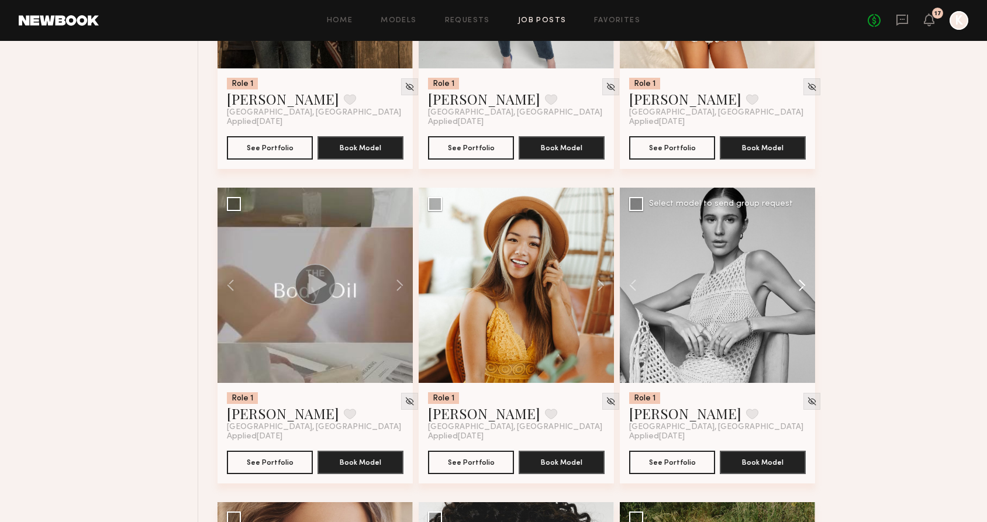
click at [806, 289] on button at bounding box center [796, 285] width 37 height 195
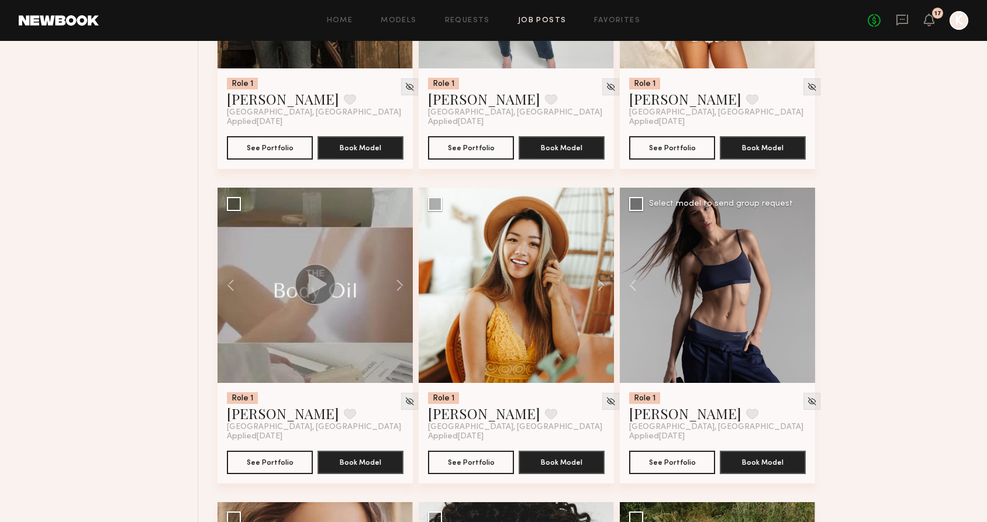
click at [806, 289] on div at bounding box center [717, 285] width 195 height 195
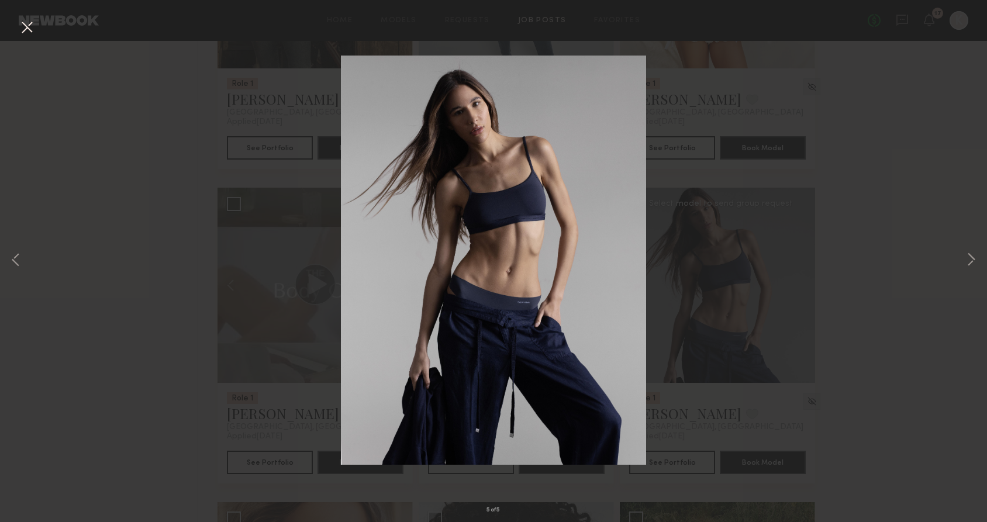
click at [873, 299] on div "5 of 5" at bounding box center [493, 261] width 987 height 522
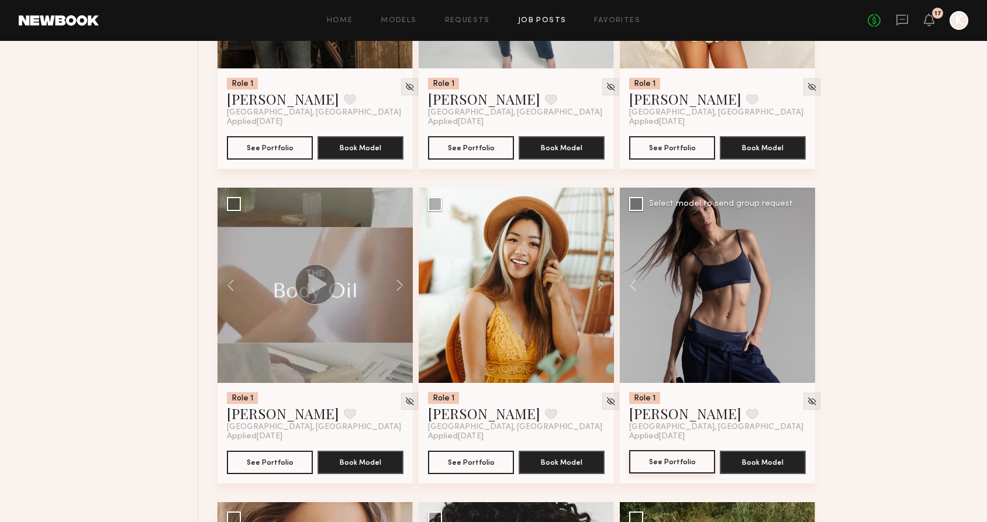
click at [680, 464] on button "See Portfolio" at bounding box center [672, 461] width 86 height 23
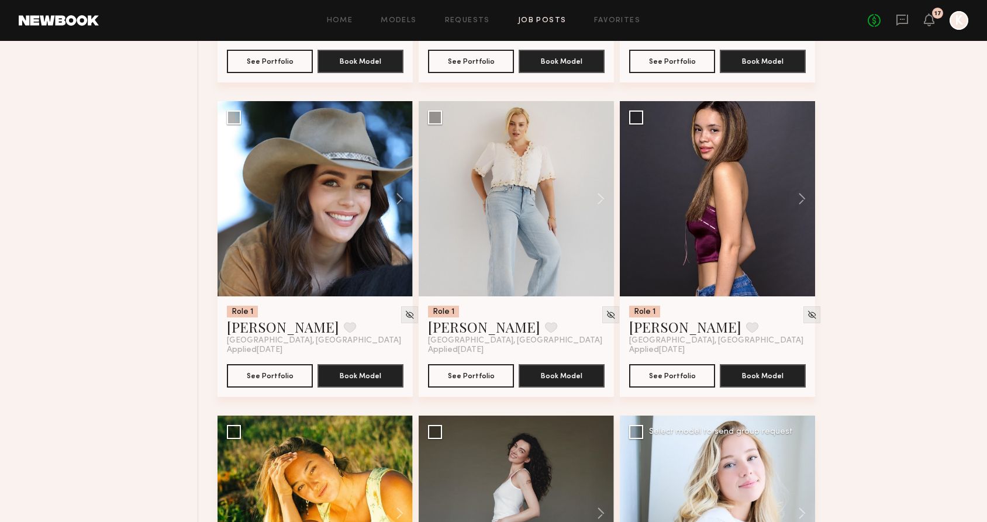
scroll to position [4200, 0]
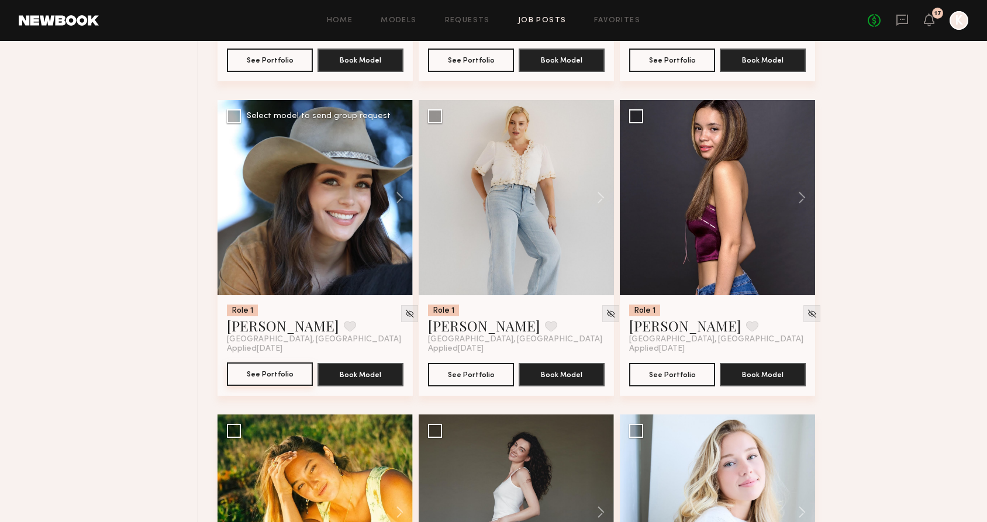
click at [254, 377] on button "See Portfolio" at bounding box center [270, 373] width 86 height 23
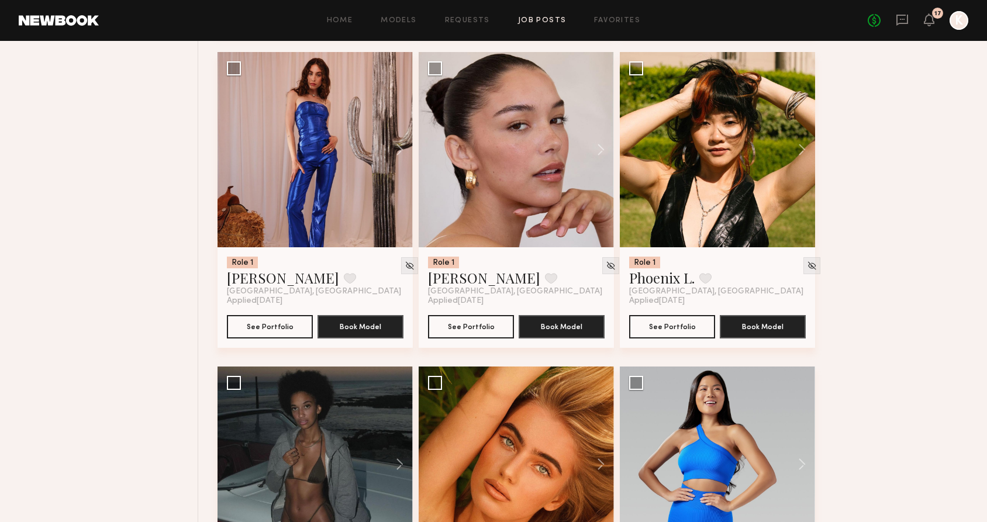
scroll to position [4879, 0]
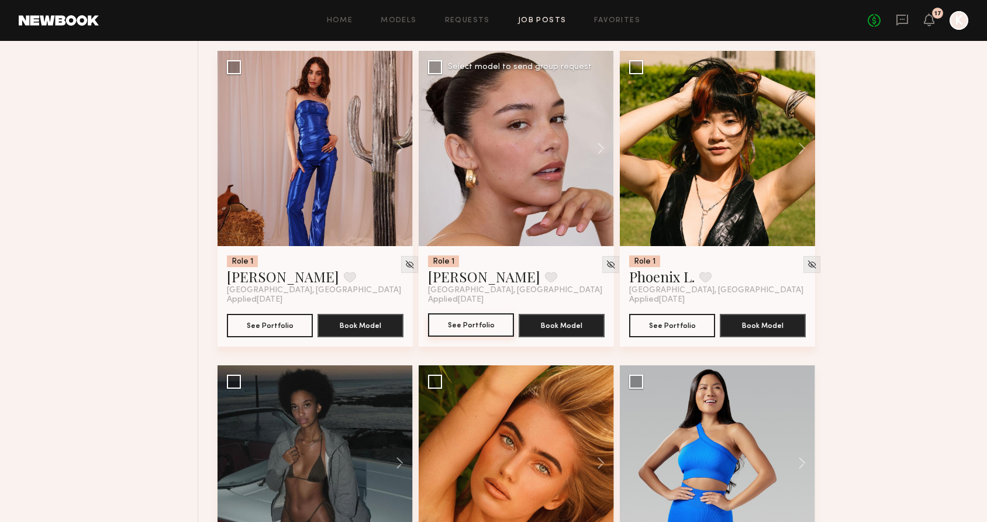
click at [467, 335] on button "See Portfolio" at bounding box center [471, 324] width 86 height 23
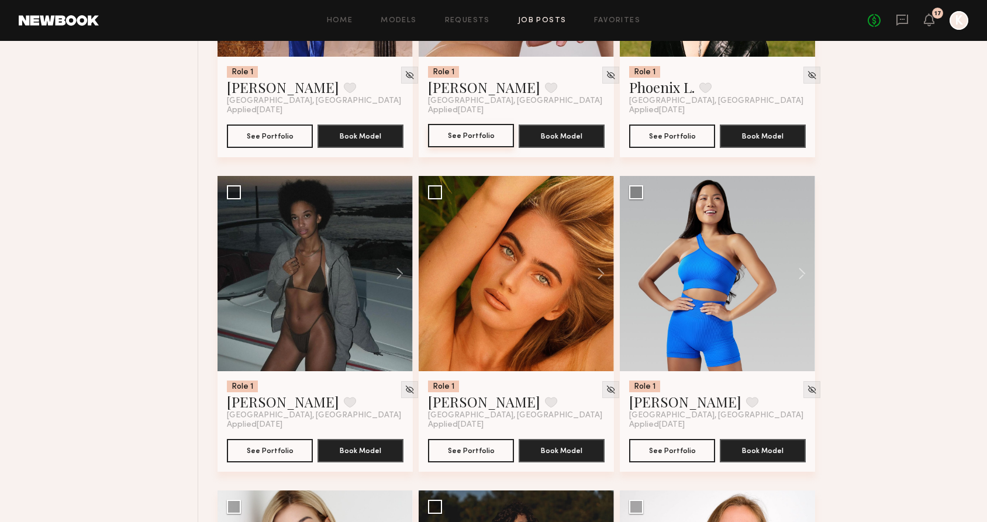
scroll to position [5076, 0]
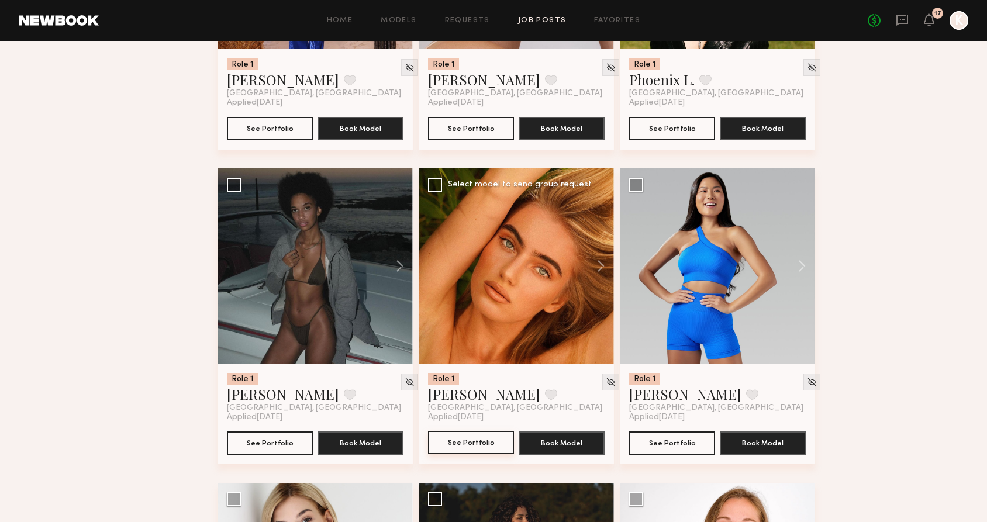
click at [440, 444] on button "See Portfolio" at bounding box center [471, 442] width 86 height 23
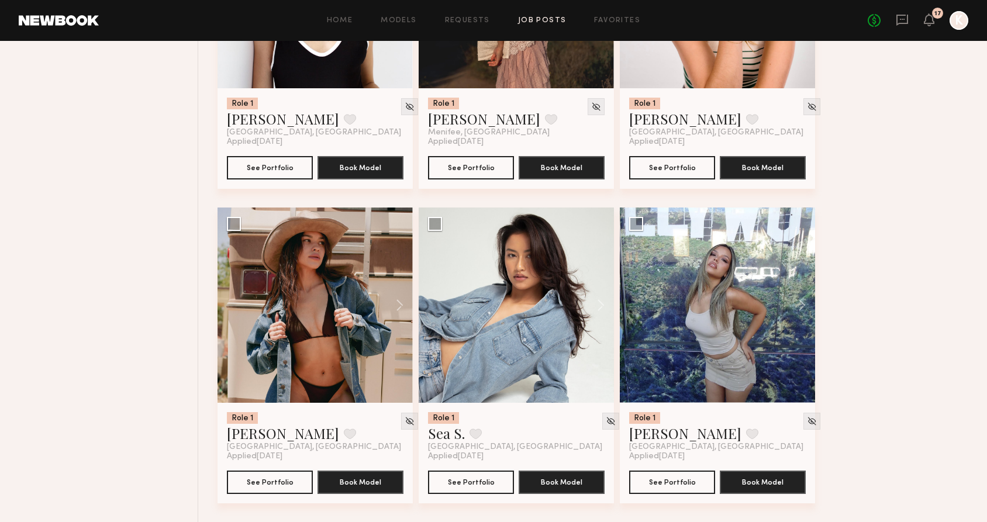
scroll to position [5263, 0]
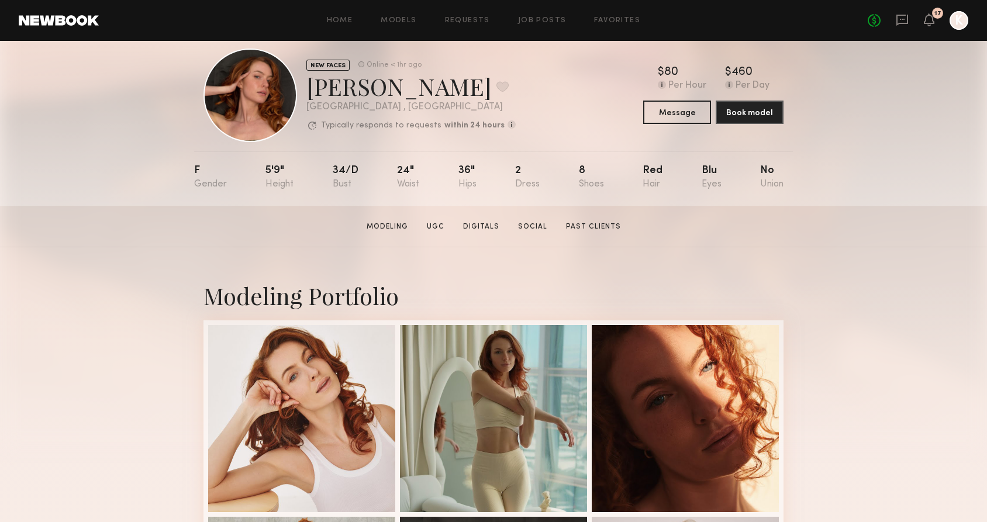
scroll to position [27, 0]
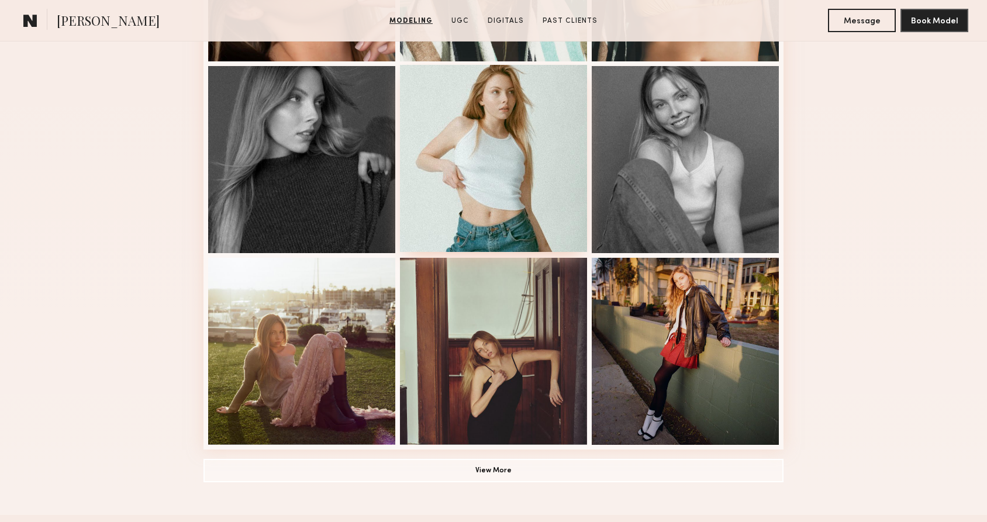
scroll to position [497, 0]
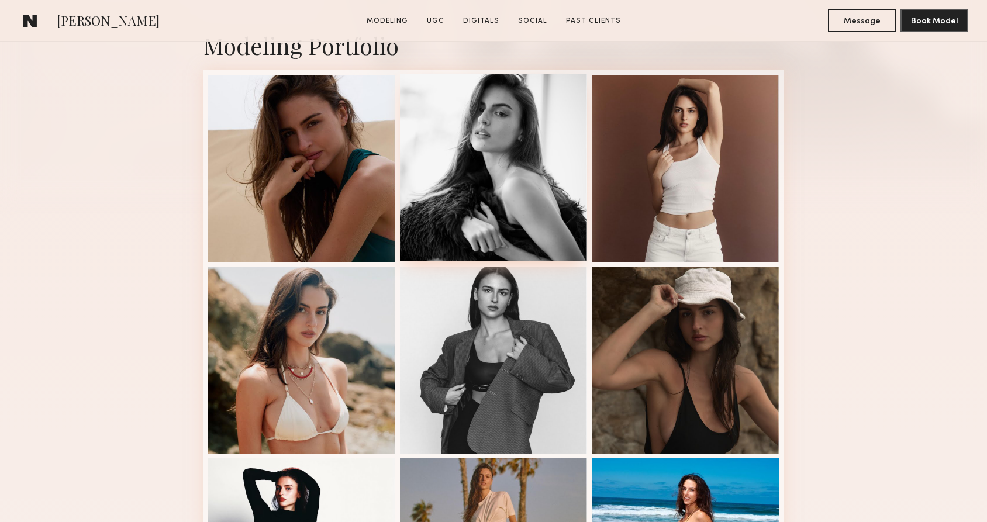
scroll to position [281, 0]
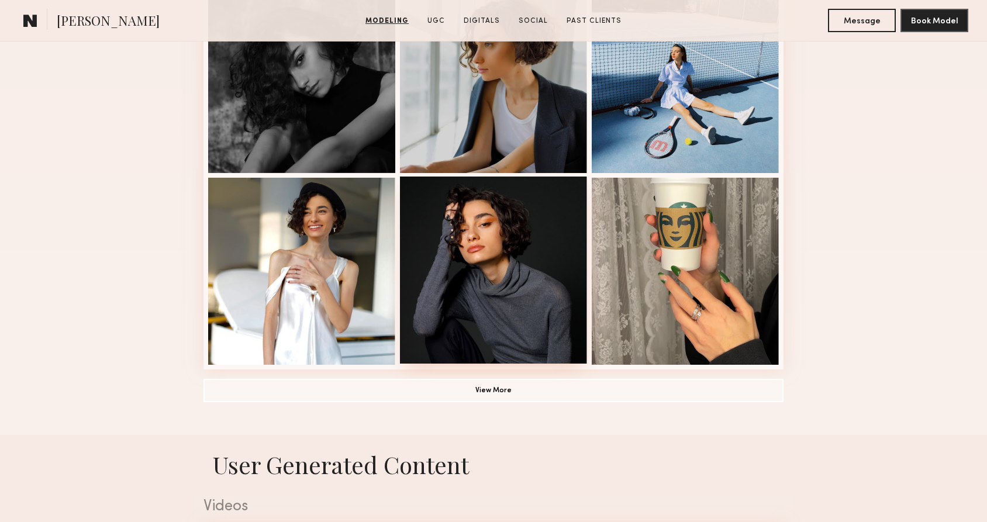
scroll to position [745, 0]
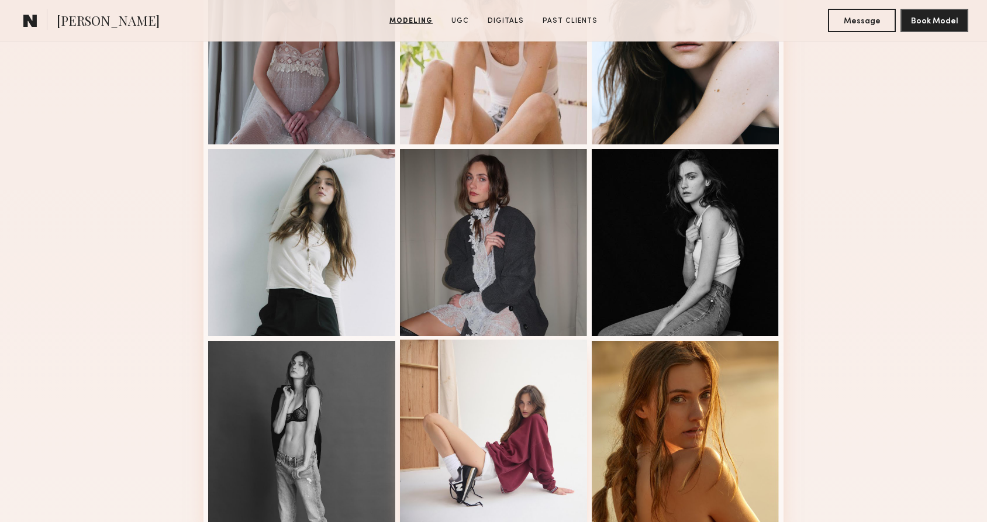
scroll to position [575, 0]
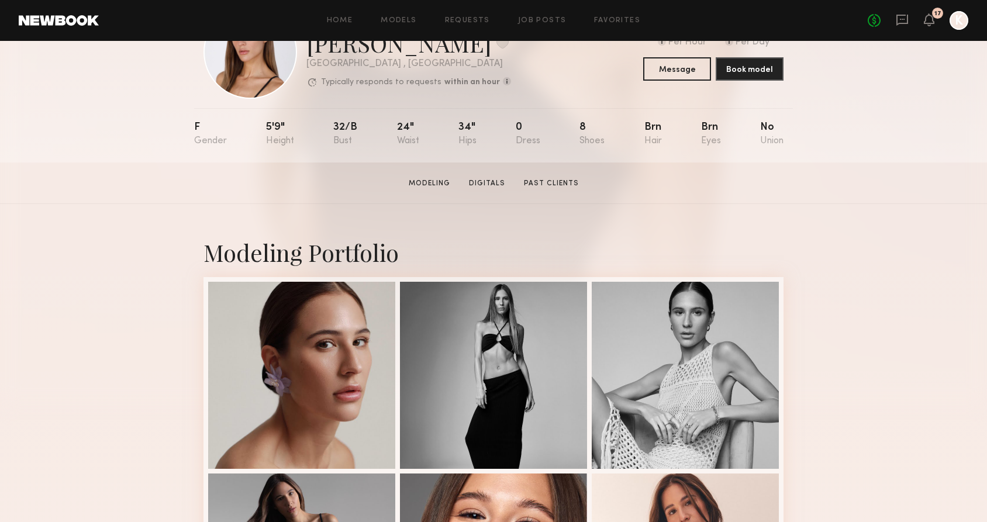
scroll to position [60, 0]
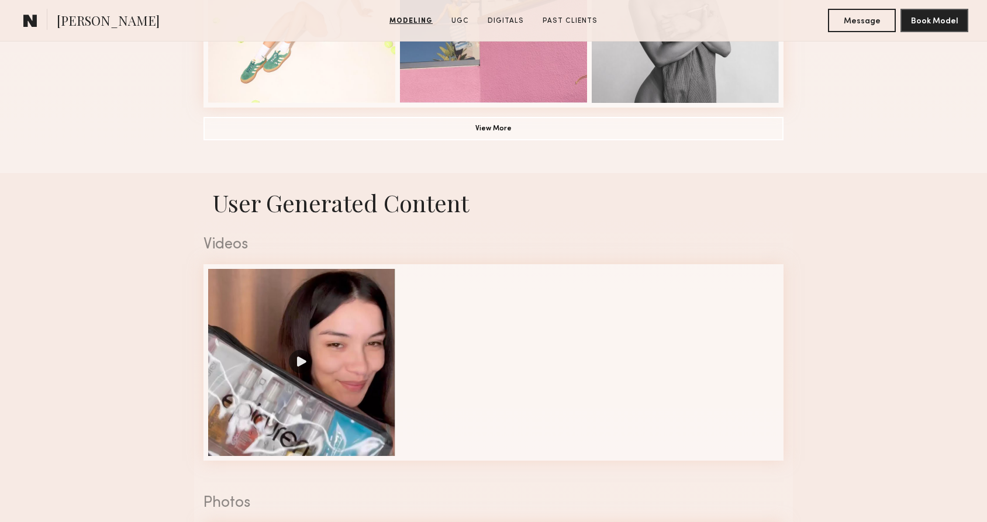
scroll to position [1007, 0]
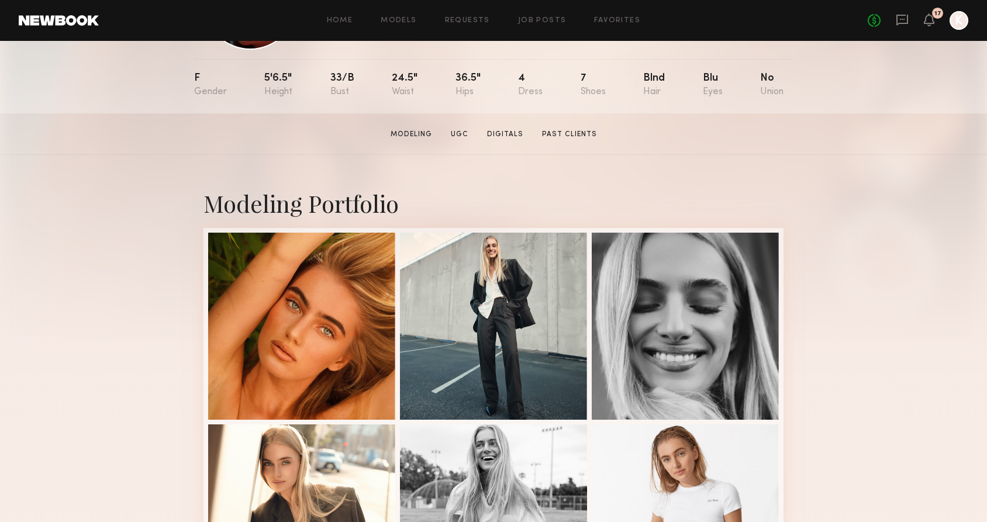
scroll to position [130, 0]
